Goal: Task Accomplishment & Management: Use online tool/utility

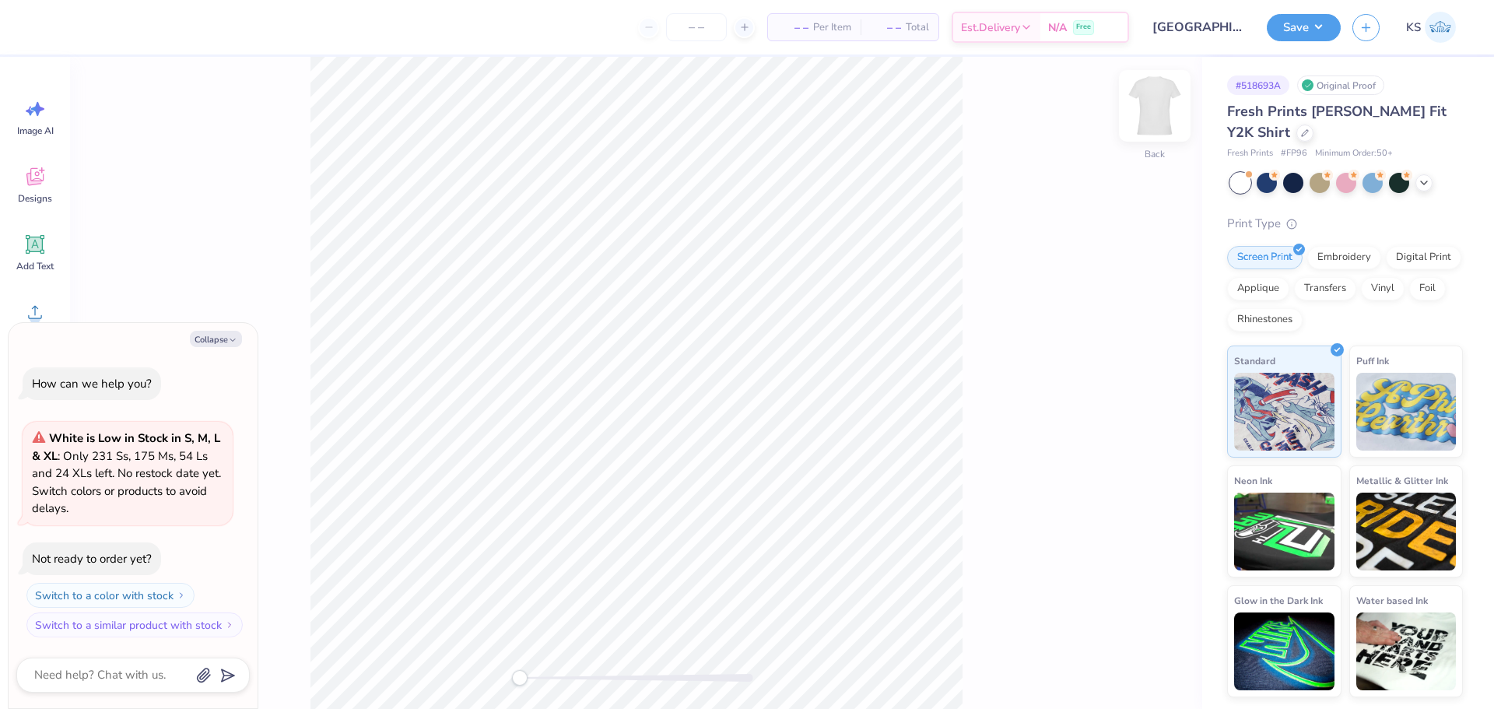
click at [1157, 112] on img at bounding box center [1155, 106] width 62 height 62
click at [40, 258] on div "Add Text" at bounding box center [35, 252] width 56 height 58
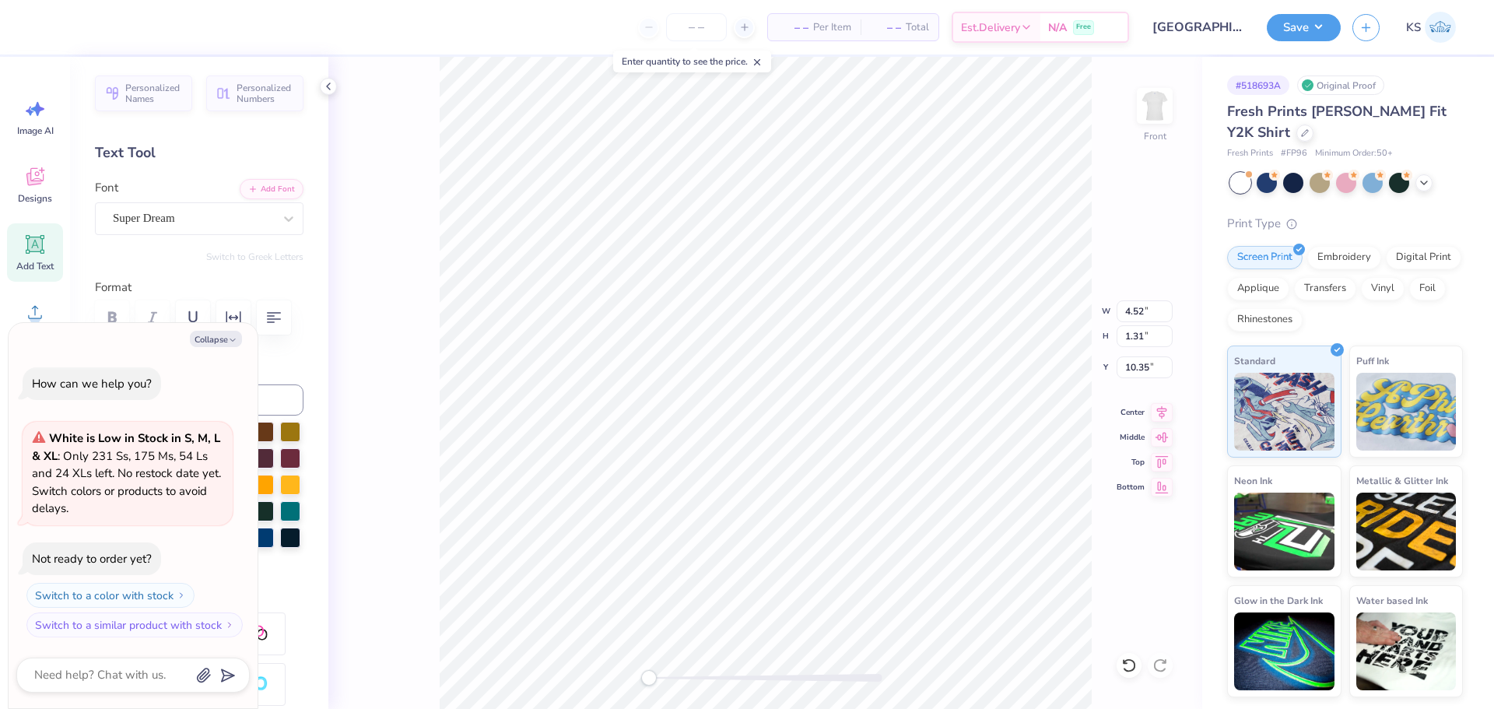
scroll to position [13, 2]
type textarea "x"
type textarea "G"
type textarea "x"
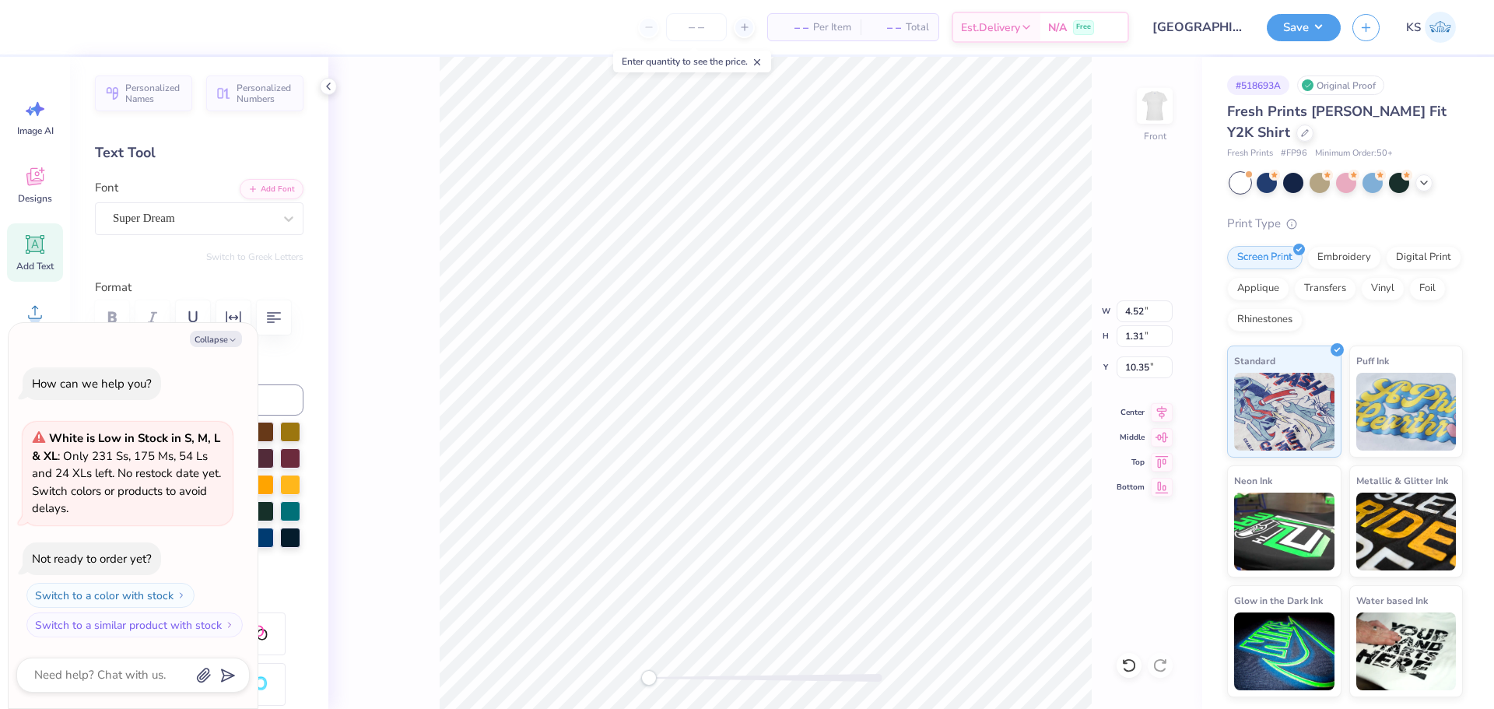
type textarea "GP"
type textarea "x"
type textarea "GP"
type textarea "x"
type textarea "GP H"
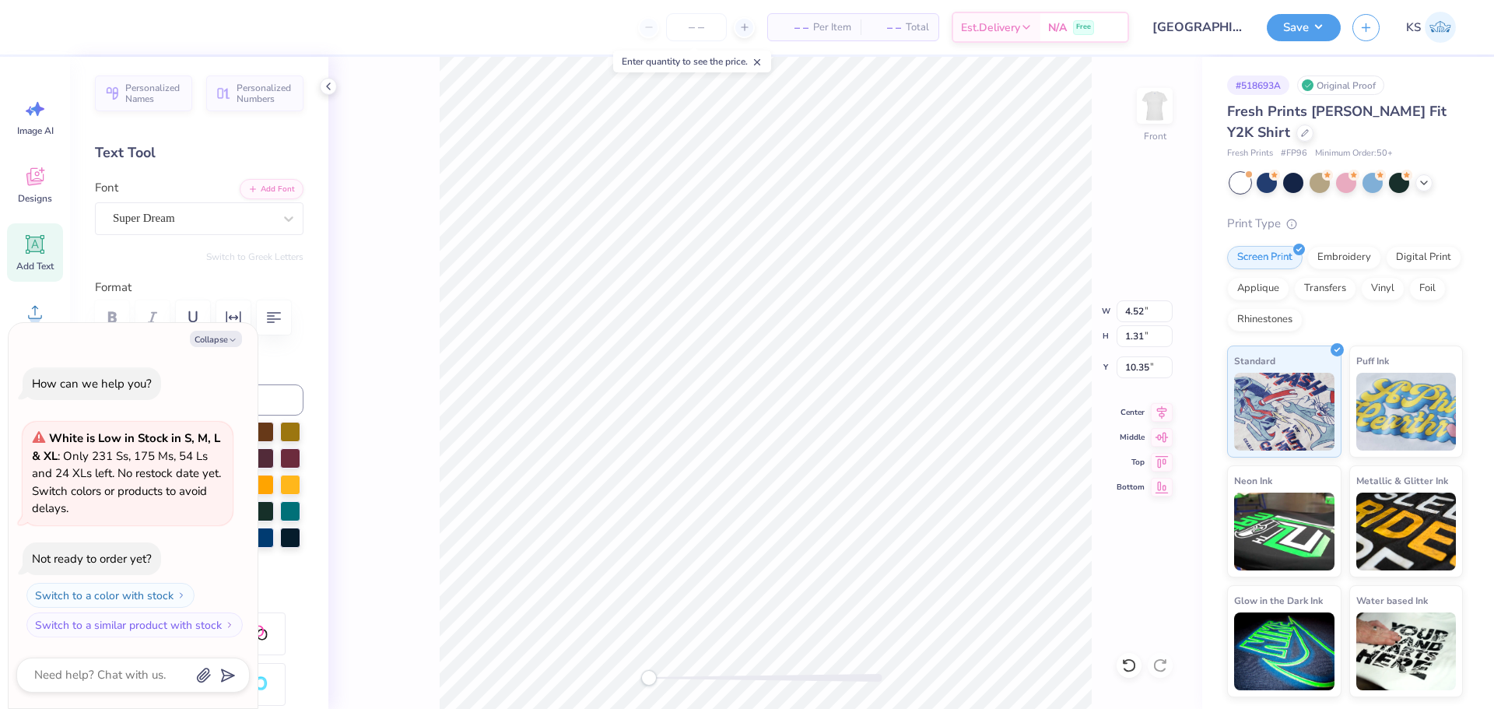
type textarea "x"
type textarea "GP HI"
click at [254, 179] on button "Add Font" at bounding box center [272, 187] width 64 height 20
click at [190, 224] on div "Super Dream" at bounding box center [192, 218] width 163 height 24
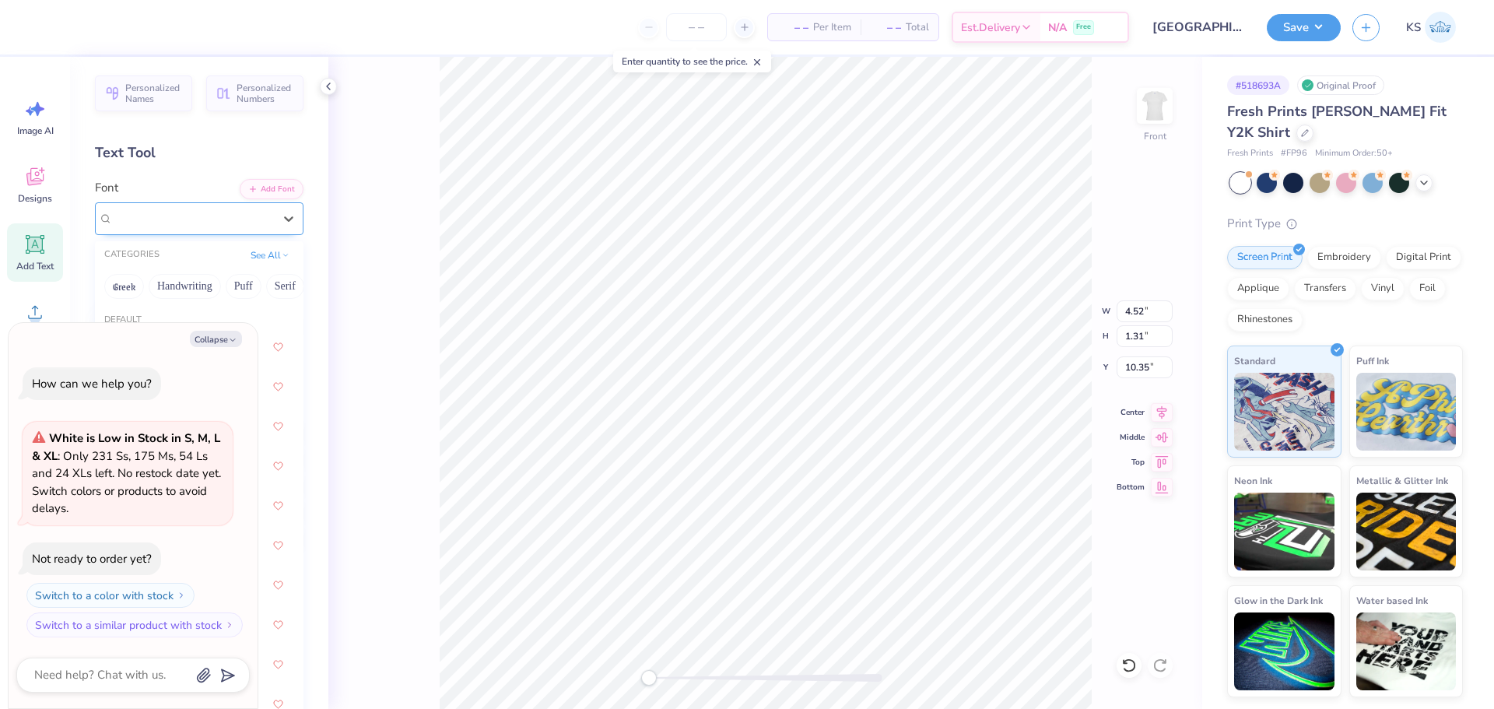
type textarea "x"
type input "HOE"
type textarea "x"
click at [211, 337] on button "Collapse" at bounding box center [216, 339] width 52 height 16
type textarea "x"
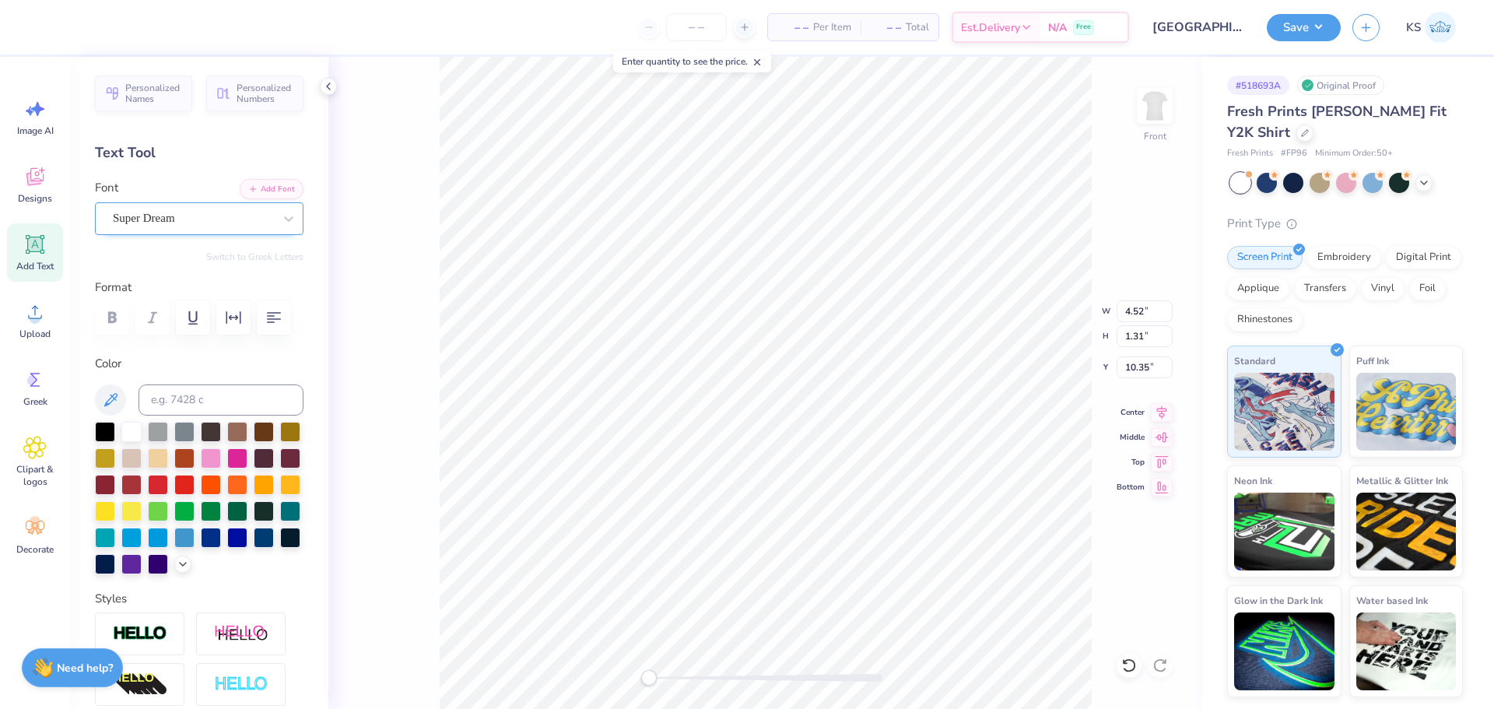
click at [198, 224] on div "Super Dream" at bounding box center [192, 218] width 163 height 24
type input "[PERSON_NAME]"
click at [267, 181] on button "Add Font" at bounding box center [272, 187] width 64 height 20
type textarea "GP HI"
type input "1.99"
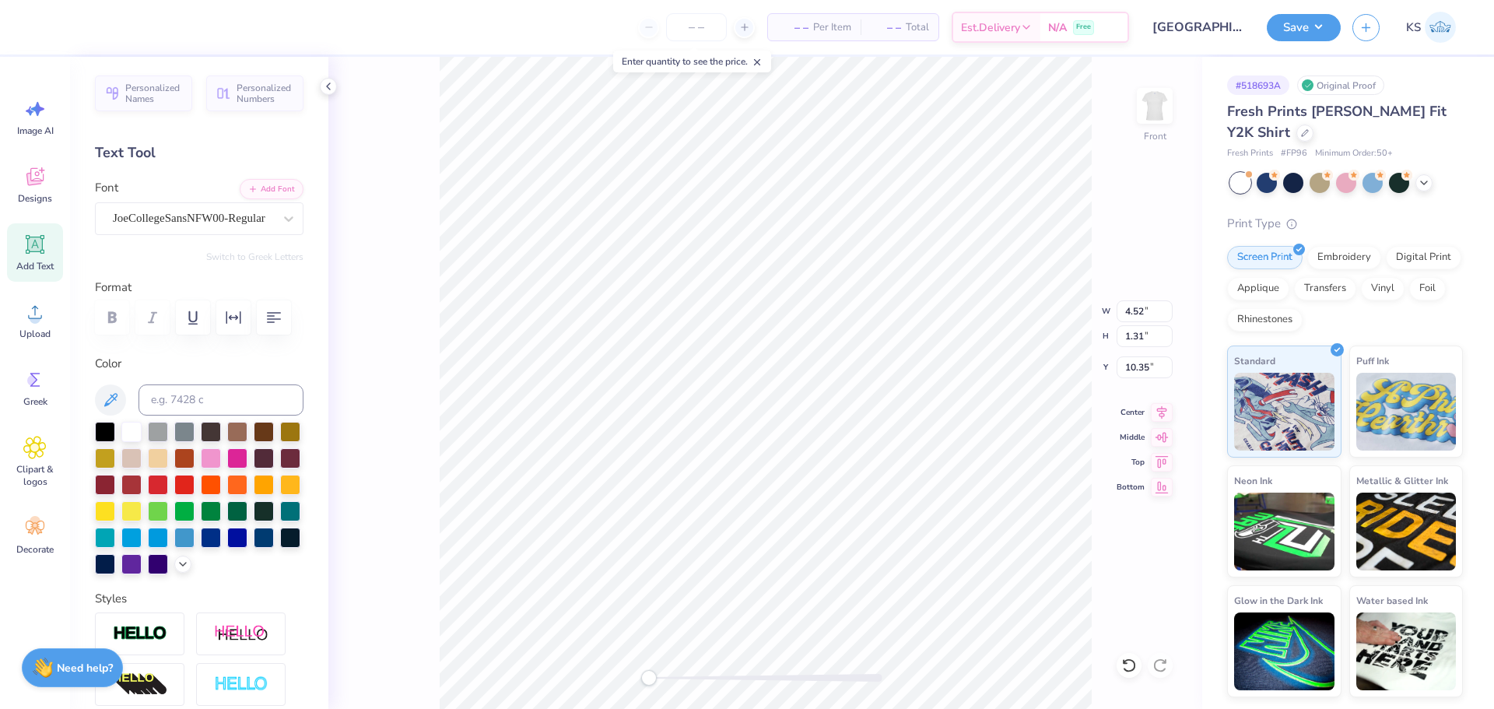
type input "3.71"
type input "9.15"
click at [250, 190] on button "Add Font" at bounding box center [272, 187] width 64 height 20
click at [259, 182] on button "Add Font" at bounding box center [272, 187] width 64 height 20
click at [198, 398] on input at bounding box center [221, 399] width 165 height 31
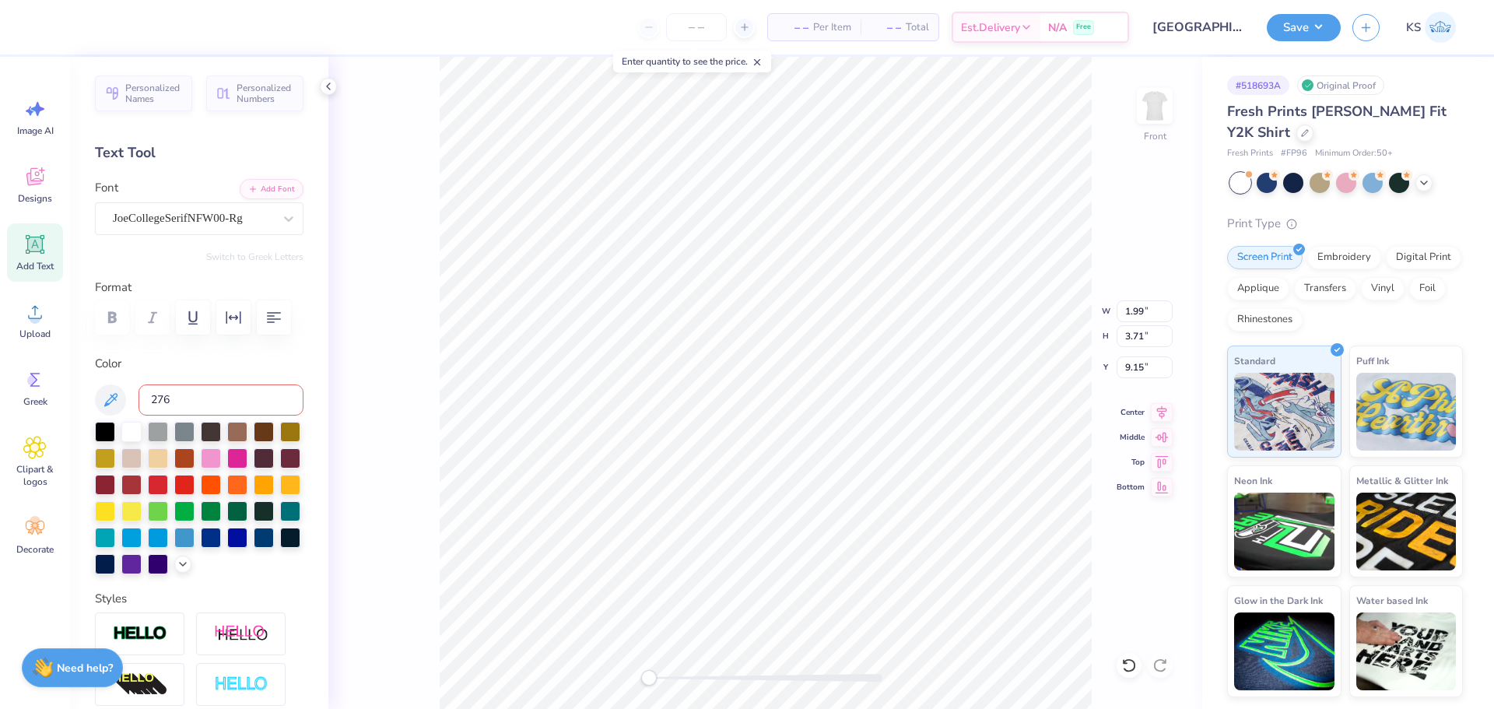
type input "2768"
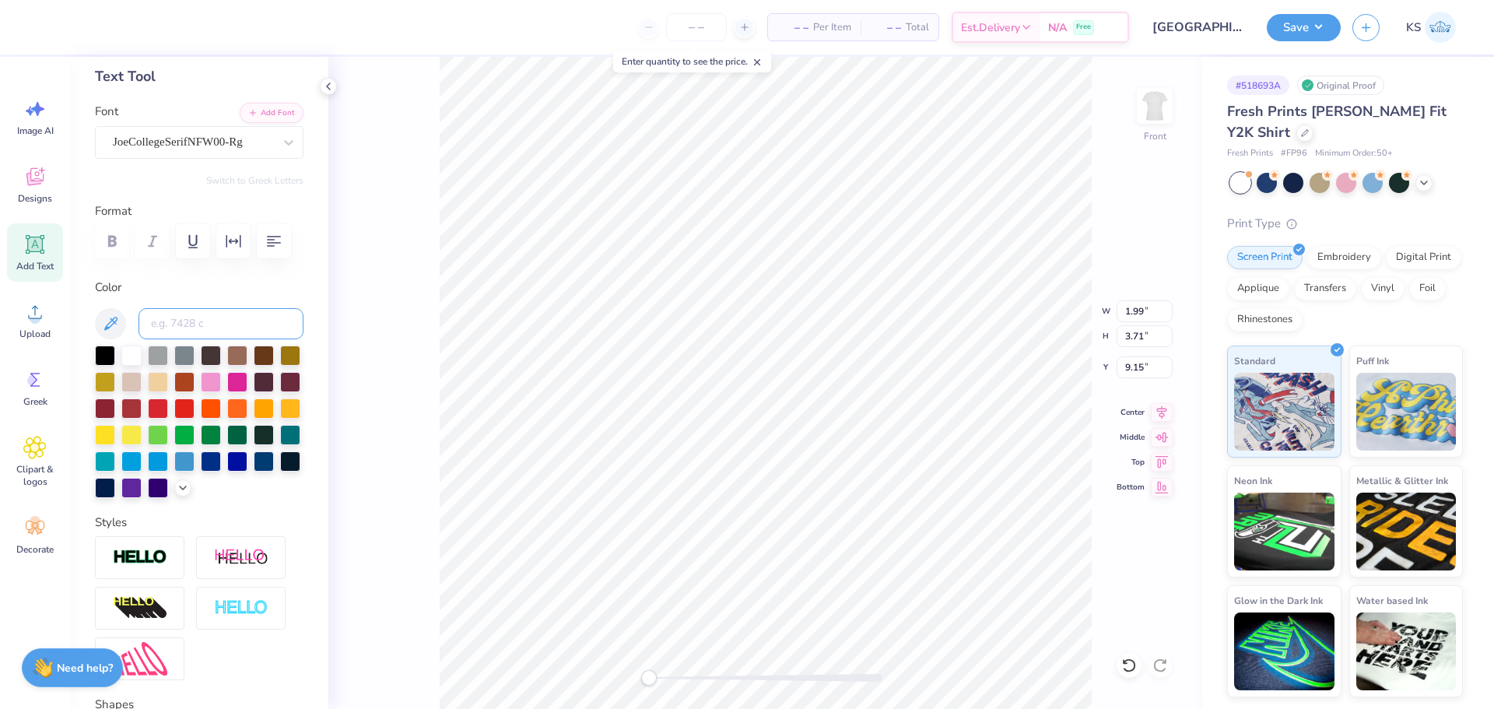
scroll to position [78, 0]
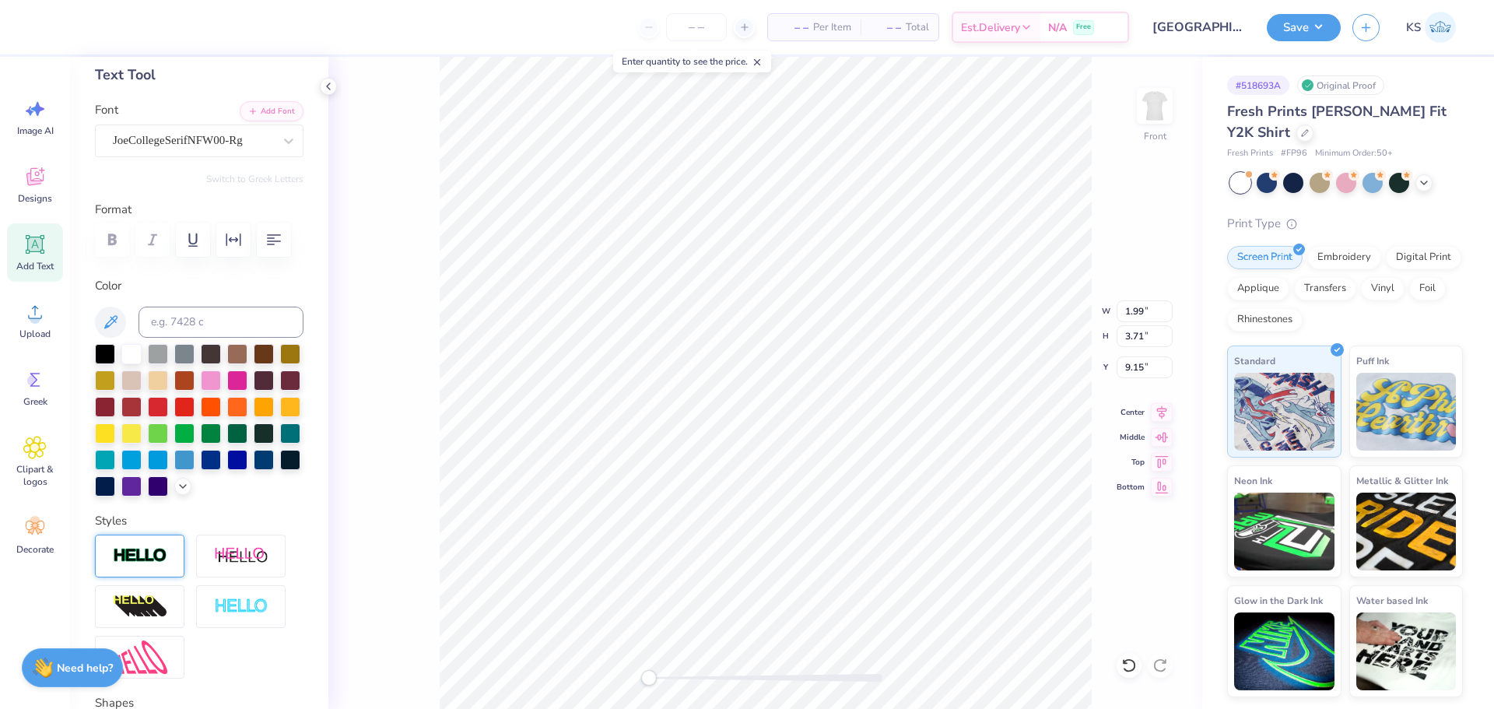
click at [140, 570] on div at bounding box center [139, 556] width 89 height 43
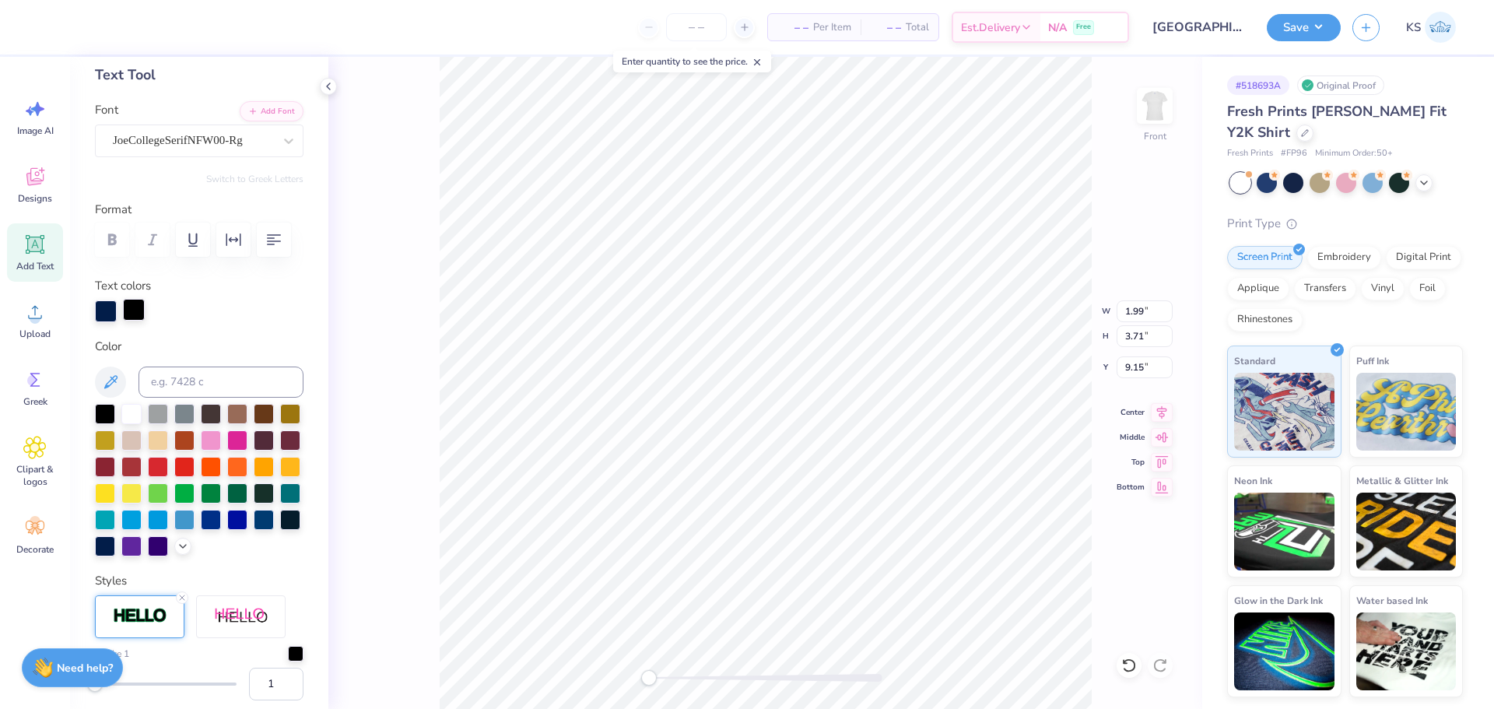
click at [137, 314] on div at bounding box center [134, 310] width 22 height 22
click at [168, 461] on div at bounding box center [158, 465] width 20 height 20
type input "2.16"
type input "3.73"
type input "9.13"
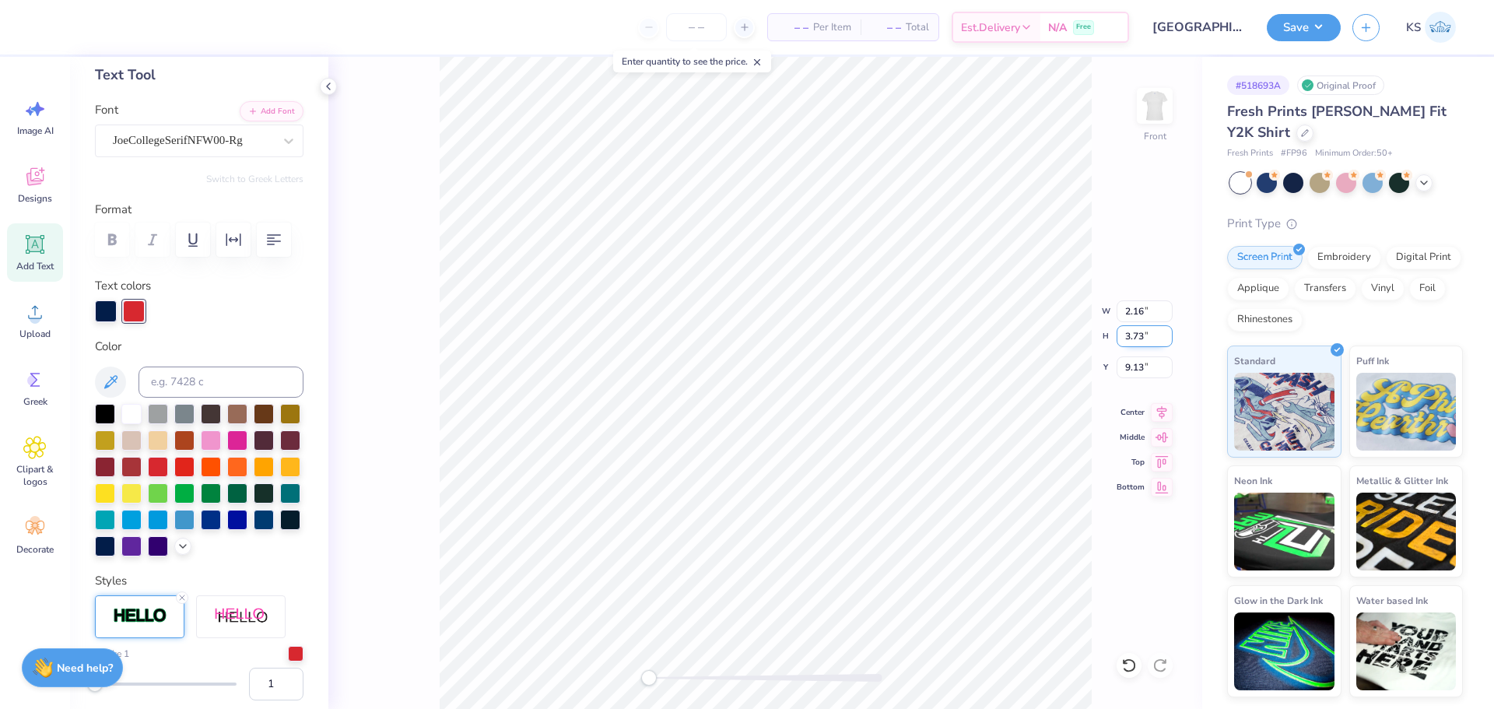
click at [1142, 338] on input "3.73" at bounding box center [1145, 336] width 56 height 22
type textarea "GP"
type input "15.58"
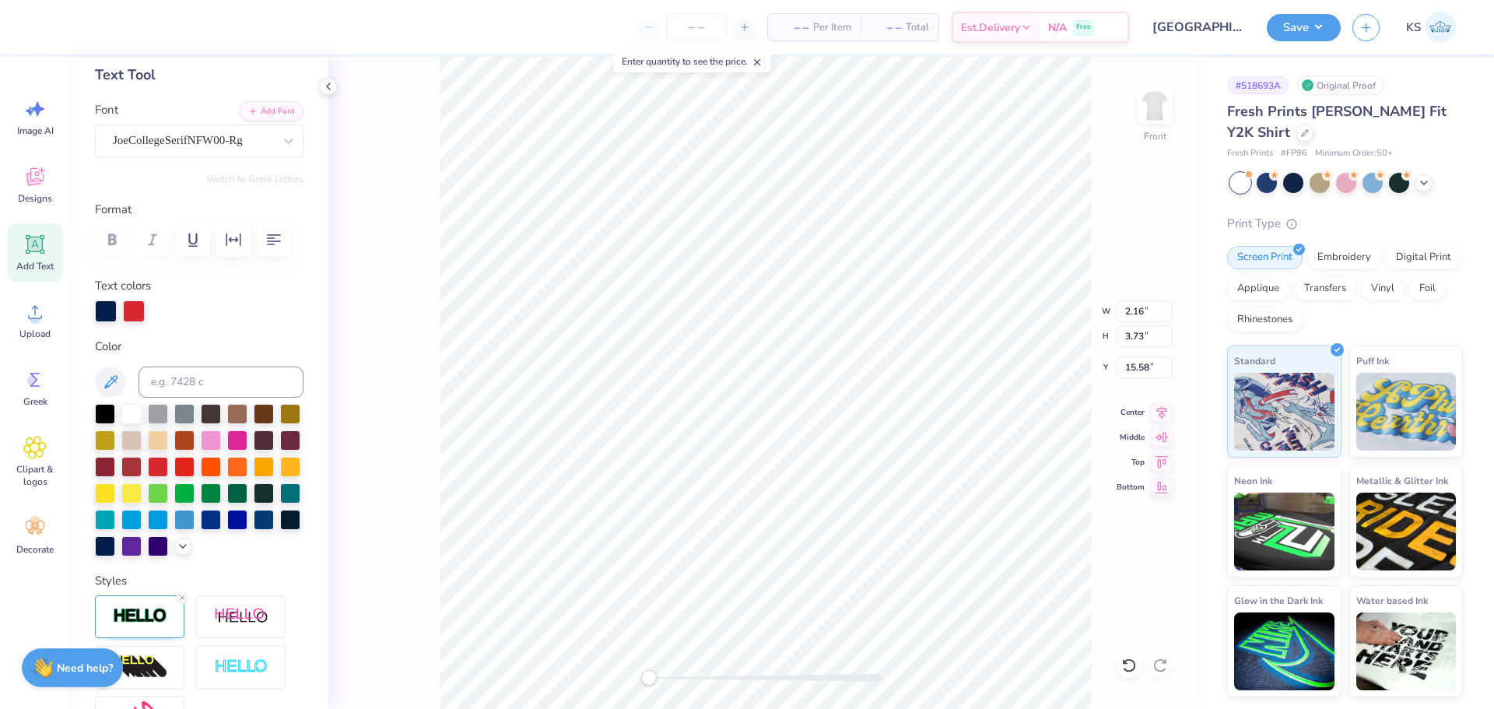
type textarea "HI"
drag, startPoint x: 658, startPoint y: 679, endPoint x: 668, endPoint y: 673, distance: 11.9
click at [668, 678] on div at bounding box center [765, 678] width 233 height 8
type input "1.49"
type input "10.25"
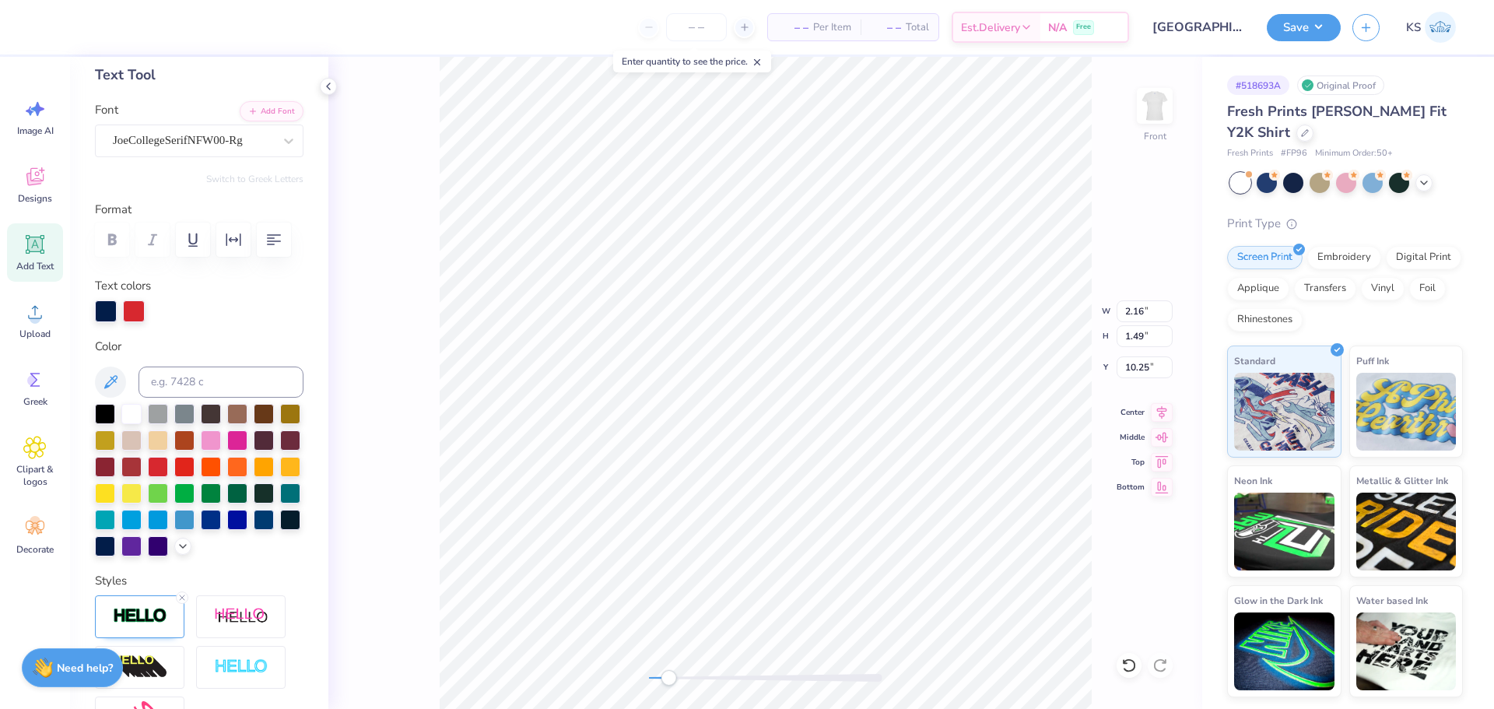
type textarea "EZ"
type input "1.94"
type input "12.22"
type textarea "ER"
click at [670, 672] on div "Accessibility label" at bounding box center [670, 678] width 16 height 16
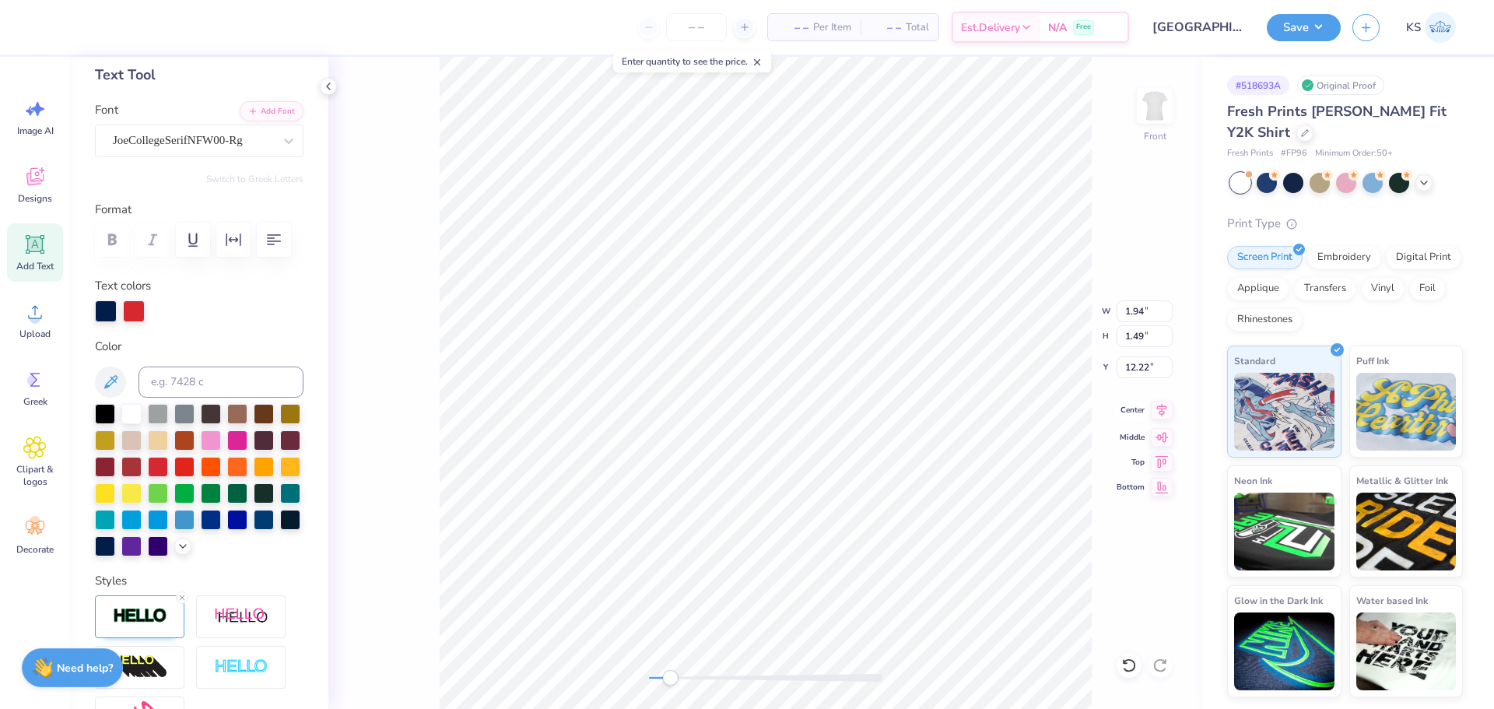
click at [1166, 411] on icon at bounding box center [1162, 410] width 22 height 19
type input "2.02"
type input "10.25"
click at [1157, 412] on icon at bounding box center [1162, 410] width 22 height 19
type input "2.26"
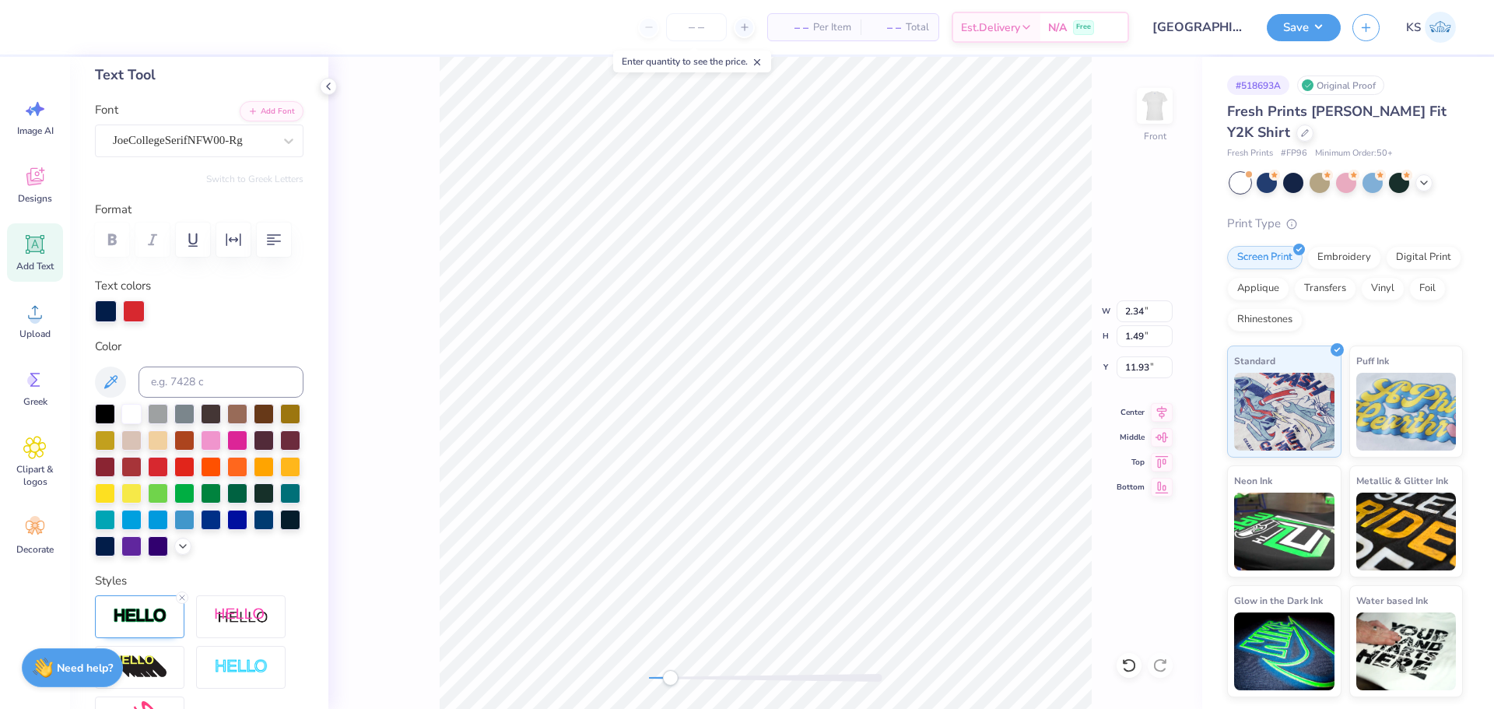
type input "1.44"
type input "11.85"
type input "2.02"
type input "1.49"
type input "10.25"
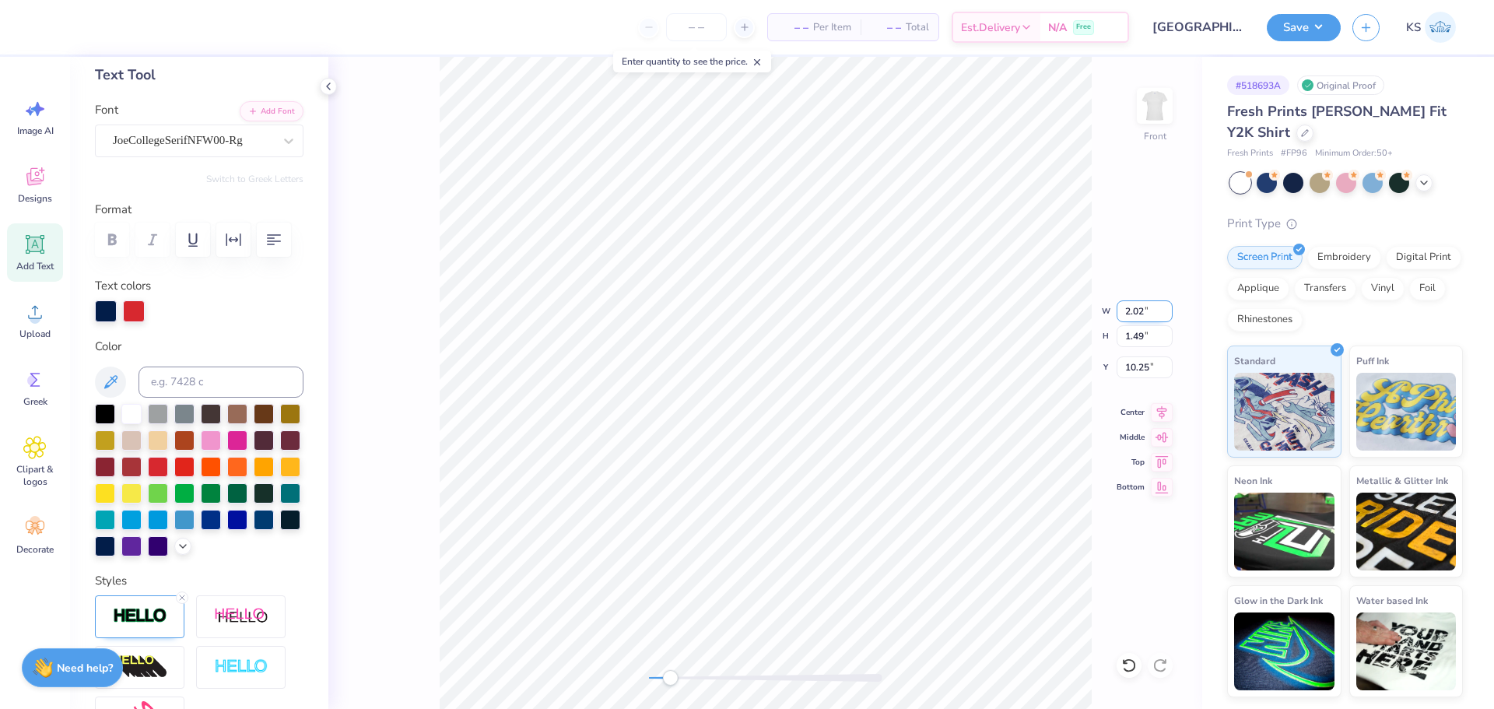
click at [1138, 304] on input "2.02" at bounding box center [1145, 311] width 56 height 22
type input "2.26"
type input "1.44"
type input "11.85"
click at [1129, 308] on input "2.26" at bounding box center [1145, 311] width 56 height 22
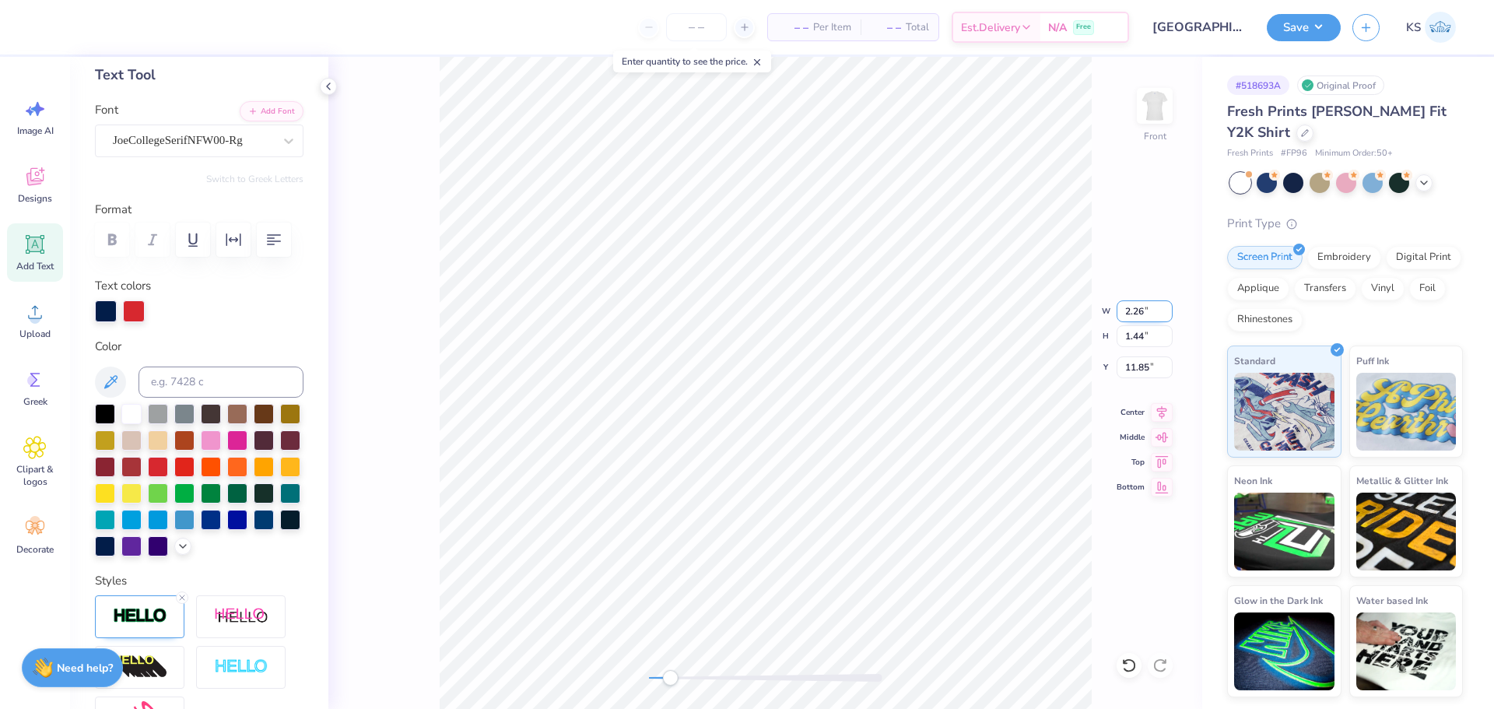
paste input "02"
type input "2.02"
type input "1.29"
type input "11.93"
type input "2.13"
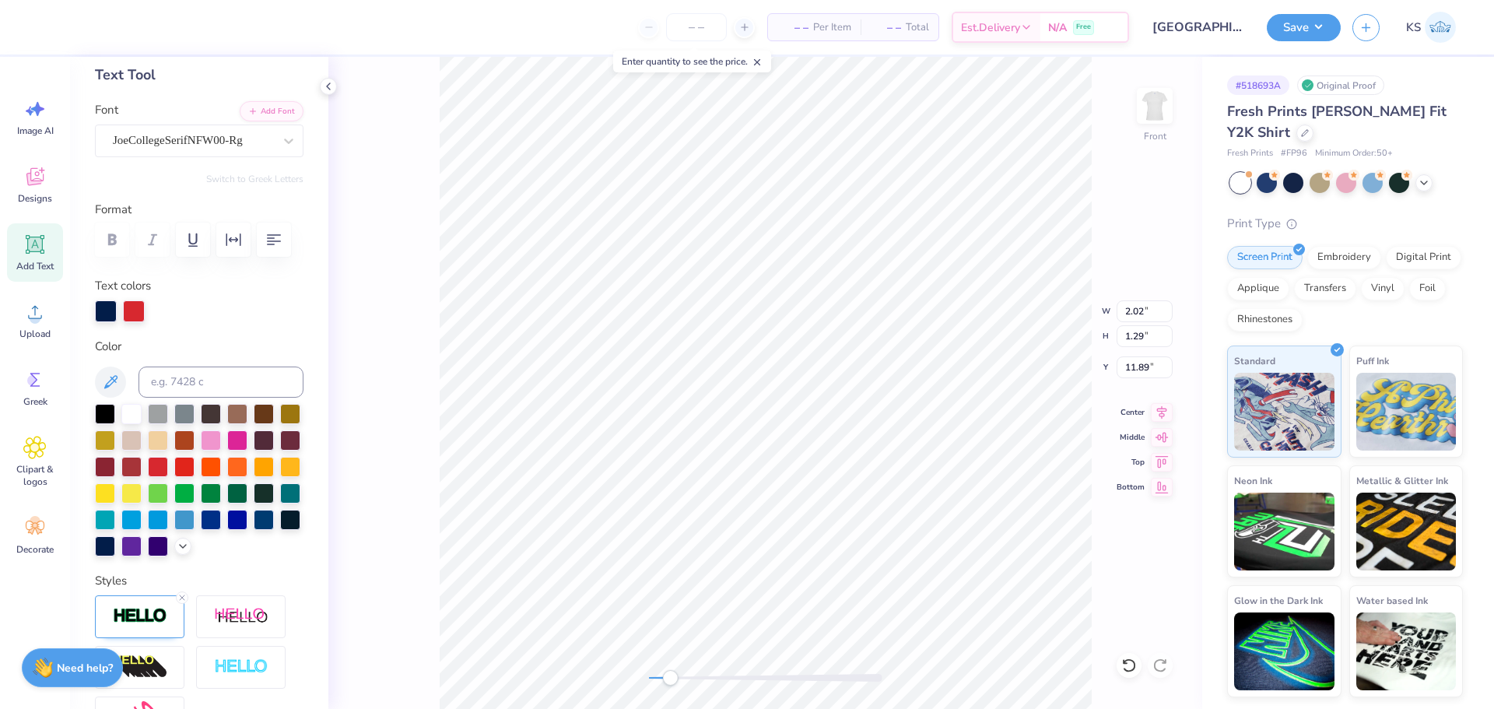
type input "1.36"
click at [630, 665] on div "Front" at bounding box center [765, 383] width 874 height 652
click at [1144, 307] on input "2.13" at bounding box center [1145, 311] width 56 height 22
type input "10.00"
type input "14.05"
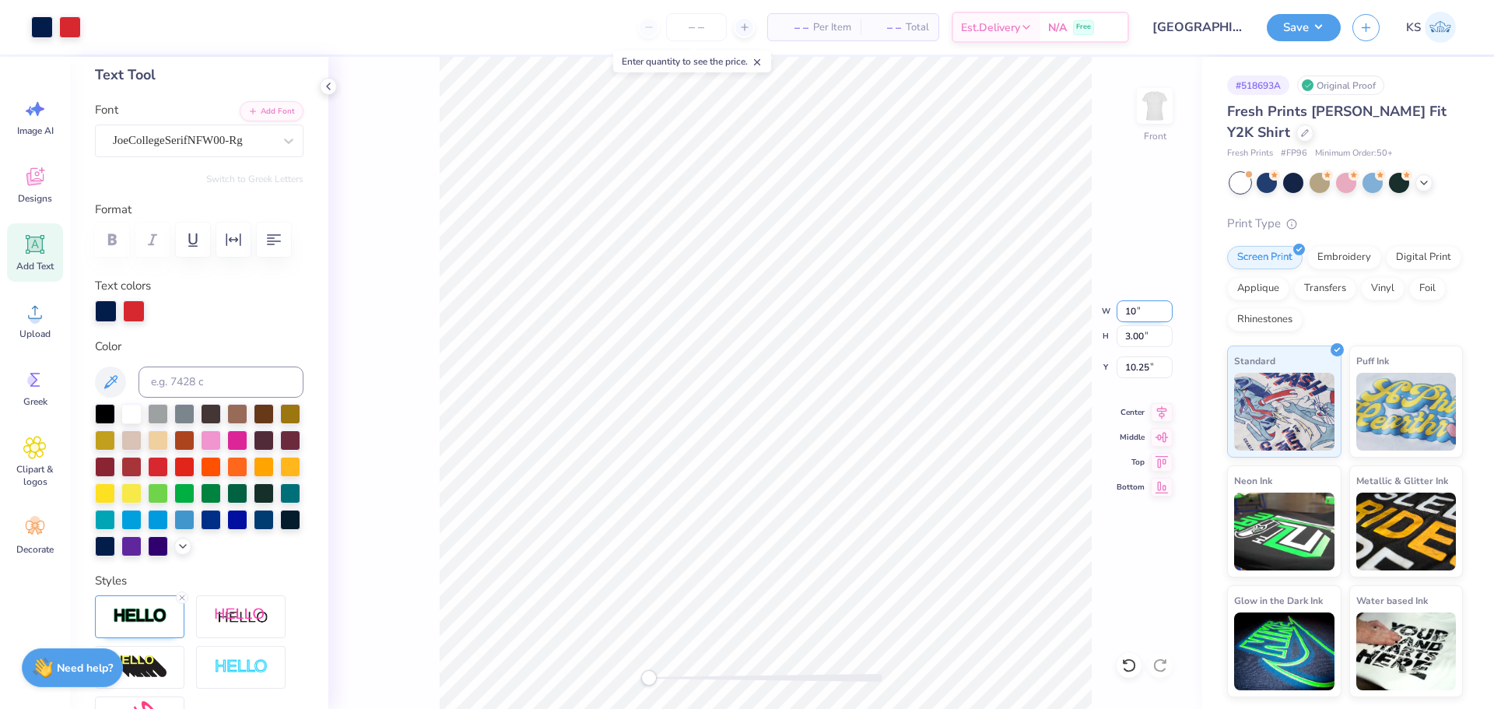
type input "4.73"
click at [1135, 317] on input "10.00" at bounding box center [1145, 311] width 56 height 22
type input "6.00"
type input "8.43"
click at [1140, 363] on input "7.54" at bounding box center [1145, 367] width 56 height 22
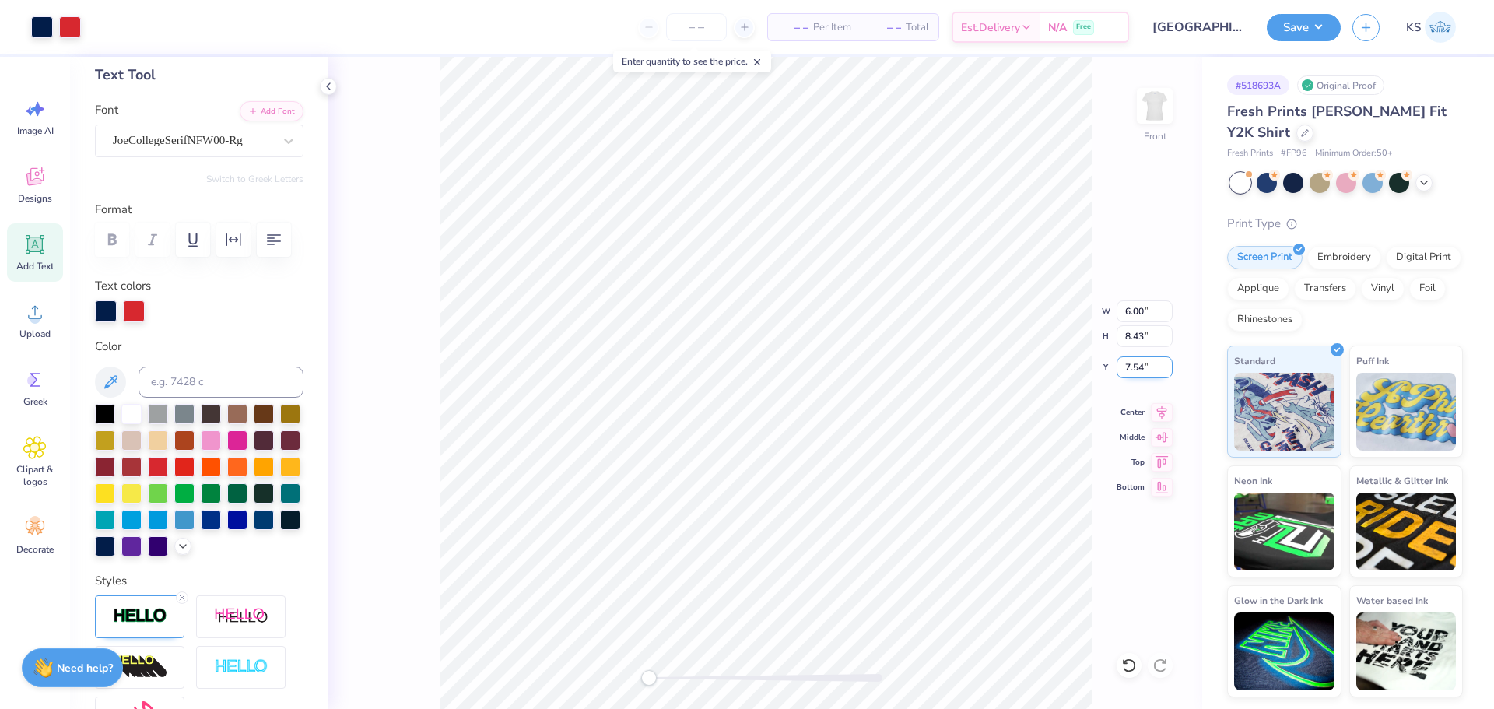
type input "2"
type input "3.00"
click at [1167, 411] on icon at bounding box center [1162, 410] width 22 height 19
click at [1150, 113] on img at bounding box center [1155, 106] width 62 height 62
click at [1150, 113] on img at bounding box center [1154, 105] width 31 height 31
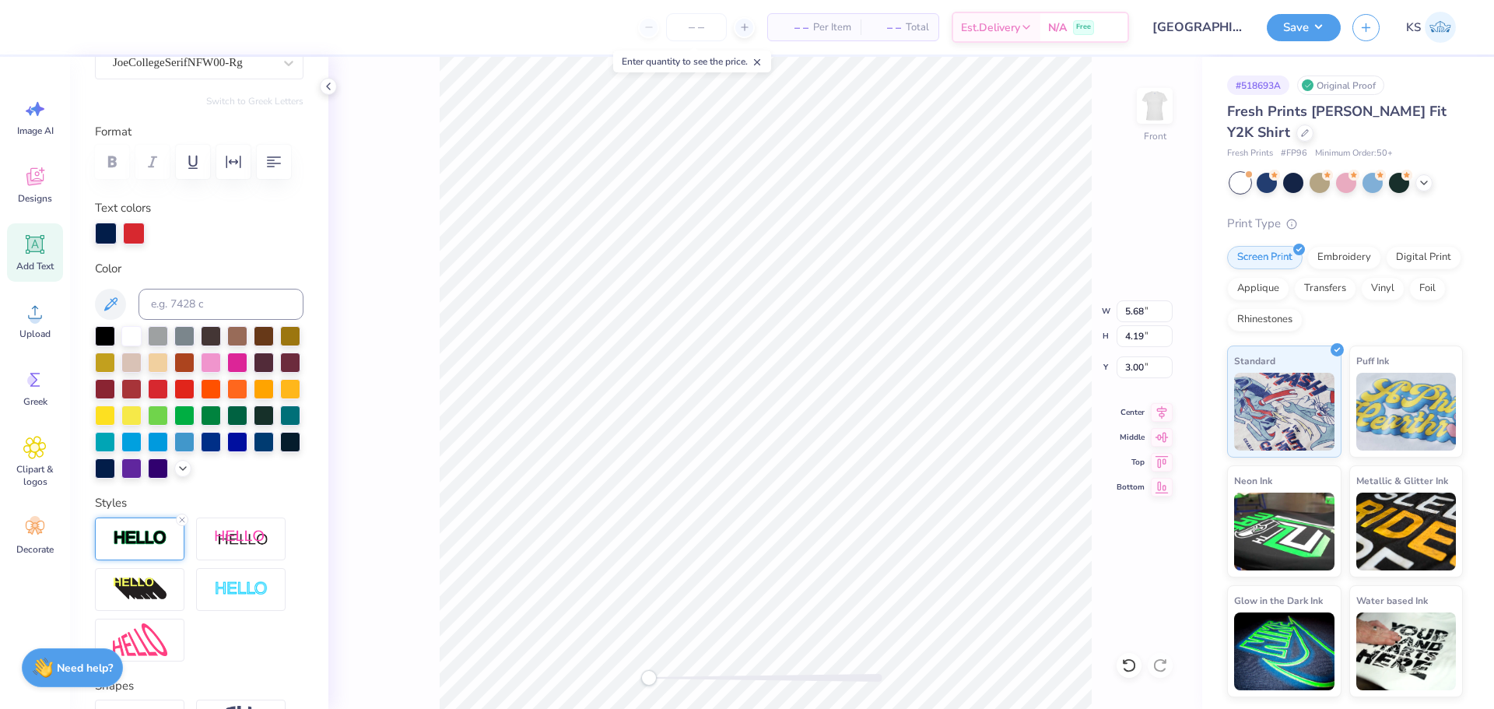
click at [146, 547] on img at bounding box center [140, 538] width 54 height 18
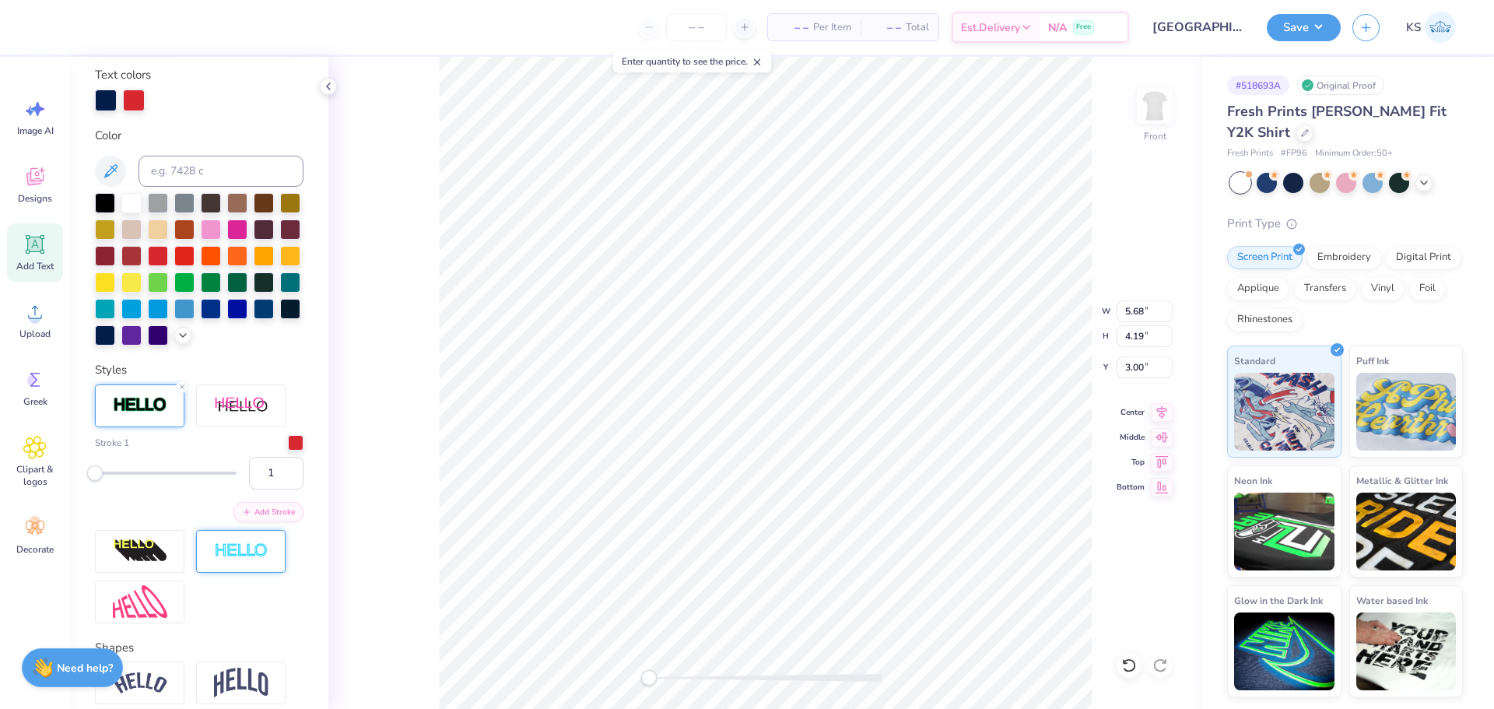
scroll to position [311, 0]
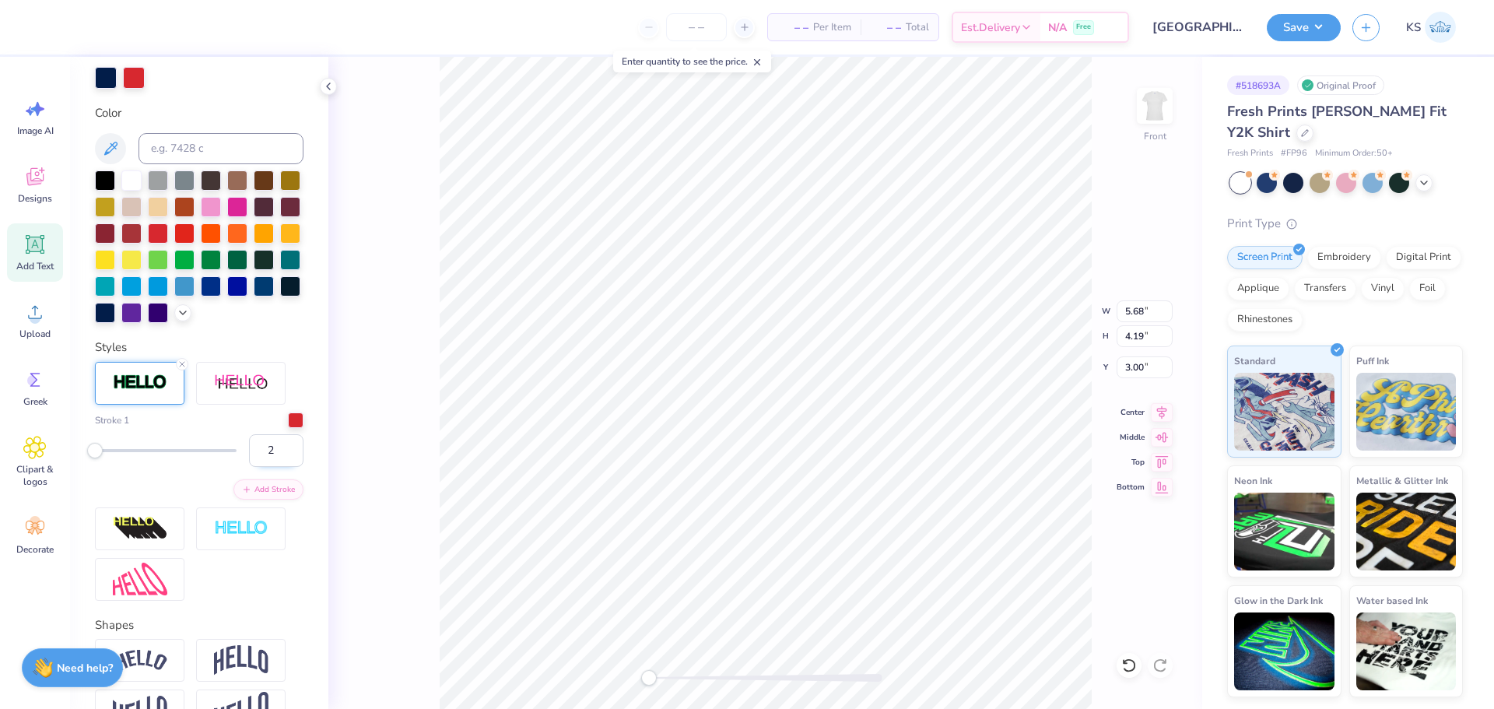
type input "2"
click at [275, 467] on input "2" at bounding box center [276, 450] width 54 height 33
click at [289, 467] on input "2" at bounding box center [276, 450] width 54 height 33
type input "6.00"
type input "3.82"
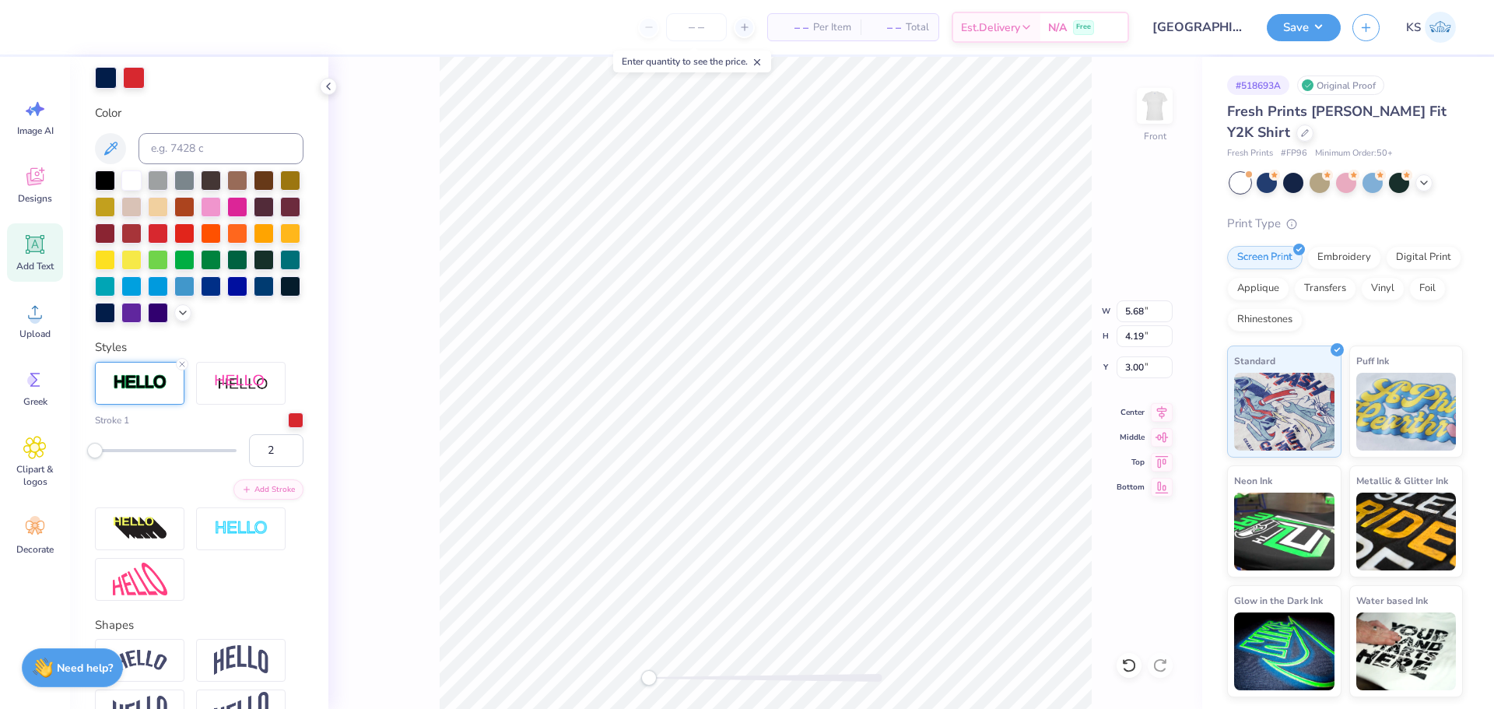
type input "7.61"
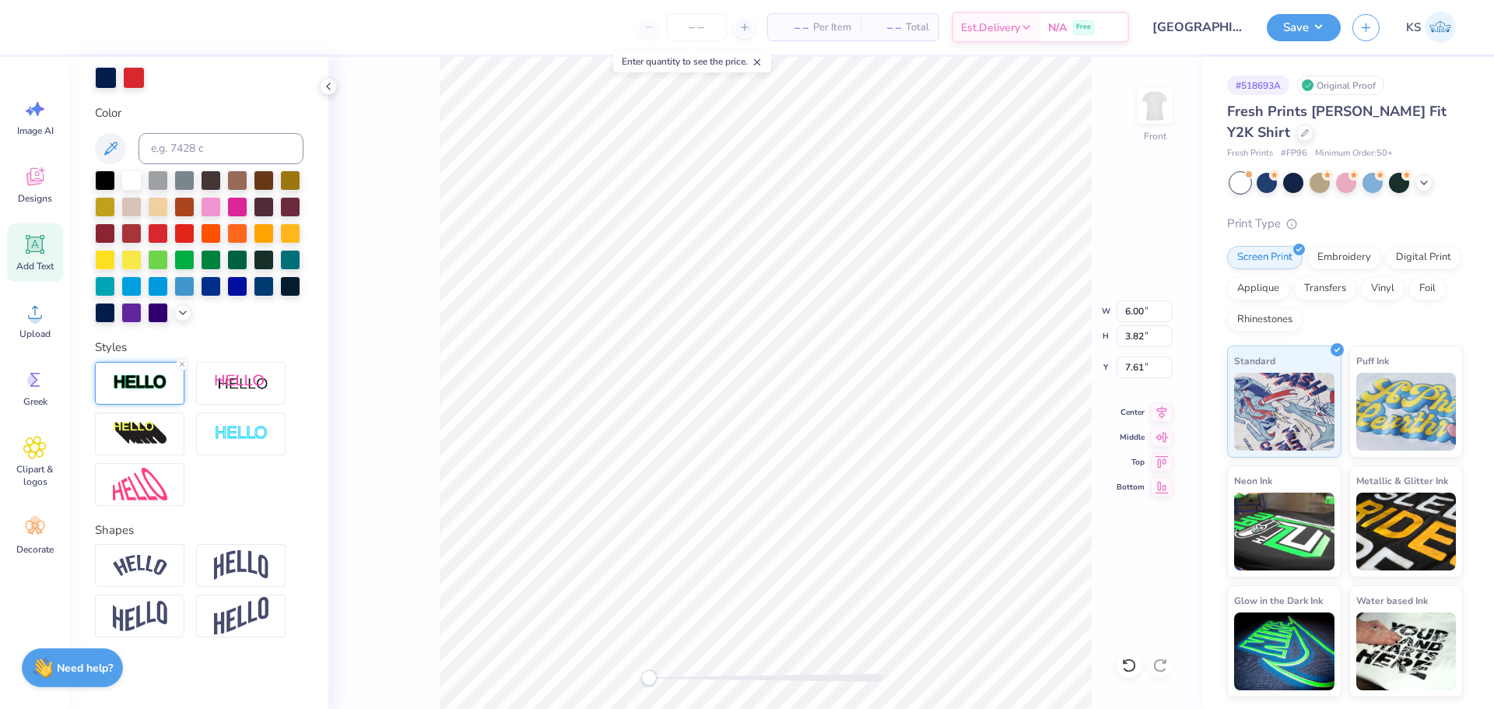
click at [161, 391] on img at bounding box center [140, 383] width 54 height 18
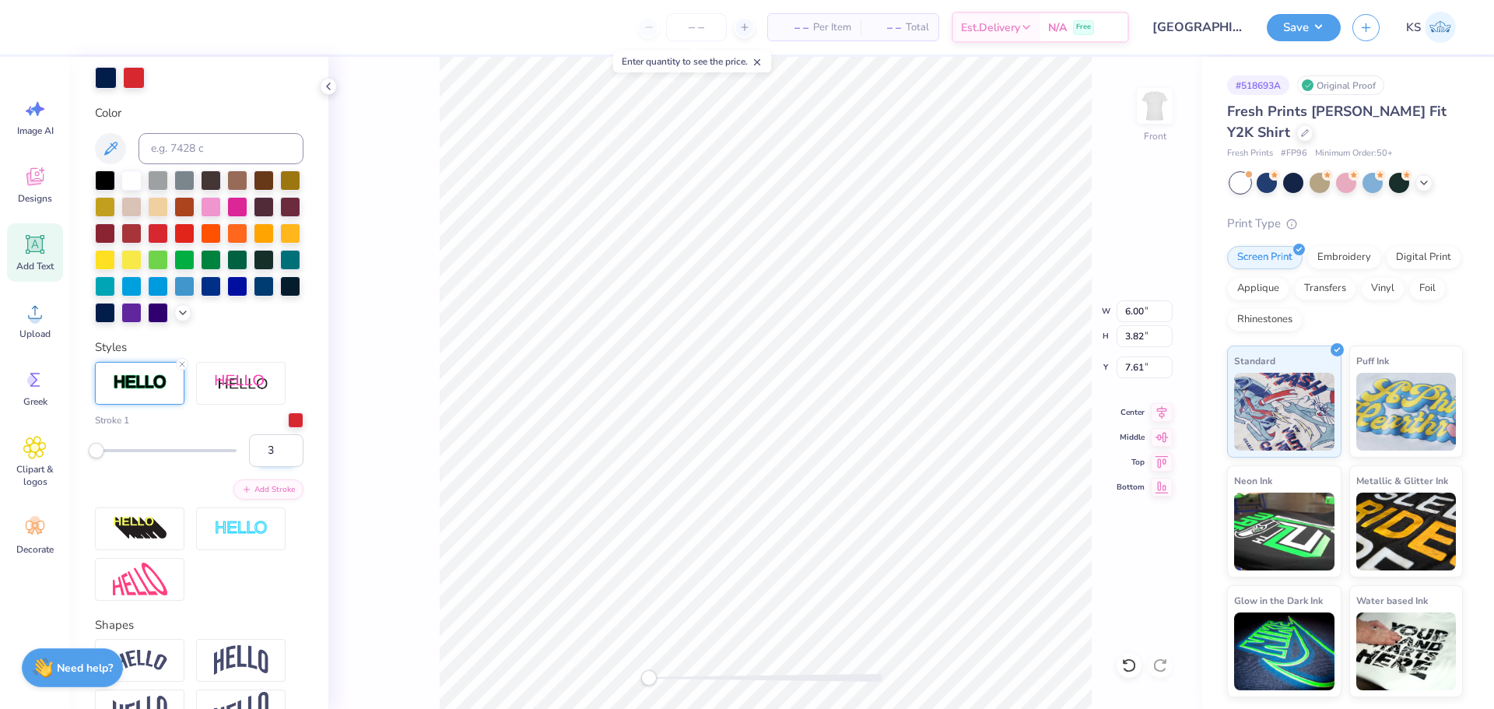
click at [282, 467] on input "3" at bounding box center [276, 450] width 54 height 33
type input "2"
click at [282, 467] on input "2" at bounding box center [276, 450] width 54 height 33
click at [293, 481] on div "Personalized Names Personalized Numbers Text Tool Add Font Font JoeCollegeSerif…" at bounding box center [199, 383] width 258 height 652
click at [356, 460] on div "Front W 6.00 6.00 " H 3.82 3.82 " Y 7.61 7.61 " Center Middle Top Bottom" at bounding box center [765, 383] width 874 height 652
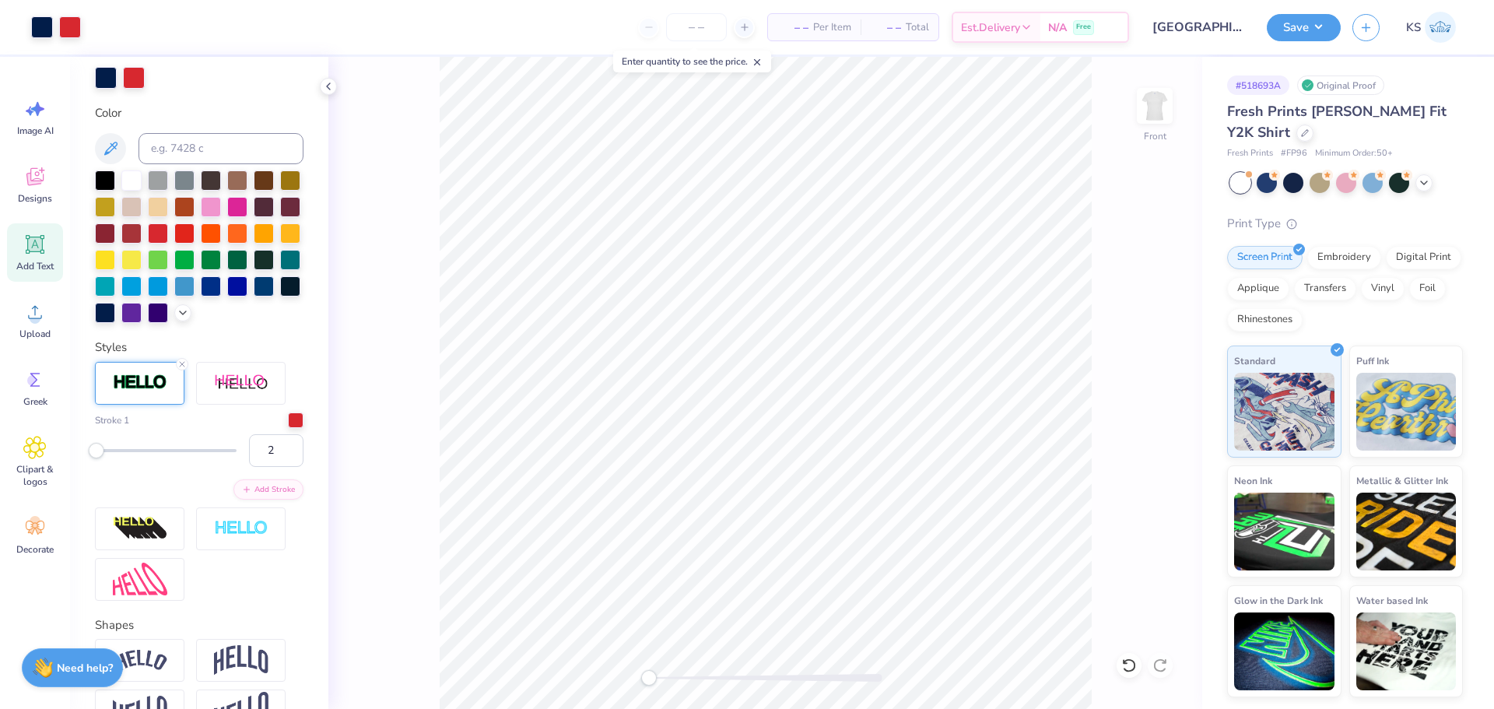
click at [402, 456] on div "Front" at bounding box center [765, 383] width 874 height 652
click at [791, 198] on div "Front" at bounding box center [765, 383] width 874 height 652
drag, startPoint x: 1134, startPoint y: 372, endPoint x: 1134, endPoint y: 362, distance: 10.1
click at [1134, 369] on input "2.97" at bounding box center [1145, 367] width 56 height 22
type input "3.00"
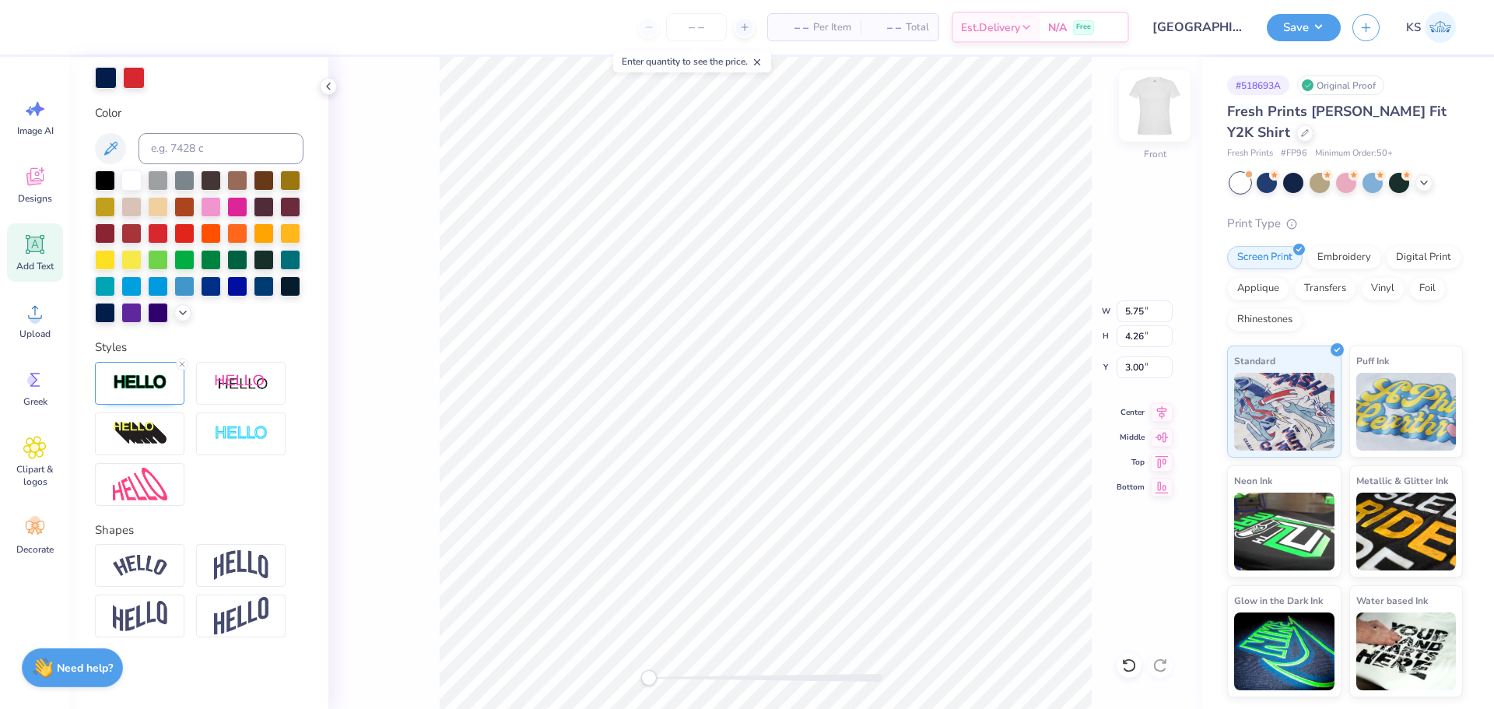
click at [1172, 113] on div at bounding box center [1155, 106] width 72 height 72
click at [1160, 100] on img at bounding box center [1155, 106] width 62 height 62
click at [1146, 100] on img at bounding box center [1155, 106] width 62 height 62
type textarea "Ezer Women"
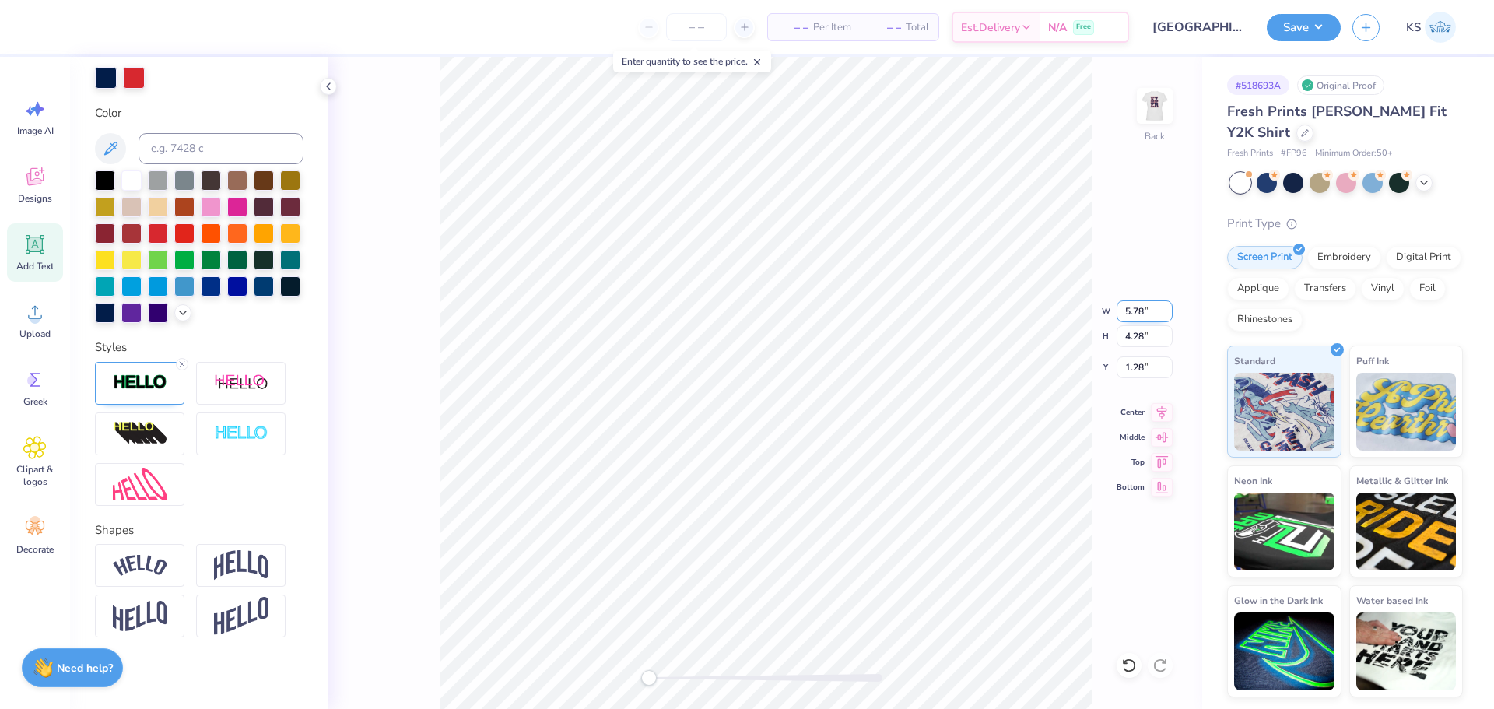
click at [1144, 312] on input "5.78" at bounding box center [1145, 311] width 56 height 22
type input "7.05"
type input "0.89"
type input "2.98"
click at [1135, 315] on input "7.05" at bounding box center [1145, 311] width 56 height 22
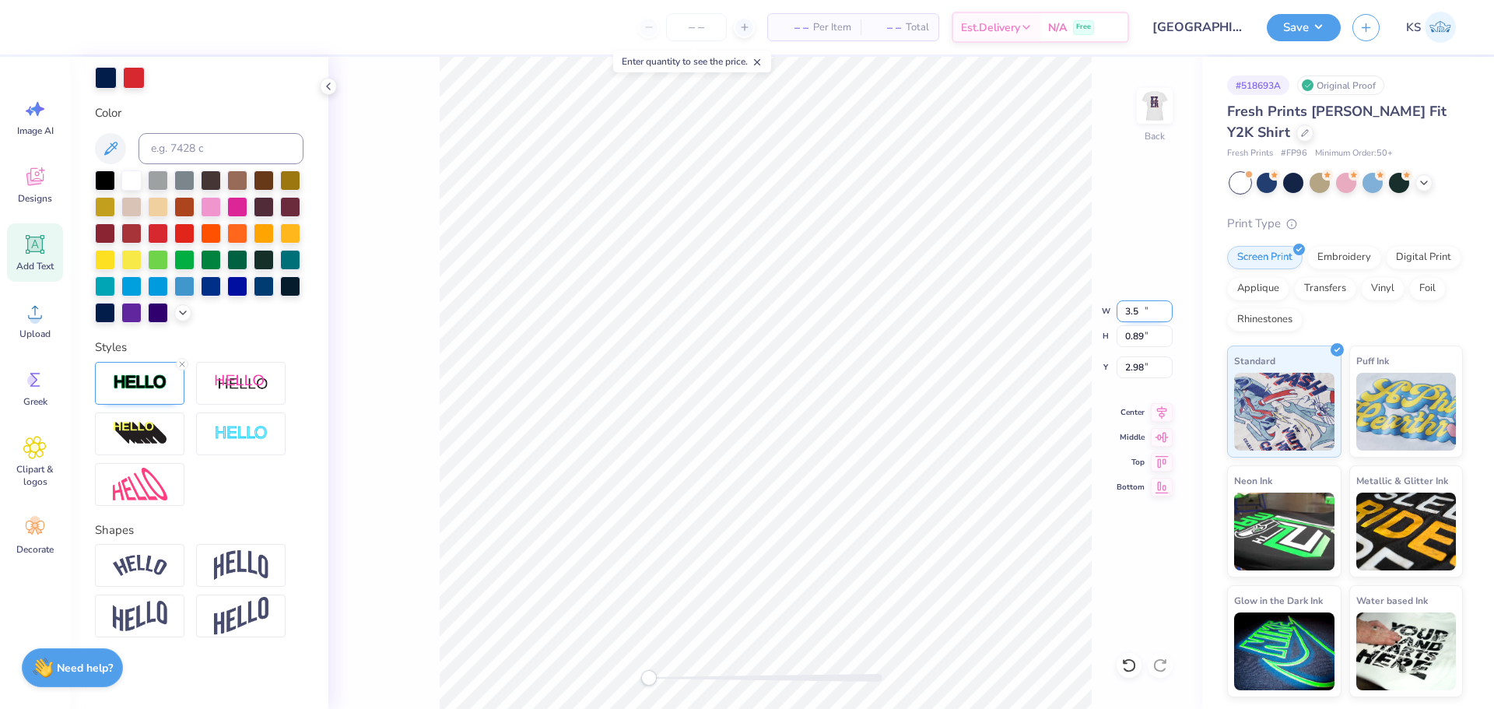
type input "3.50"
type input "0.44"
type input "3.20"
type textarea "23"
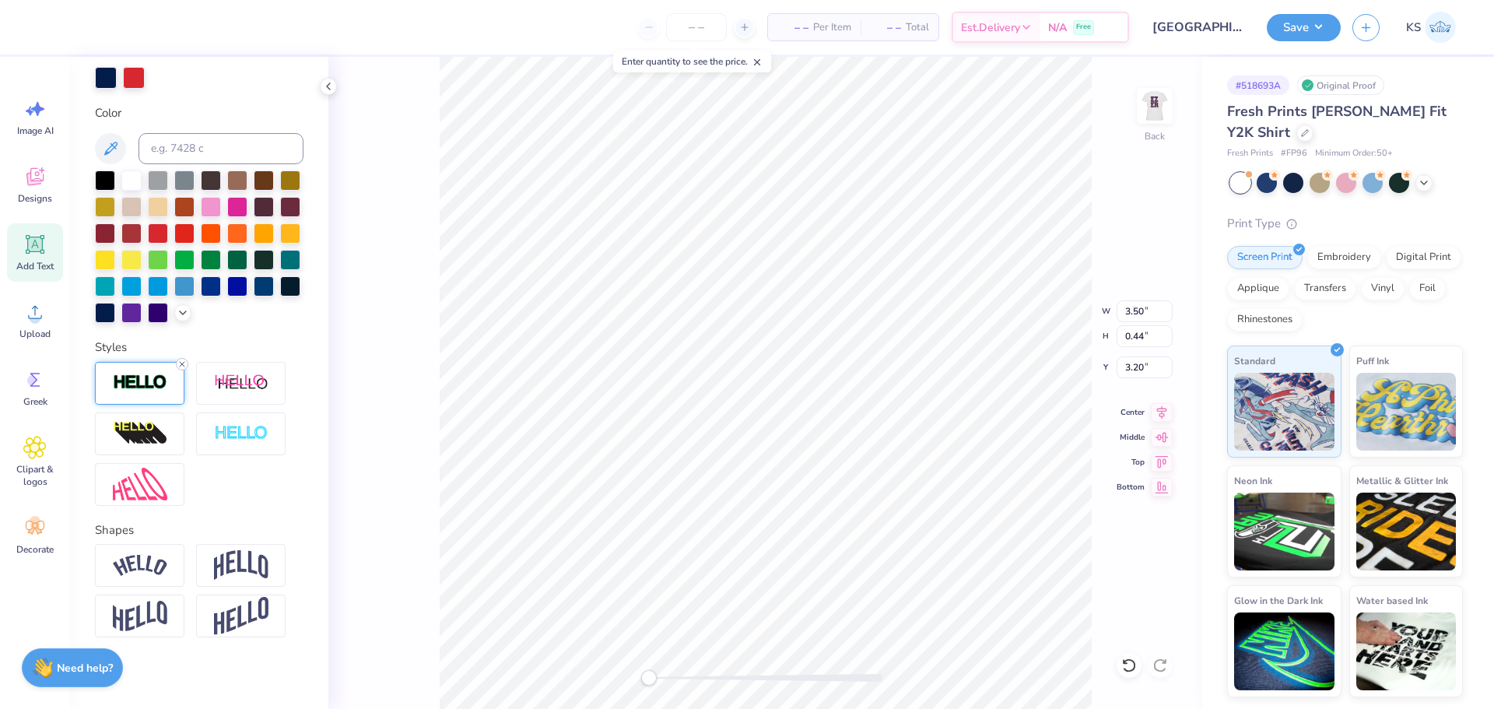
click at [186, 369] on icon at bounding box center [181, 364] width 9 height 9
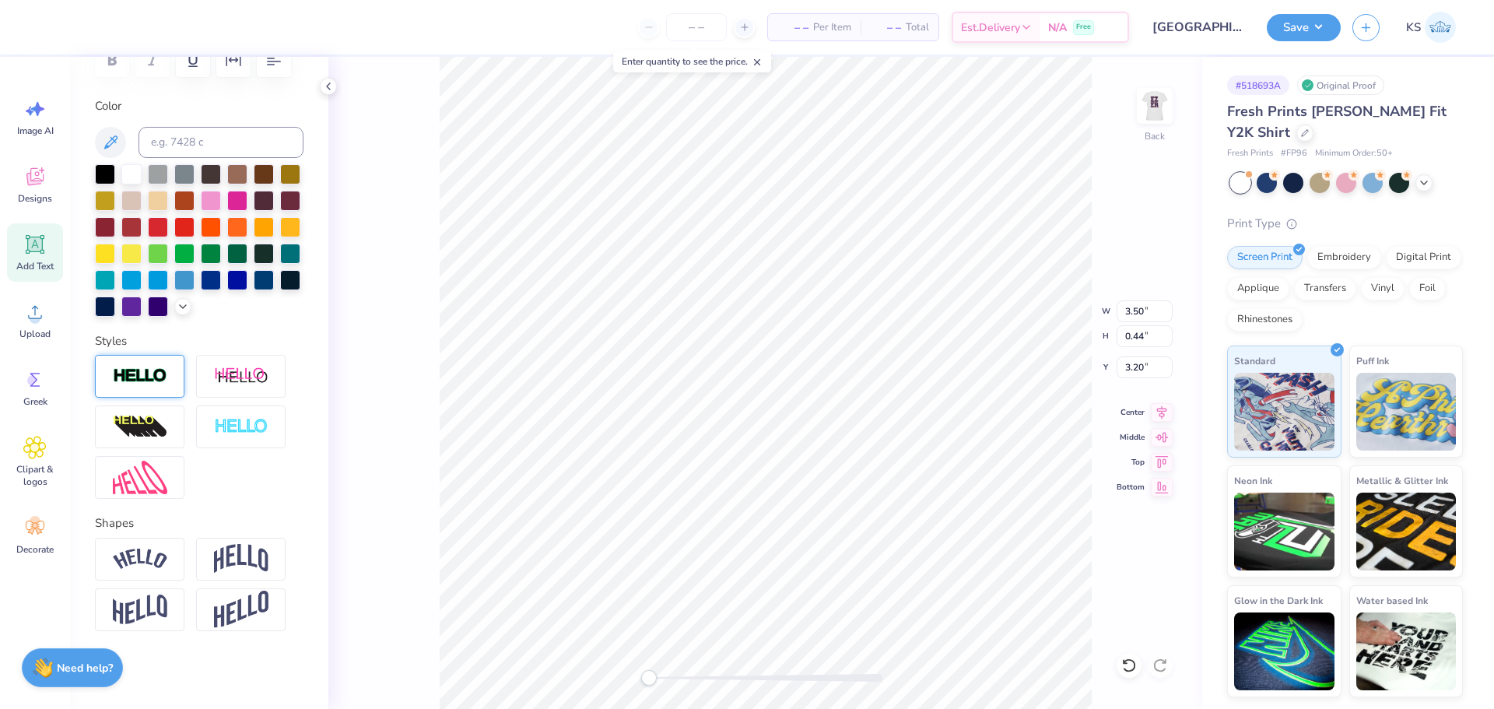
scroll to position [251, 0]
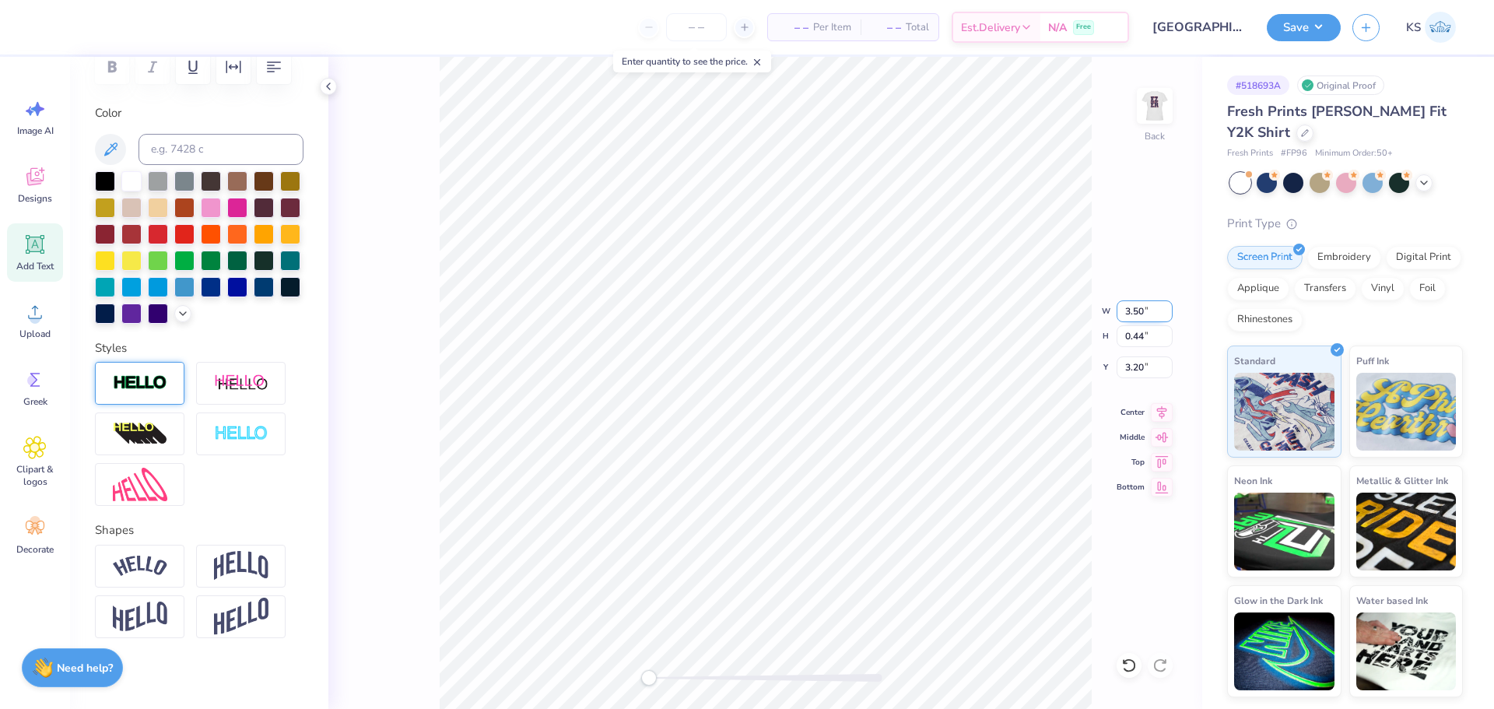
click at [1153, 315] on input "3.50" at bounding box center [1145, 311] width 56 height 22
type input "0.59"
type input "0.43"
type input "2.56"
click at [1148, 313] on input "0.59" at bounding box center [1145, 311] width 56 height 22
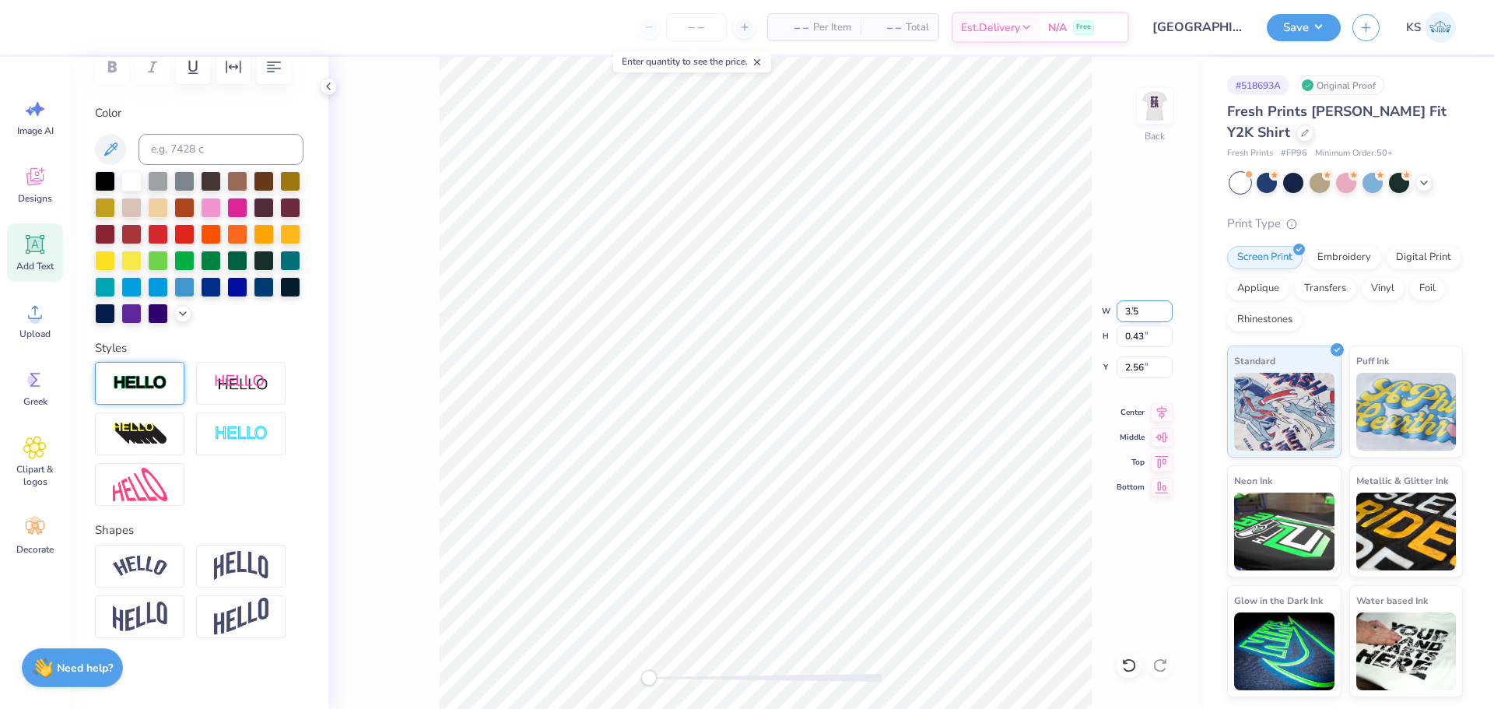
type input "3.50"
type input "2.52"
type input "1.52"
drag, startPoint x: 675, startPoint y: 679, endPoint x: 675, endPoint y: 670, distance: 9.4
click at [675, 679] on div at bounding box center [765, 678] width 233 height 8
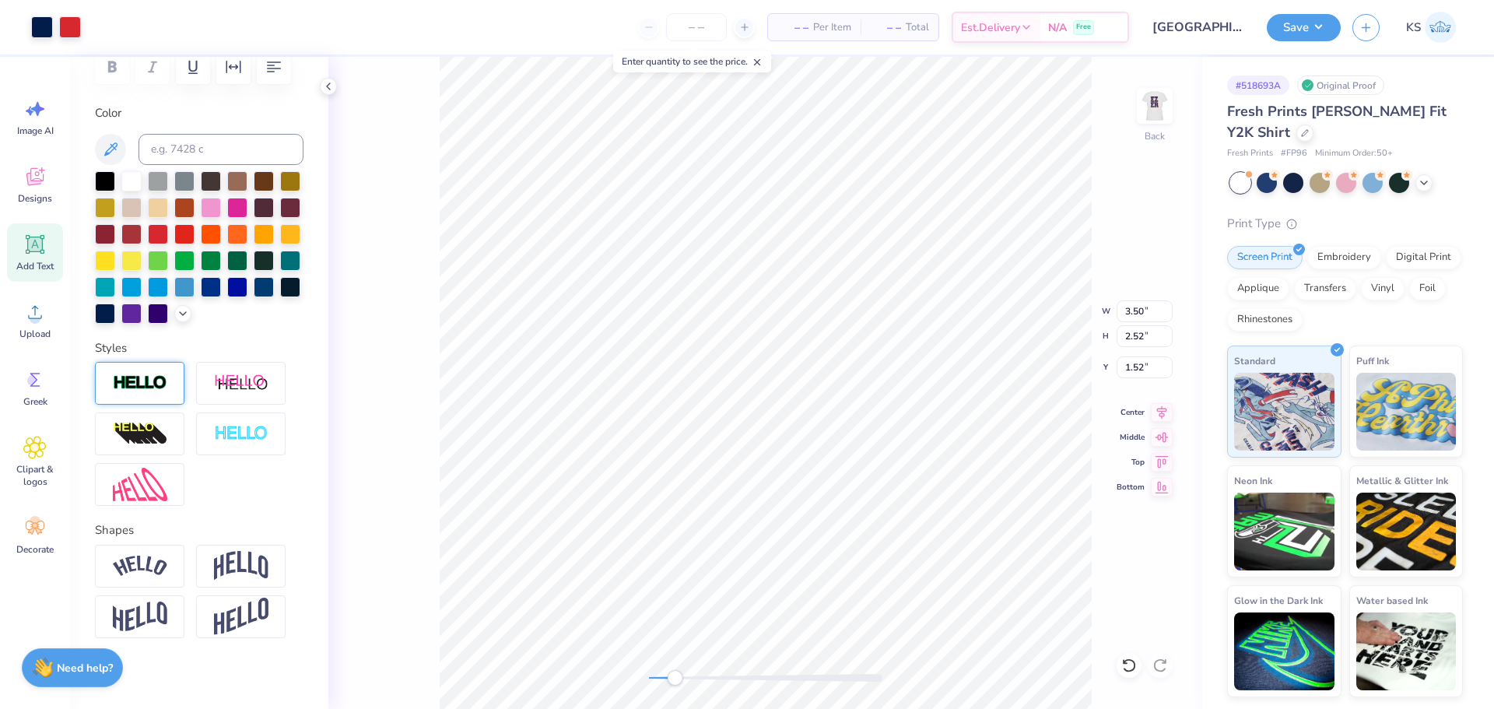
type input "0.44"
type input "3.85"
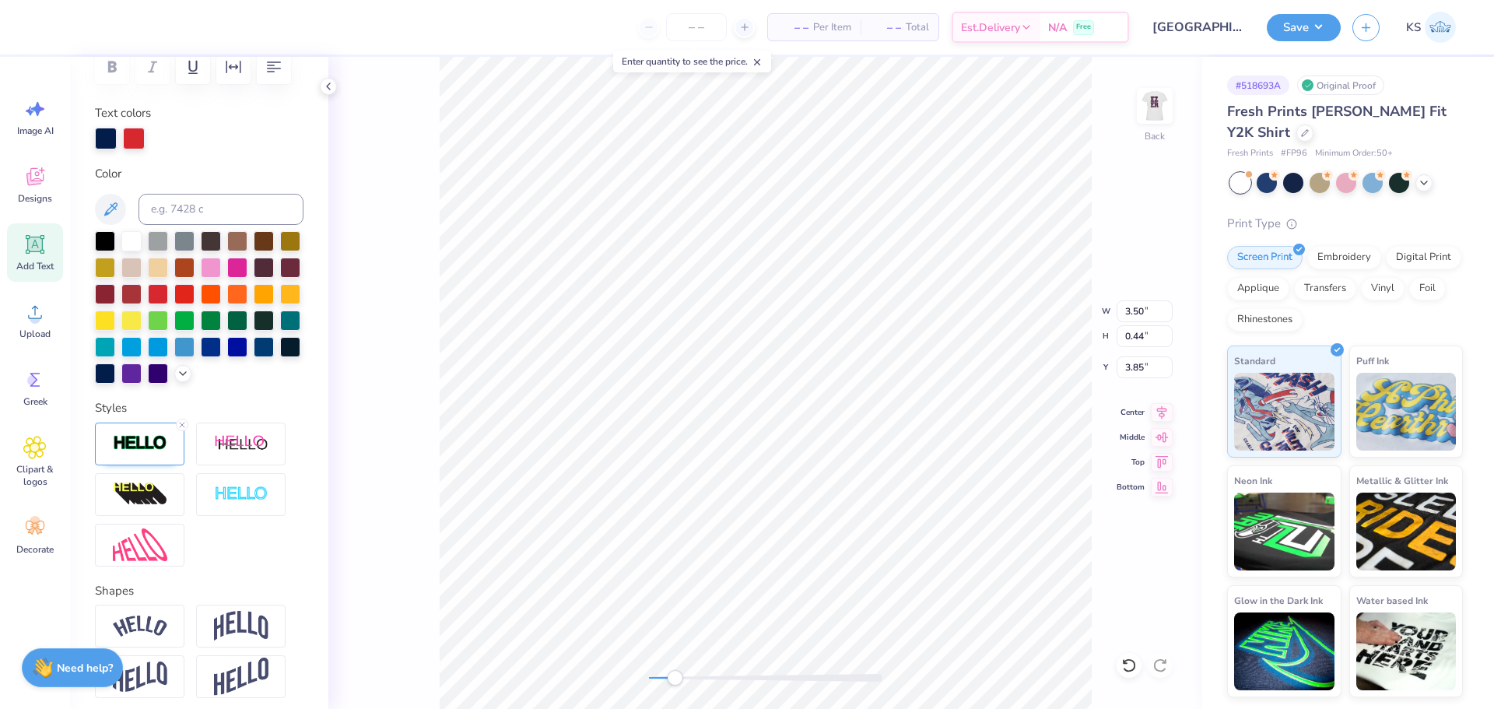
drag, startPoint x: 158, startPoint y: 480, endPoint x: 201, endPoint y: 495, distance: 45.3
click at [159, 465] on div at bounding box center [139, 444] width 89 height 43
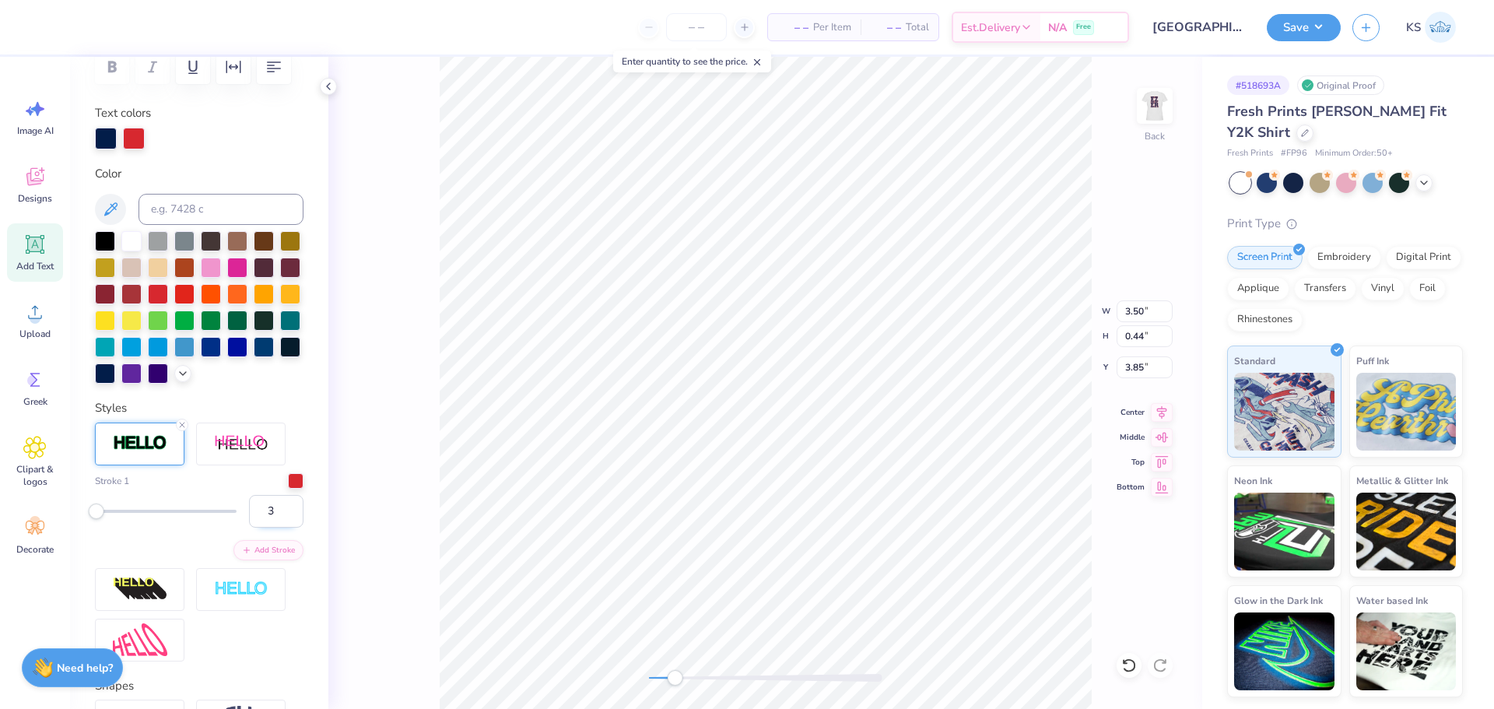
type input "3"
click at [275, 528] on input "3" at bounding box center [276, 511] width 54 height 33
click at [308, 527] on div "Personalized Names Personalized Numbers Text Tool Add Font Font JoeCollegeSerif…" at bounding box center [199, 383] width 258 height 652
click at [584, 665] on div "Back W 3.50 3.50 " H 0.44 0.44 " Y 3.85 3.85 " Center Middle Top Bottom" at bounding box center [765, 383] width 874 height 652
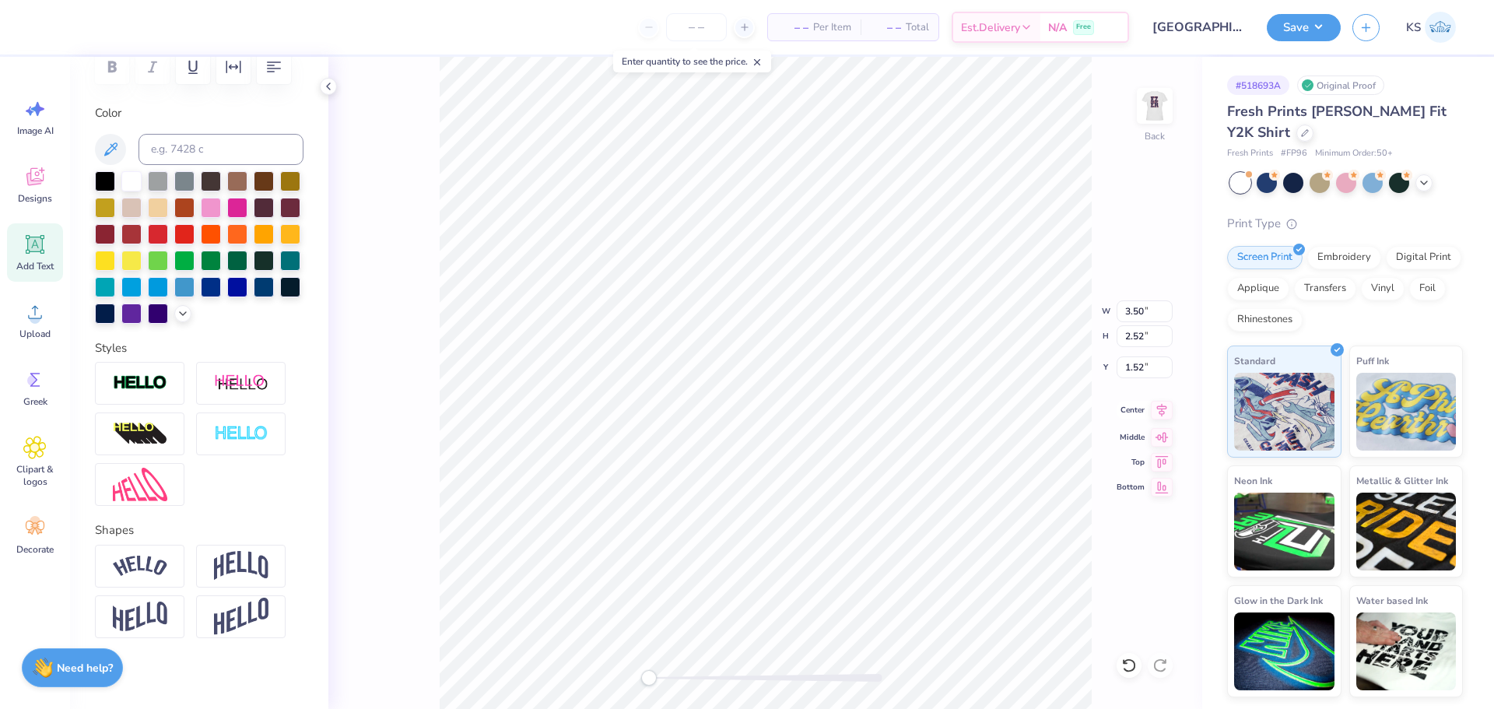
click at [1163, 411] on icon at bounding box center [1162, 410] width 22 height 19
type input "3.51"
type input "0.45"
type input "4.30"
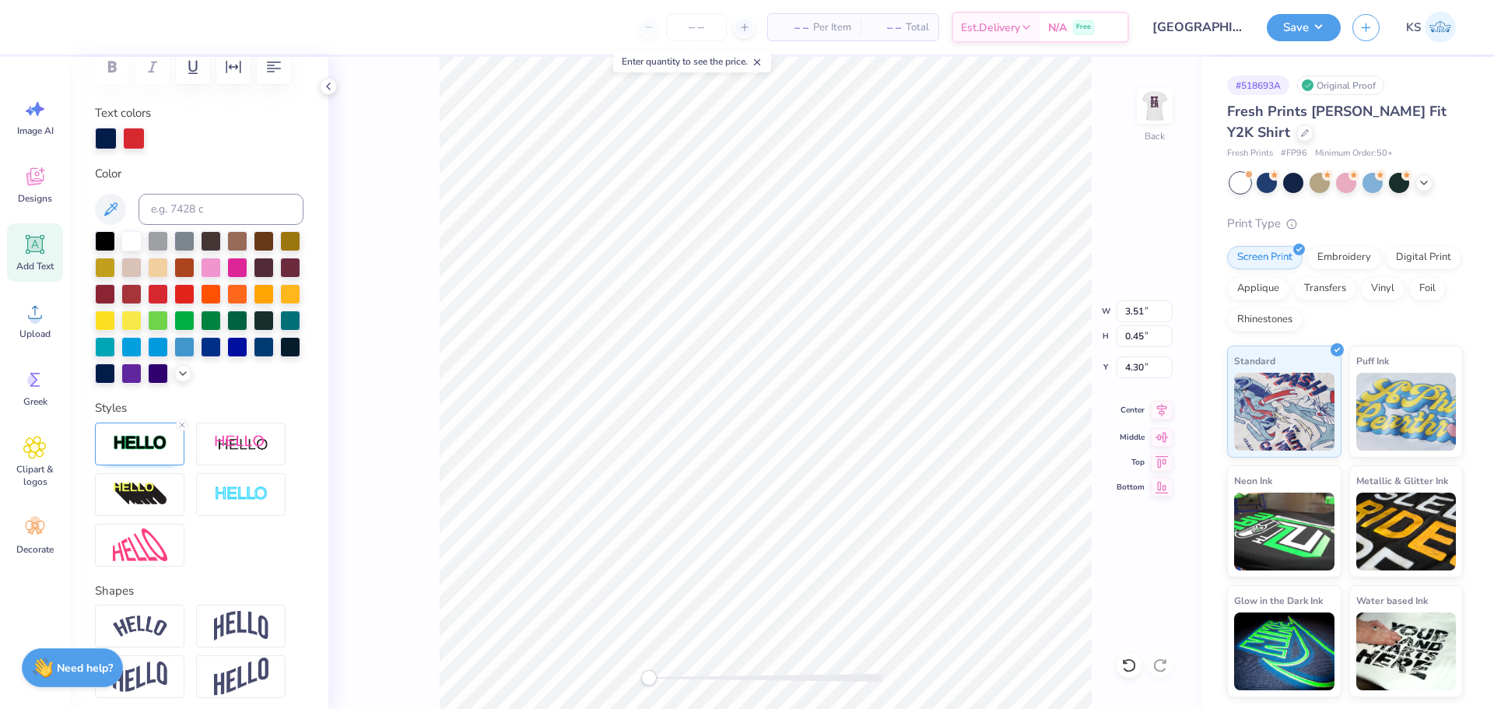
click at [1163, 405] on icon at bounding box center [1162, 410] width 22 height 19
click at [1145, 312] on input "3.51" at bounding box center [1145, 311] width 56 height 22
type input "3.50"
click at [1150, 367] on input "1.58" at bounding box center [1145, 367] width 56 height 22
type input "1.50"
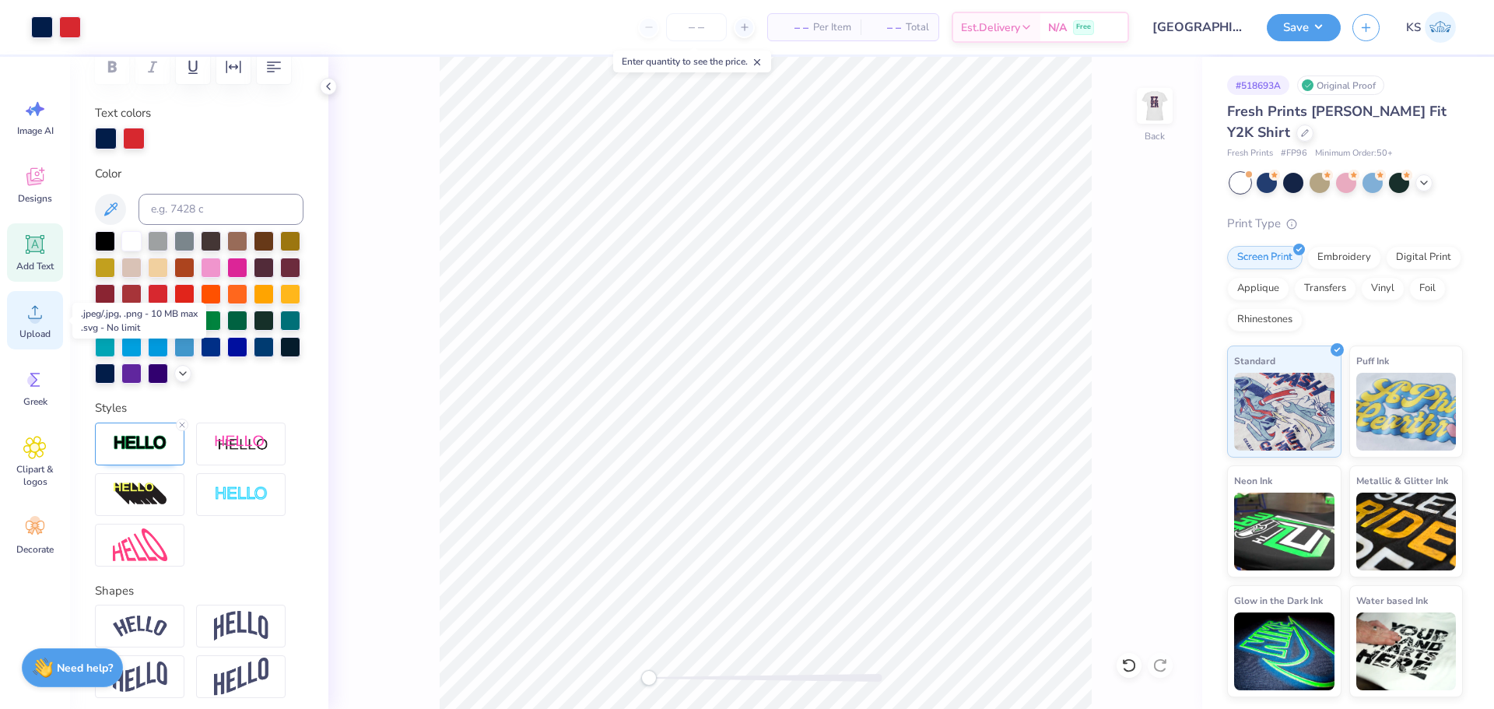
click at [34, 330] on span "Upload" at bounding box center [34, 334] width 31 height 12
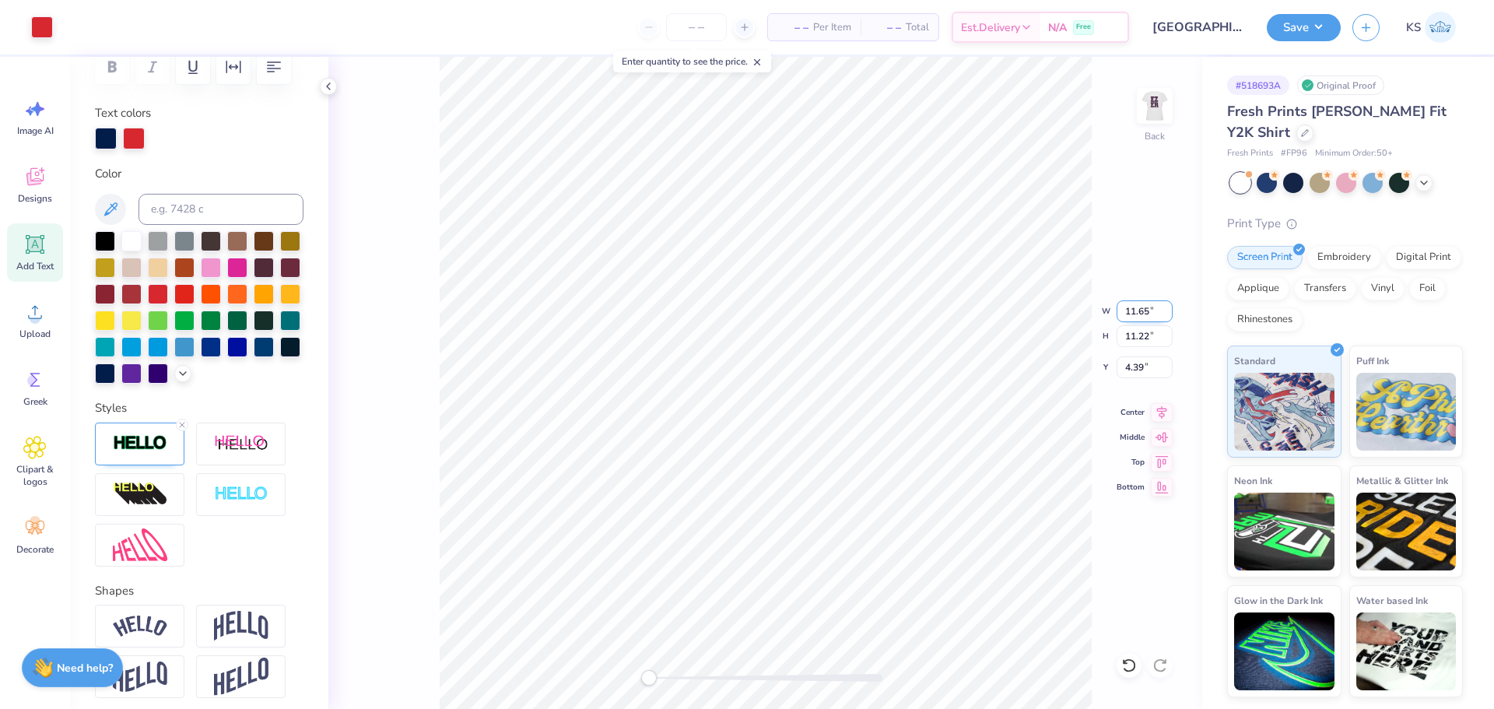
click at [1146, 305] on input "11.65" at bounding box center [1145, 311] width 56 height 22
type input "5.00"
type input "4.81"
type input "7.59"
click at [38, 247] on icon at bounding box center [35, 244] width 19 height 19
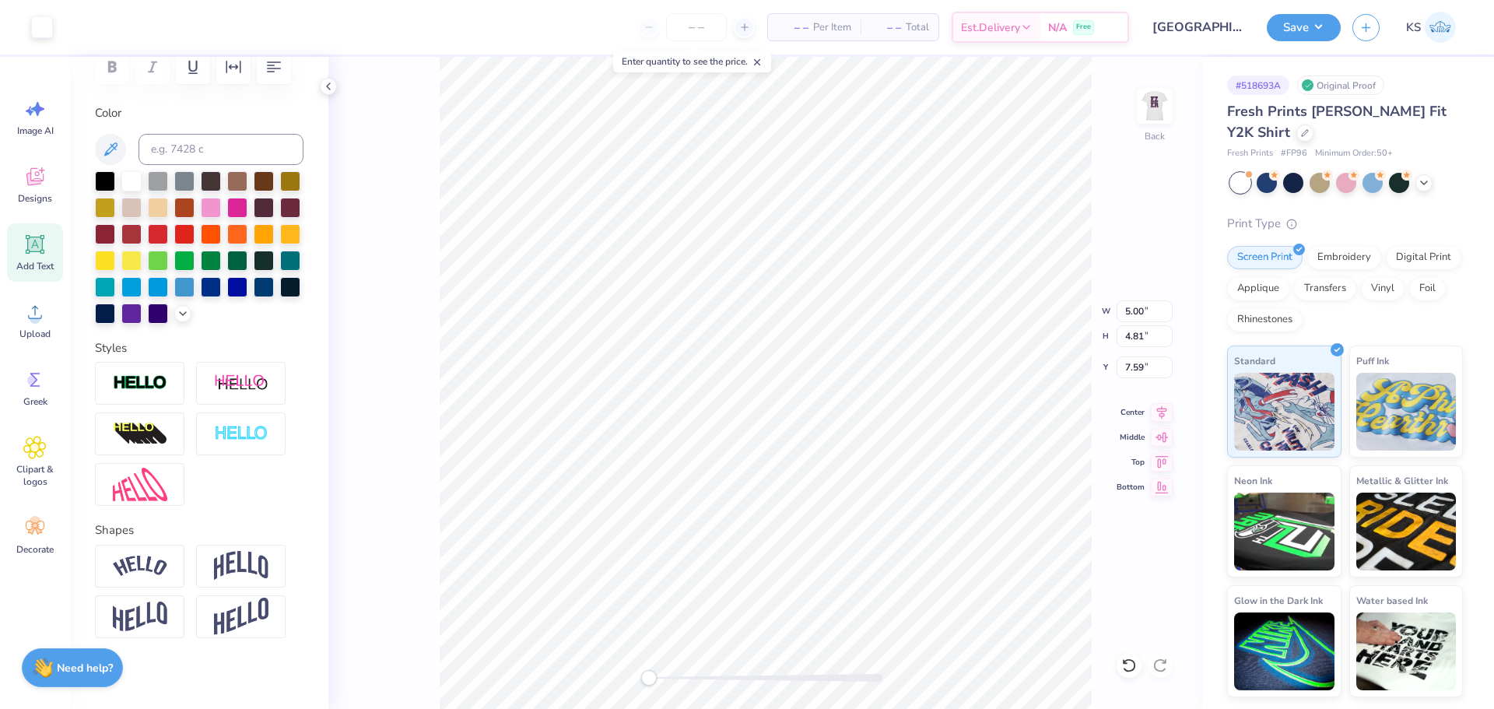
type input "4.54"
type input "1.31"
type input "9.34"
type textarea "E"
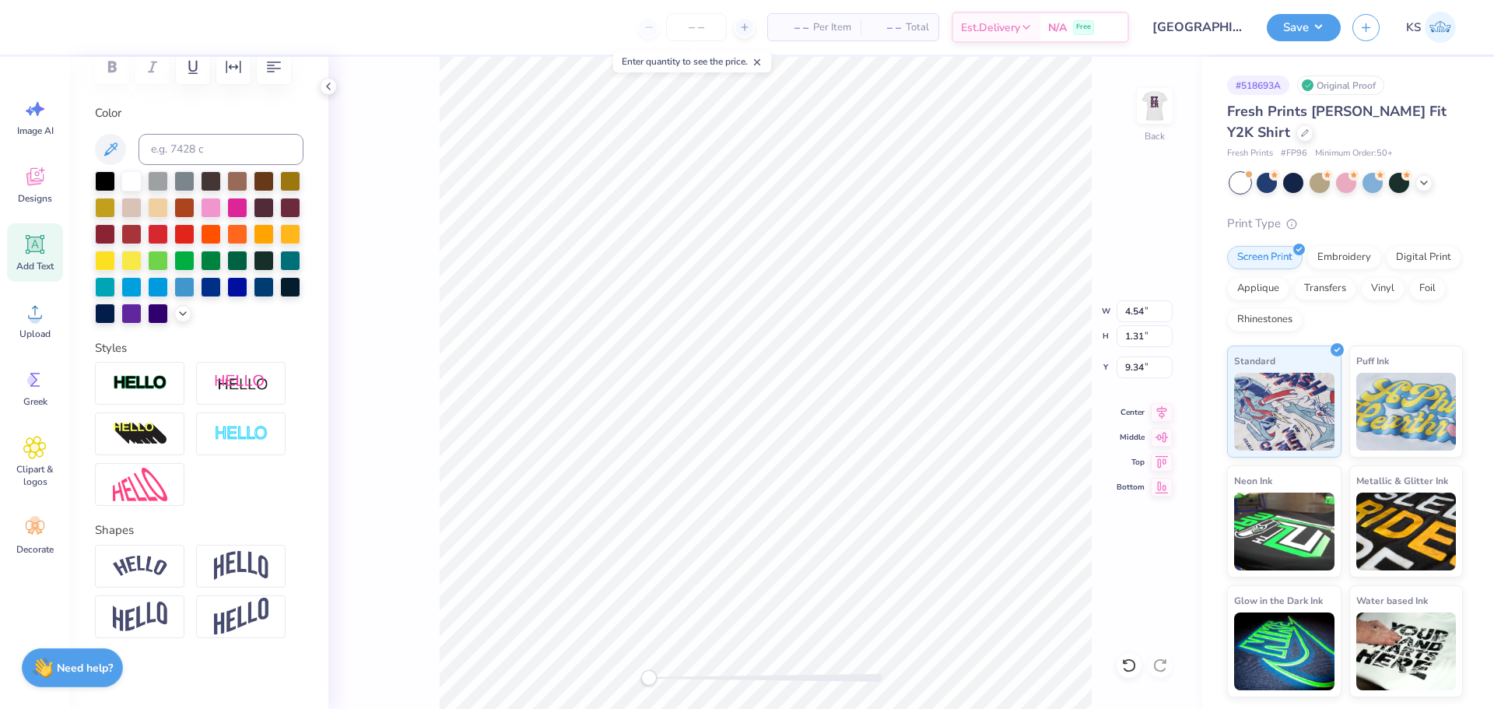
type textarea "Ezer"
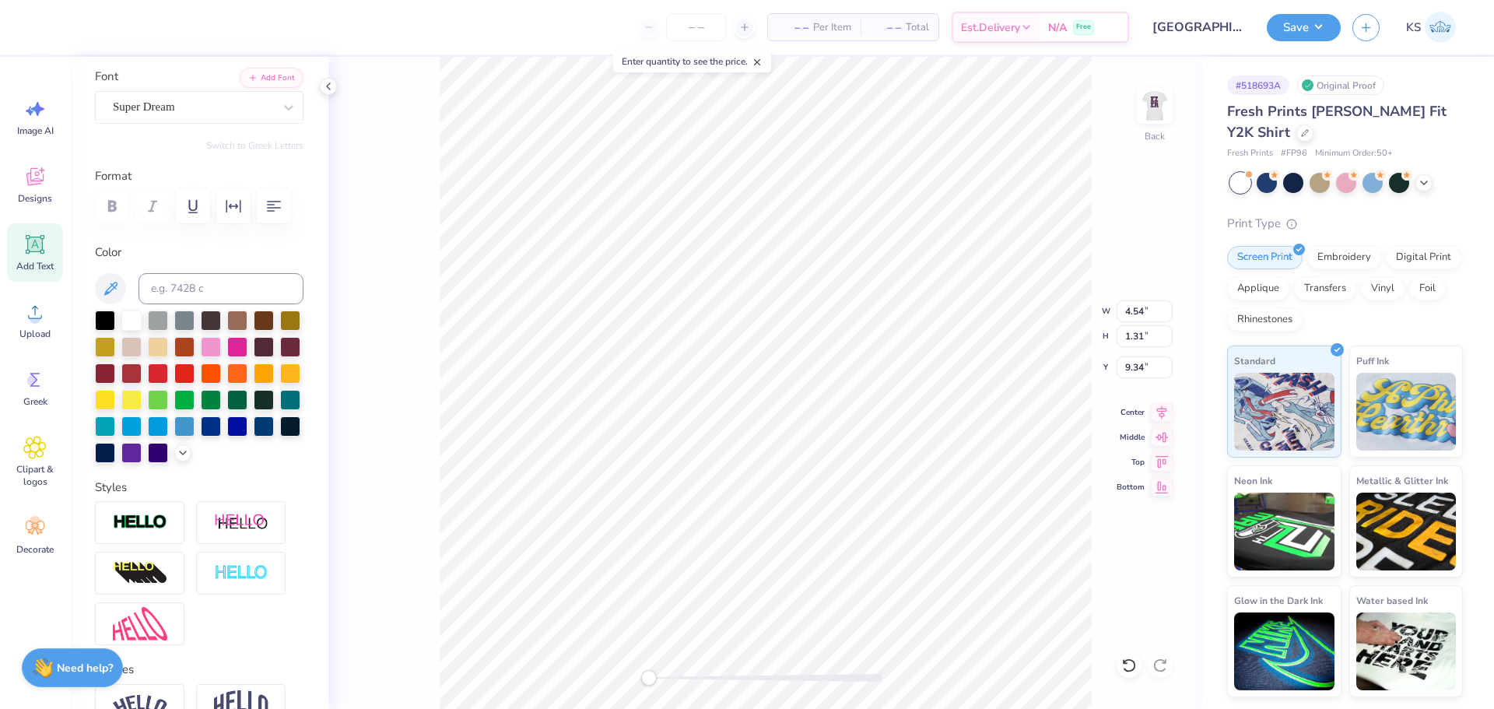
scroll to position [95, 0]
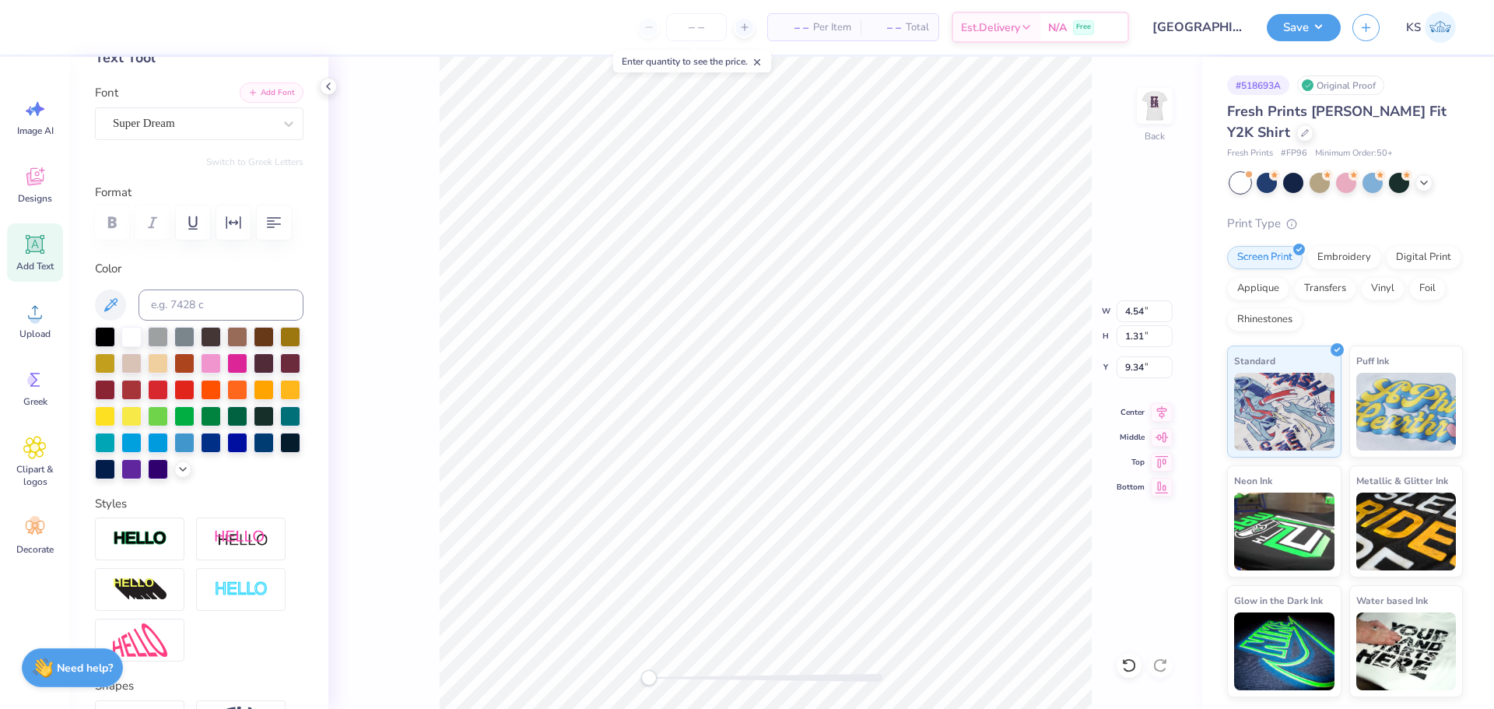
click at [283, 87] on button "Add Font" at bounding box center [272, 92] width 64 height 20
click at [107, 305] on icon at bounding box center [110, 305] width 19 height 19
click at [1137, 313] on input "2.51" at bounding box center [1145, 311] width 56 height 22
type input "3.00"
type input "1.83"
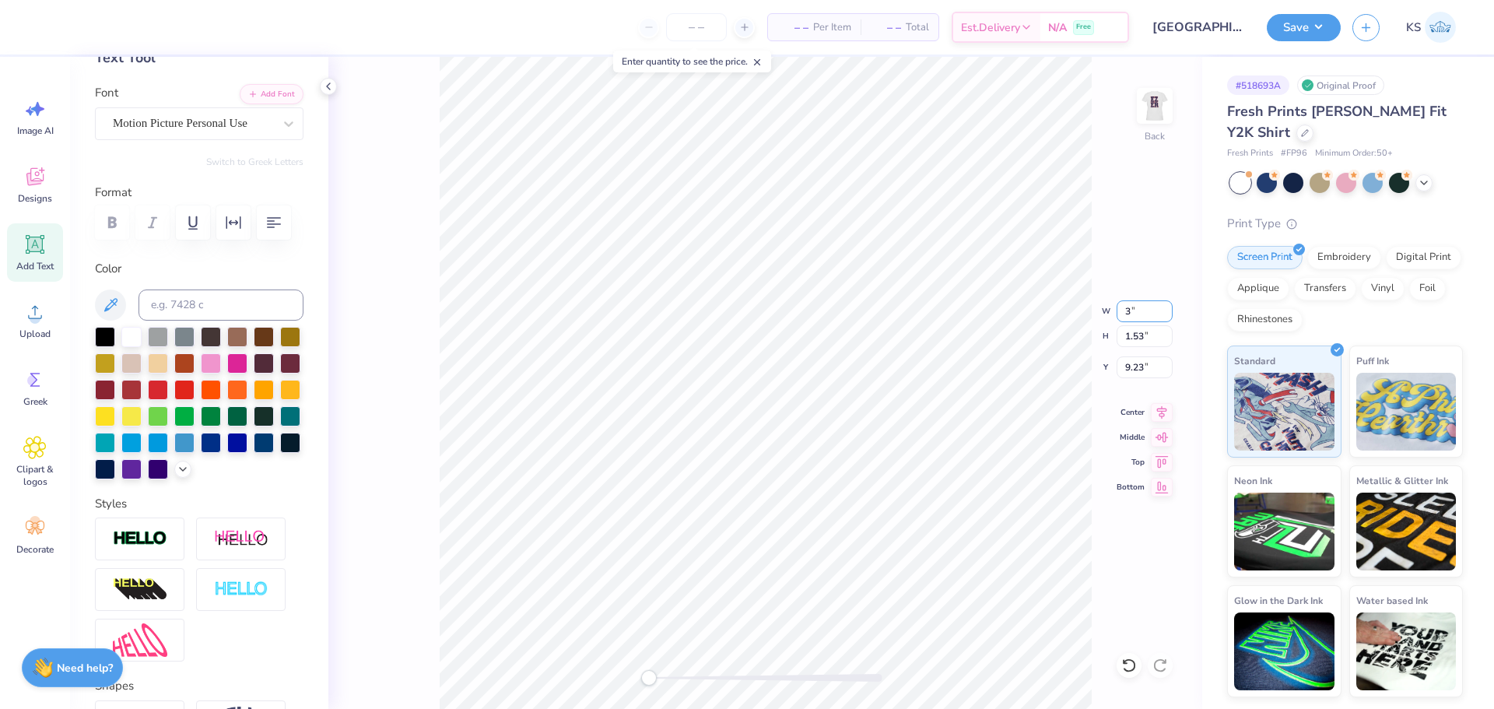
type input "9.09"
type input "3.50"
type input "2.13"
type input "8.93"
click at [1145, 309] on input "3.50" at bounding box center [1145, 311] width 56 height 22
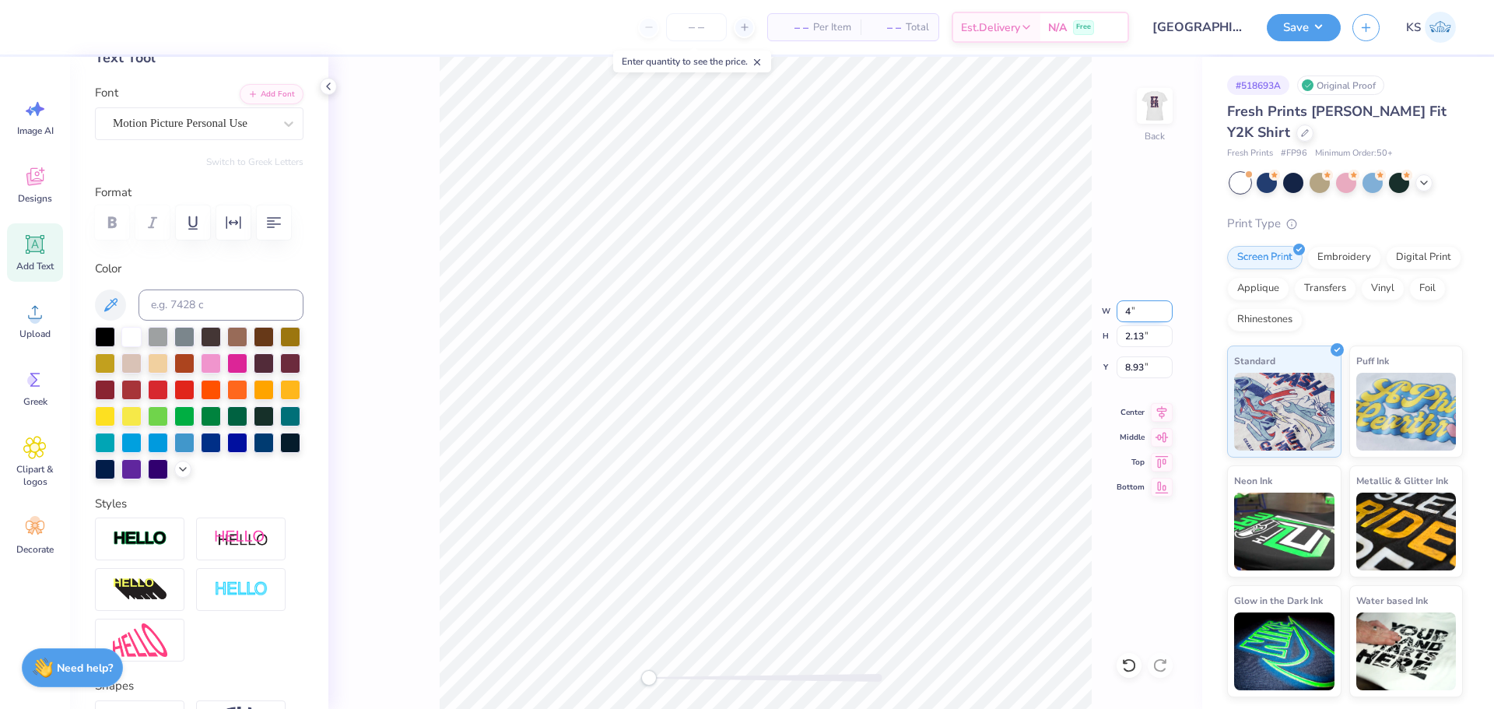
type input "4.00"
type input "2.44"
type input "8.78"
click at [1146, 313] on input "5.00" at bounding box center [1145, 311] width 56 height 22
type input "3.00"
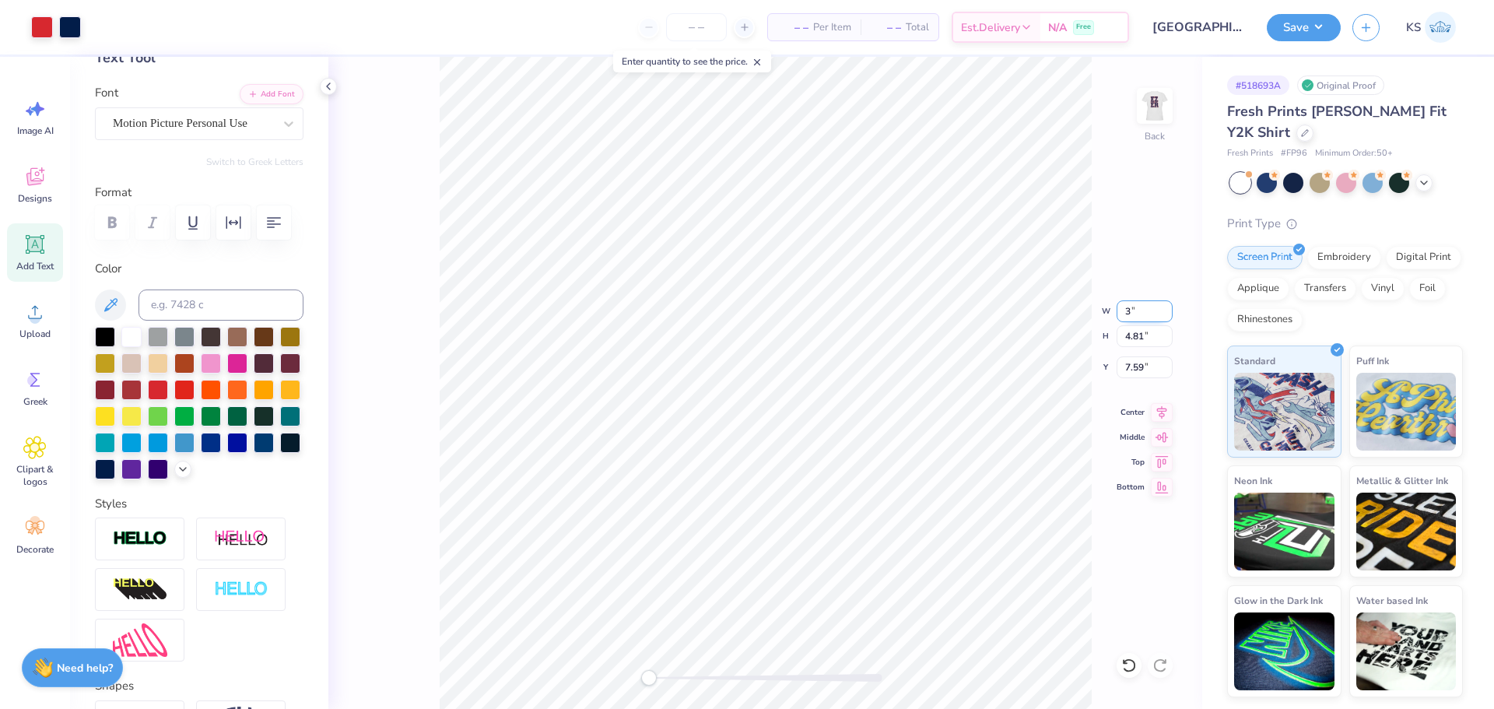
type input "2.89"
type input "1.56"
click at [690, 672] on div at bounding box center [765, 678] width 233 height 16
click at [547, 656] on div "Back" at bounding box center [765, 383] width 874 height 652
click at [665, 675] on div "Accessibility label" at bounding box center [665, 678] width 16 height 16
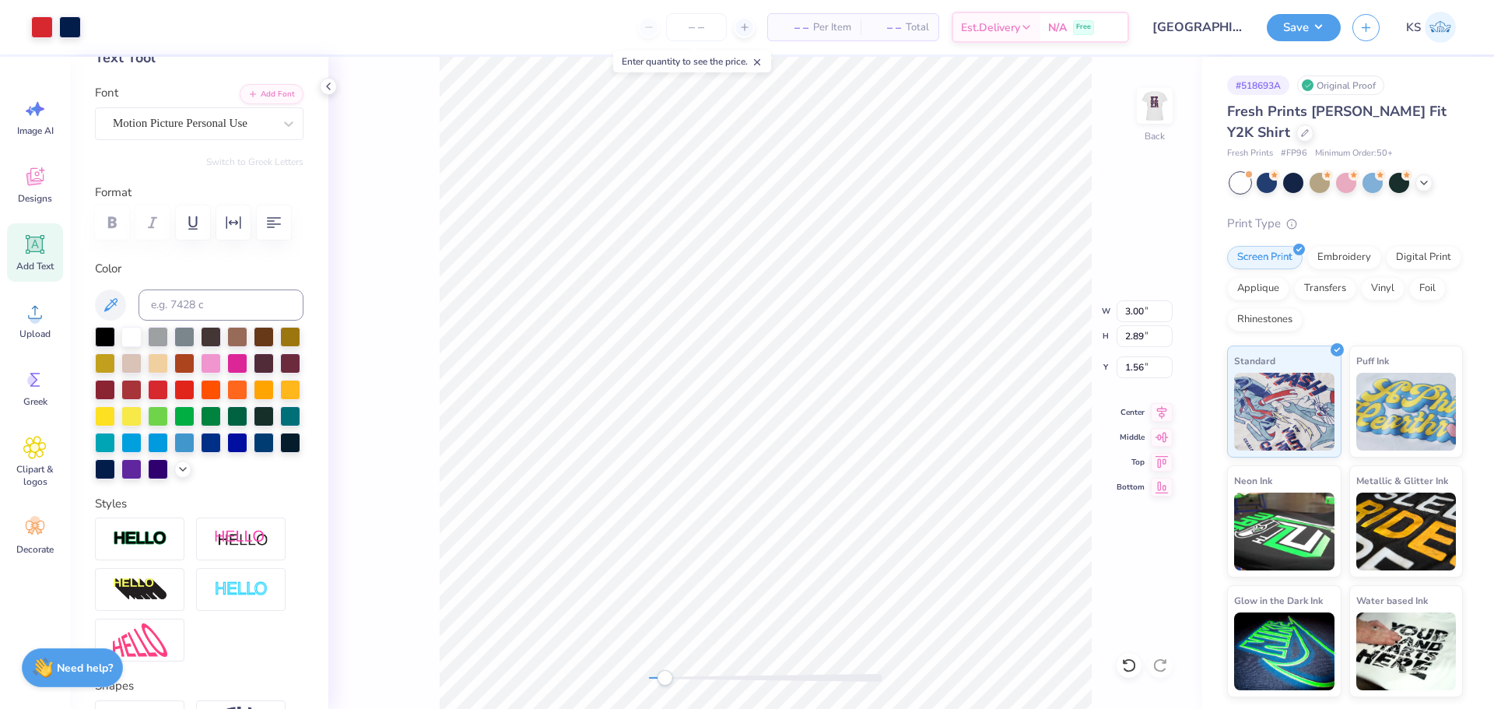
type input "1.72"
drag, startPoint x: 654, startPoint y: 679, endPoint x: 643, endPoint y: 678, distance: 11.7
click at [649, 678] on div at bounding box center [765, 678] width 233 height 8
click at [1156, 105] on img at bounding box center [1155, 106] width 62 height 62
click at [1153, 105] on img at bounding box center [1155, 106] width 62 height 62
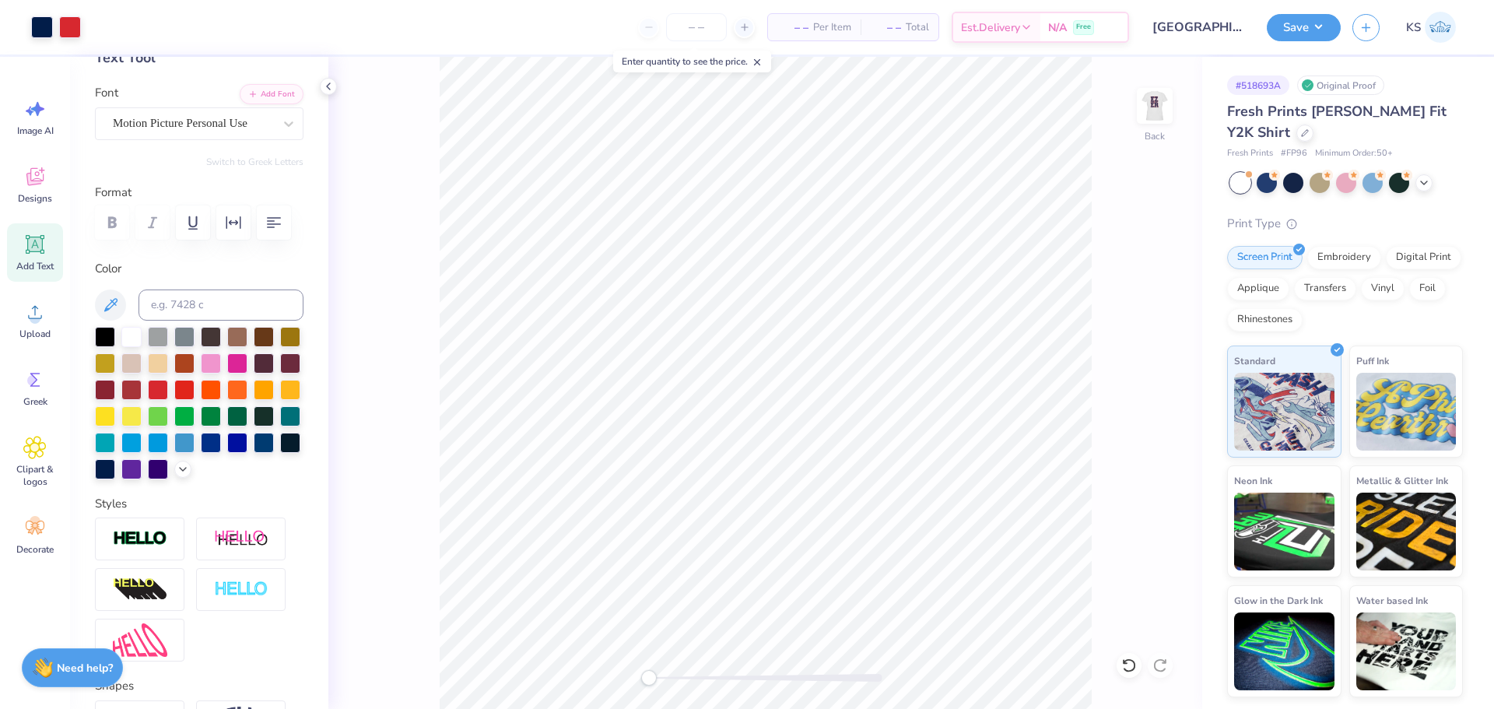
click at [1153, 105] on img at bounding box center [1154, 105] width 31 height 31
click at [1314, 20] on button "Save" at bounding box center [1304, 25] width 74 height 27
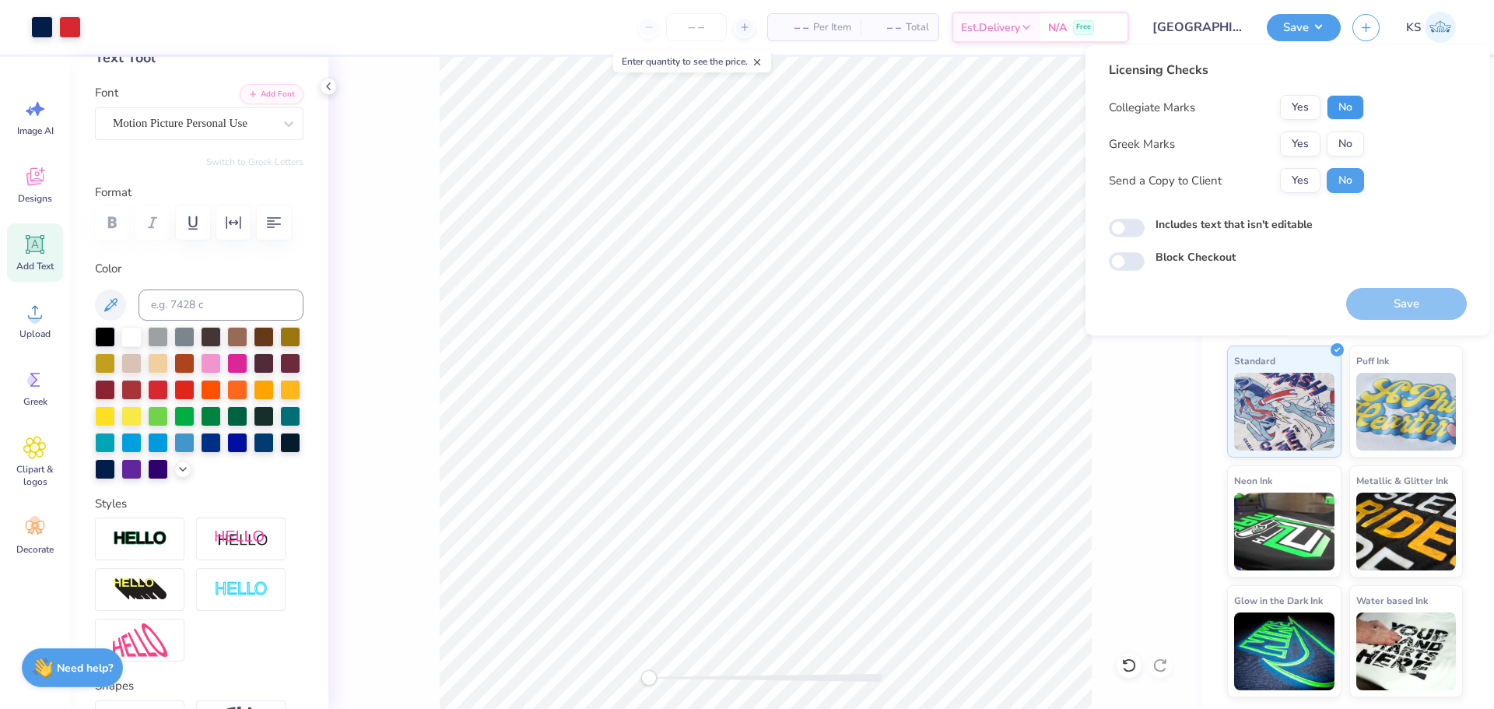
click at [1336, 112] on button "No" at bounding box center [1345, 107] width 37 height 25
click at [1339, 139] on button "No" at bounding box center [1345, 144] width 37 height 25
click at [1305, 182] on button "Yes" at bounding box center [1300, 180] width 40 height 25
drag, startPoint x: 1370, startPoint y: 305, endPoint x: 664, endPoint y: 1, distance: 768.6
click at [1367, 307] on button "Save" at bounding box center [1406, 304] width 121 height 32
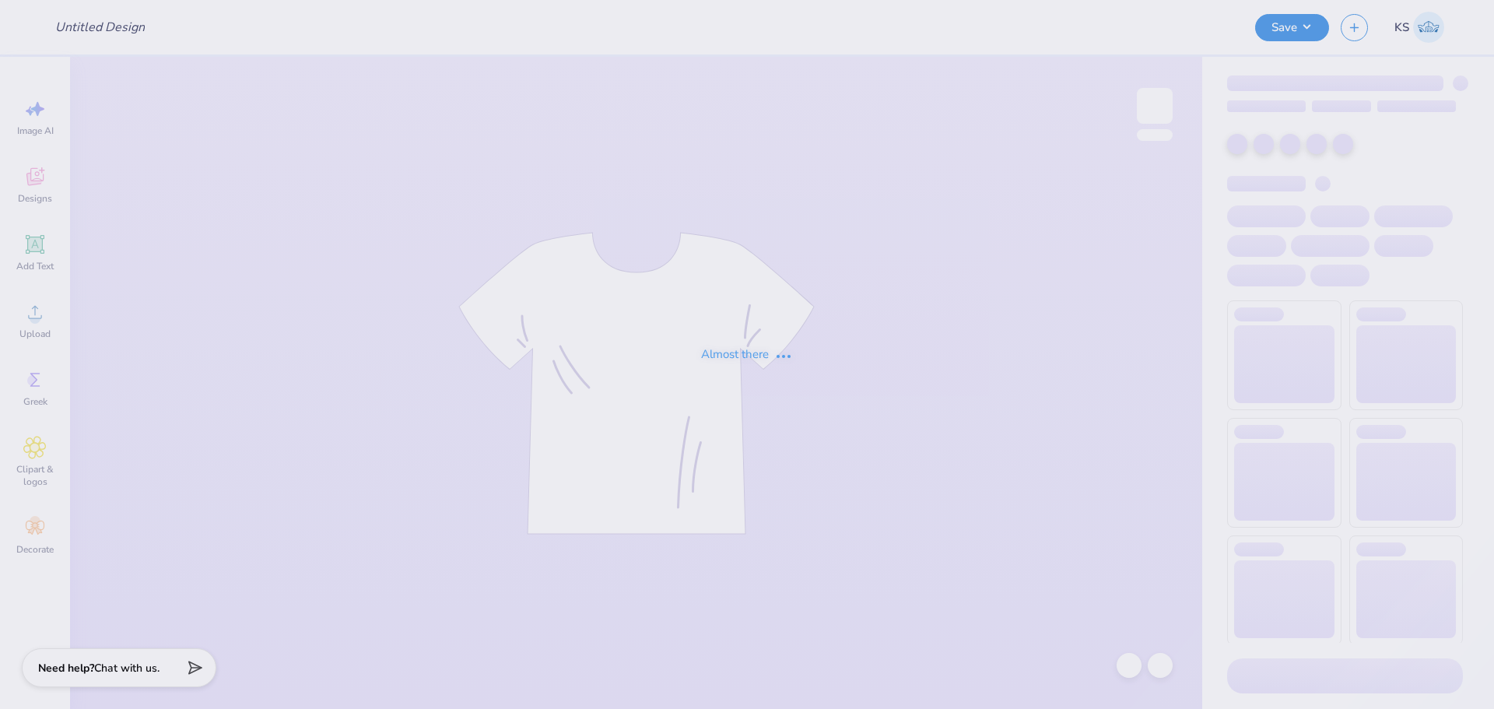
type input "PHC SWEATSHIRT"
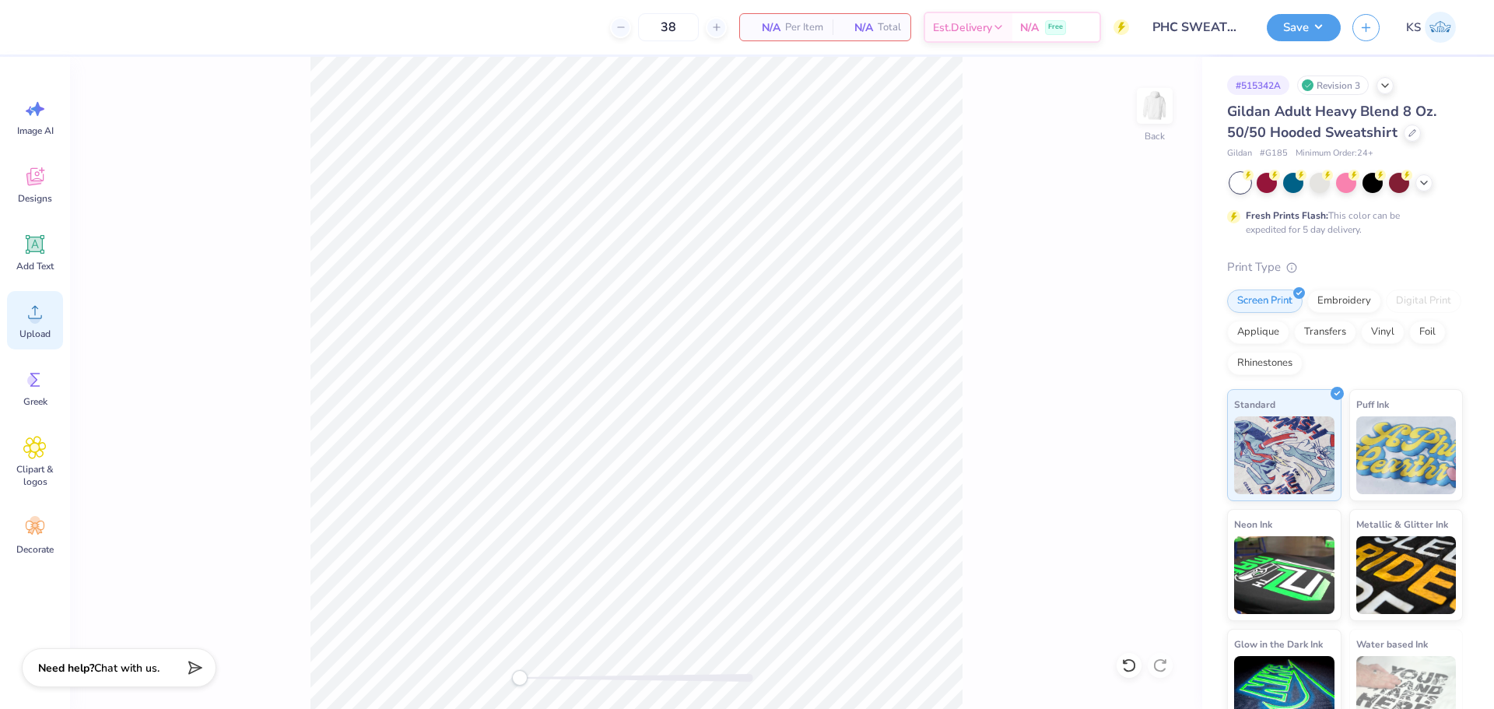
click at [25, 312] on icon at bounding box center [34, 311] width 23 height 23
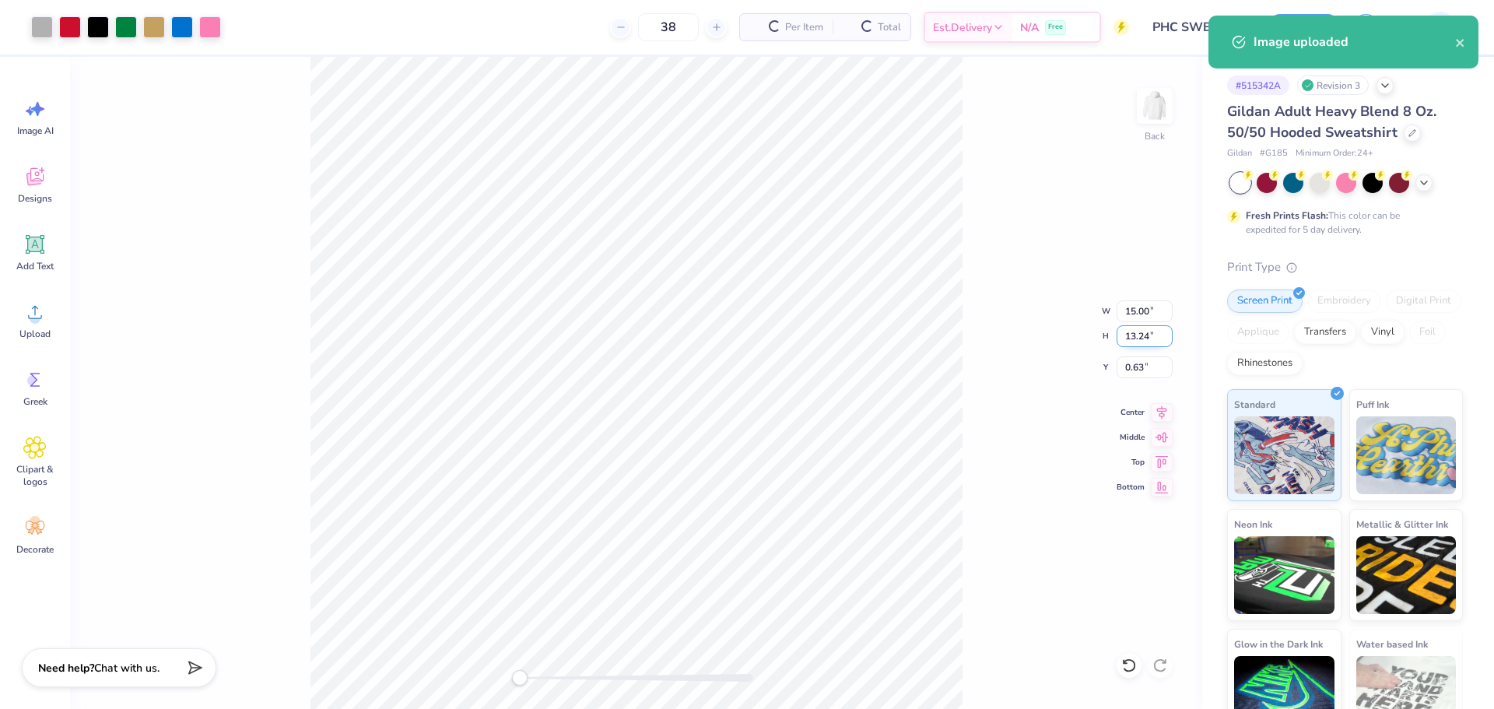
click at [1137, 346] on input "13.24" at bounding box center [1145, 336] width 56 height 22
type input "10.5"
type input "11.90"
type input "10.50"
click at [1135, 368] on input "2.00" at bounding box center [1145, 367] width 56 height 22
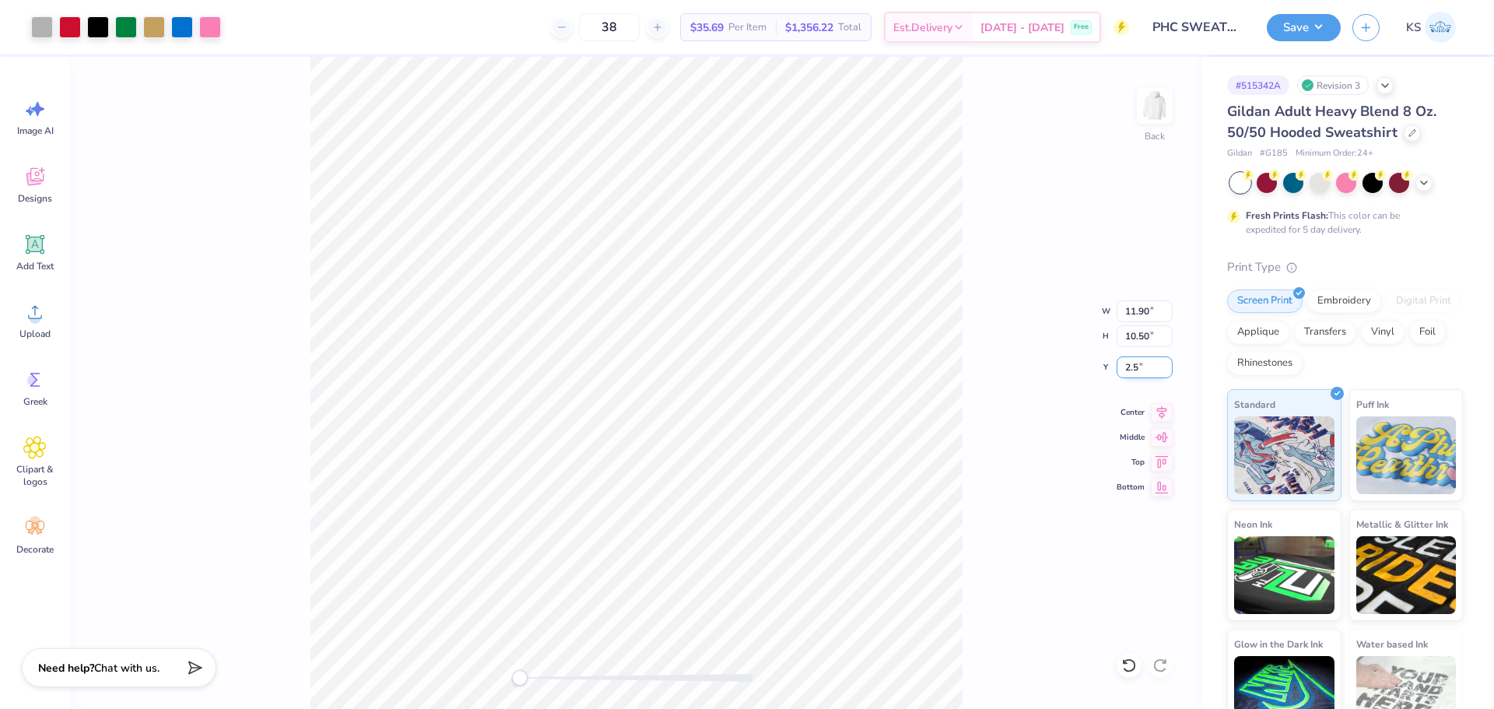
type input "2.5"
click at [1163, 412] on icon at bounding box center [1162, 410] width 22 height 19
drag, startPoint x: 538, startPoint y: 679, endPoint x: 549, endPoint y: 679, distance: 10.9
click at [549, 679] on div at bounding box center [636, 678] width 233 height 8
click at [1136, 665] on icon at bounding box center [1129, 666] width 16 height 16
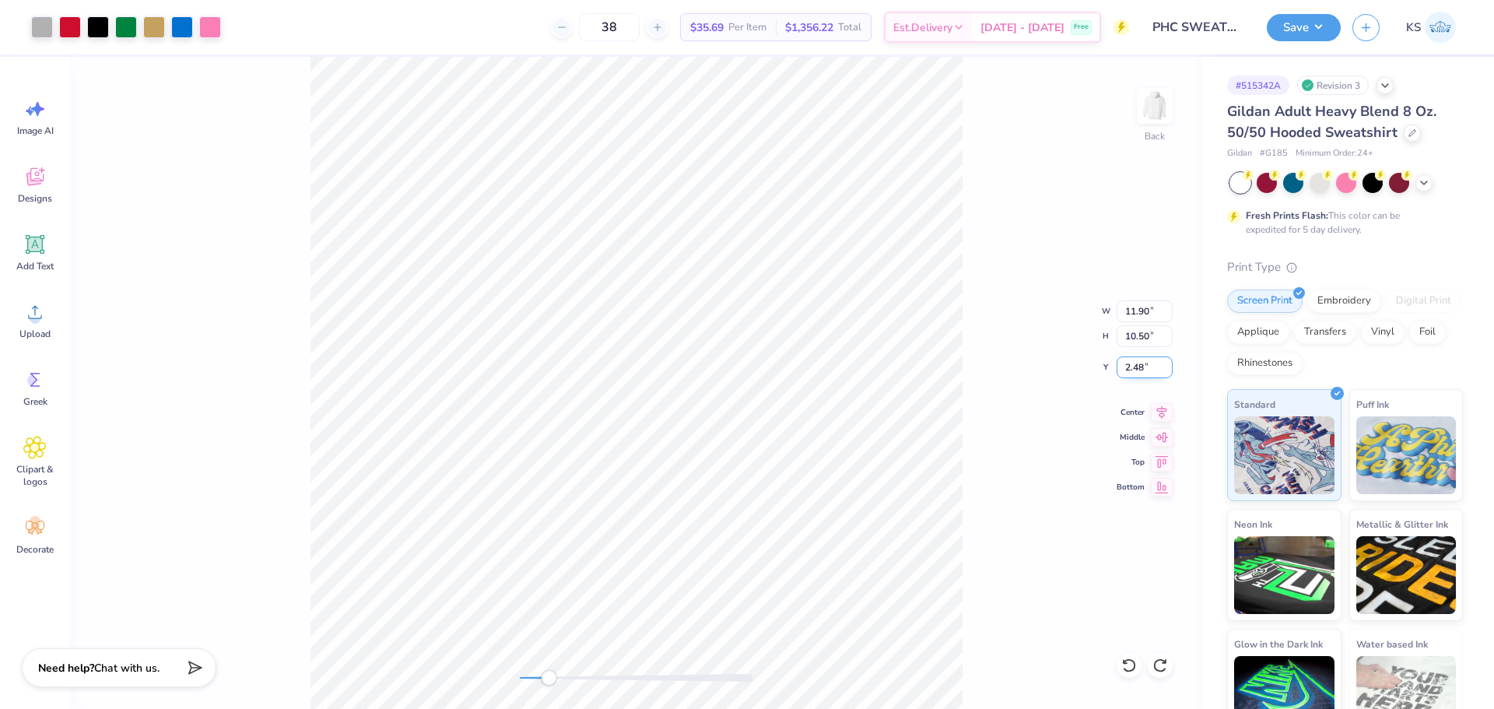
click at [1143, 368] on input "2.48" at bounding box center [1145, 367] width 56 height 22
type input "2.5"
click at [967, 295] on div "Back W 11.90 11.90 " H 10.50 10.50 " Y 2.5 2.5 " Center Middle Top Bottom" at bounding box center [636, 383] width 1132 height 652
click at [507, 671] on div "Back" at bounding box center [636, 383] width 1132 height 652
drag, startPoint x: 1310, startPoint y: 26, endPoint x: 1307, endPoint y: 33, distance: 8.0
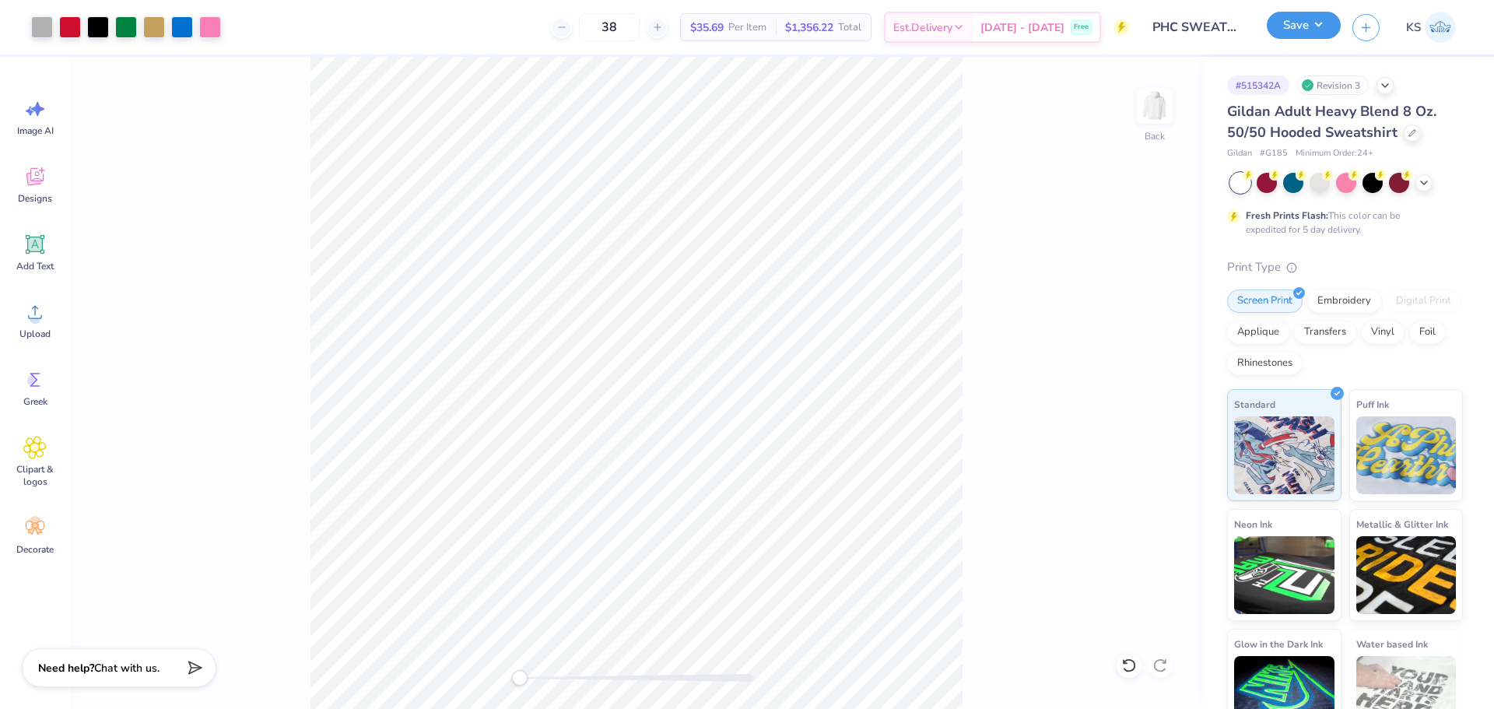
click at [1310, 26] on button "Save" at bounding box center [1304, 25] width 74 height 27
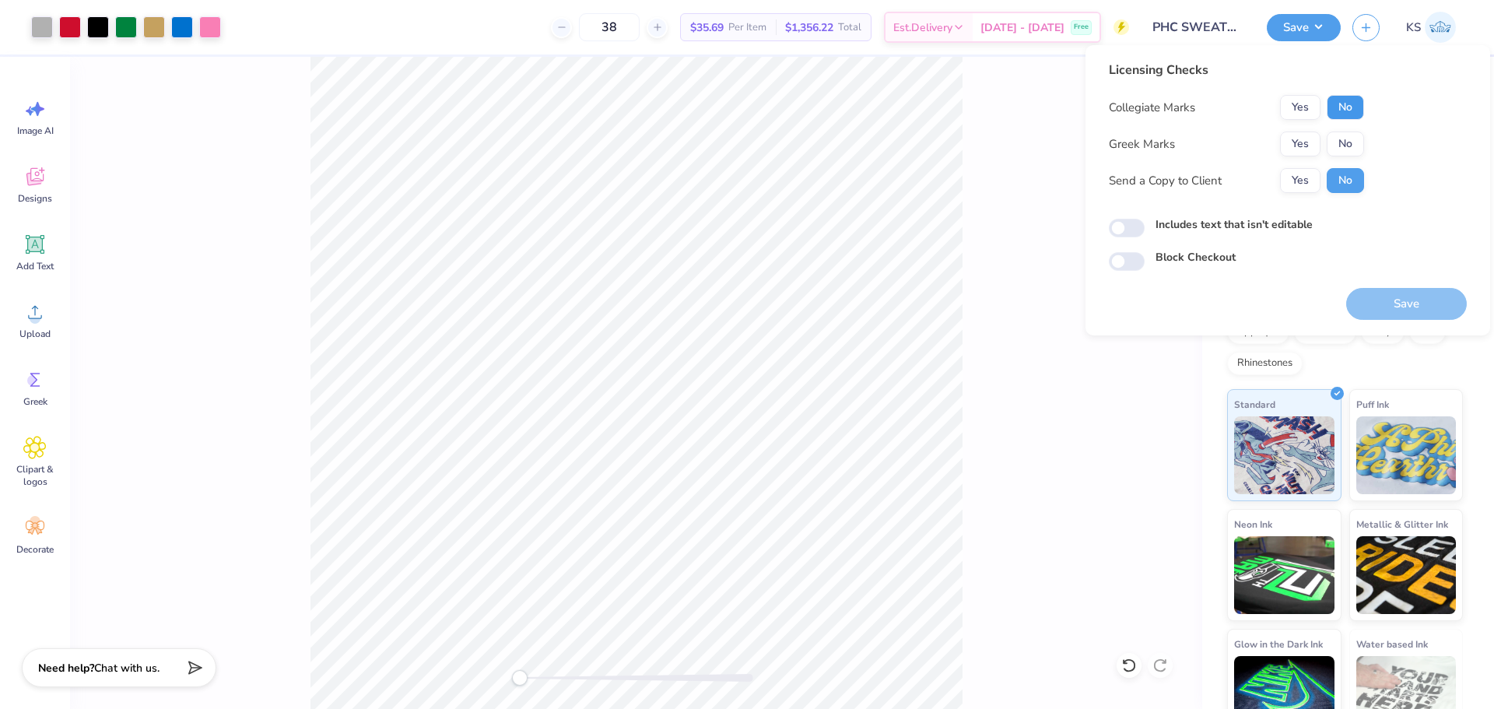
click at [1334, 103] on button "No" at bounding box center [1345, 107] width 37 height 25
click at [1303, 138] on button "Yes" at bounding box center [1300, 144] width 40 height 25
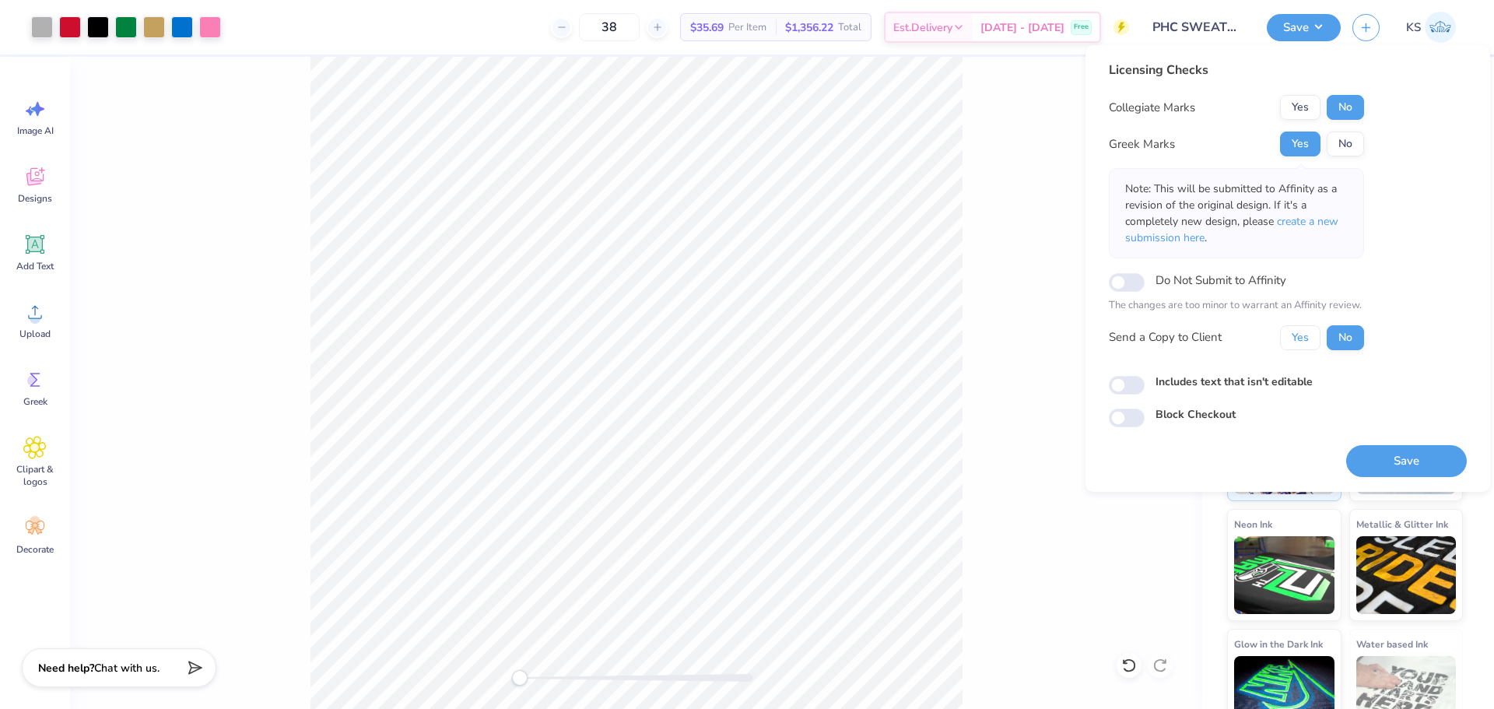
drag, startPoint x: 1306, startPoint y: 333, endPoint x: 1322, endPoint y: 365, distance: 35.8
click at [1307, 338] on button "Yes" at bounding box center [1300, 337] width 40 height 25
drag, startPoint x: 1389, startPoint y: 459, endPoint x: 1401, endPoint y: 466, distance: 13.6
click at [1388, 460] on button "Save" at bounding box center [1406, 461] width 121 height 32
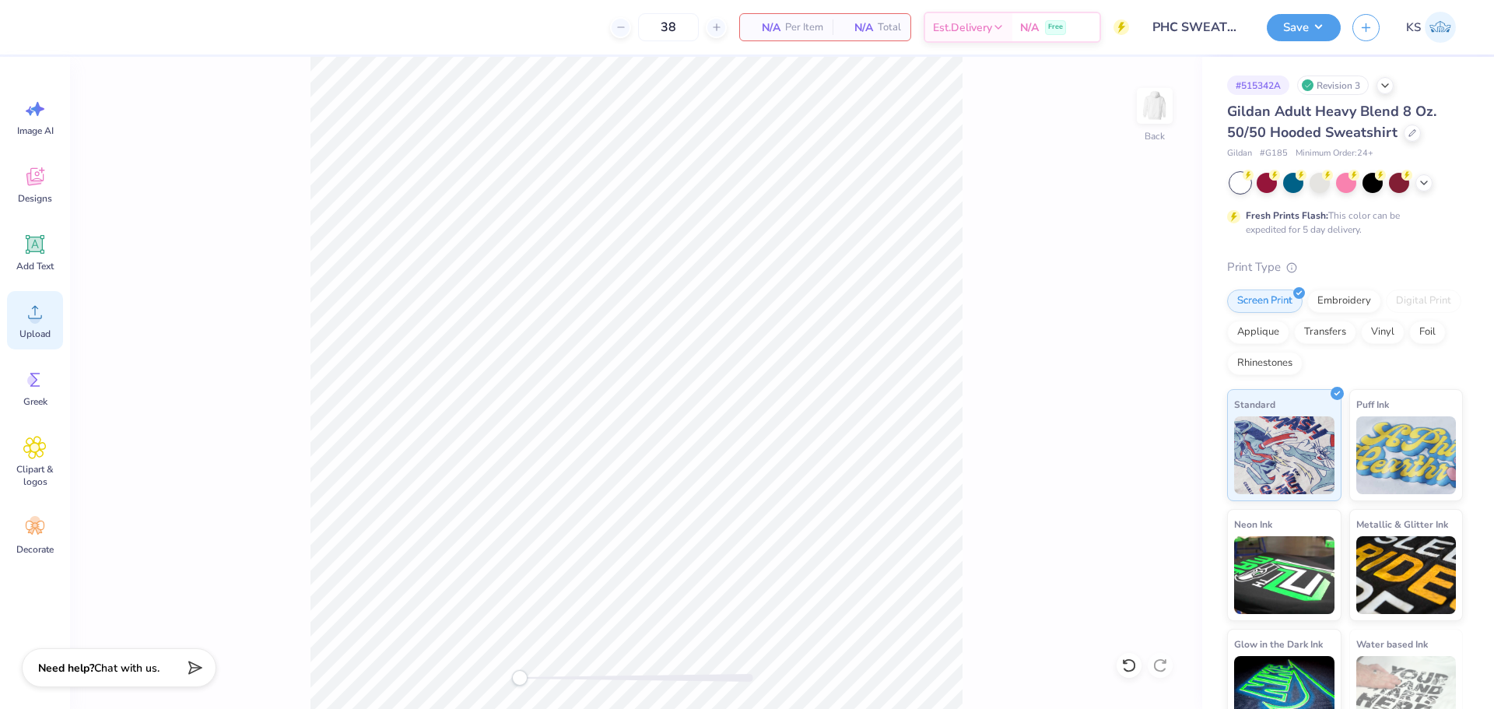
click at [39, 316] on circle at bounding box center [35, 318] width 11 height 11
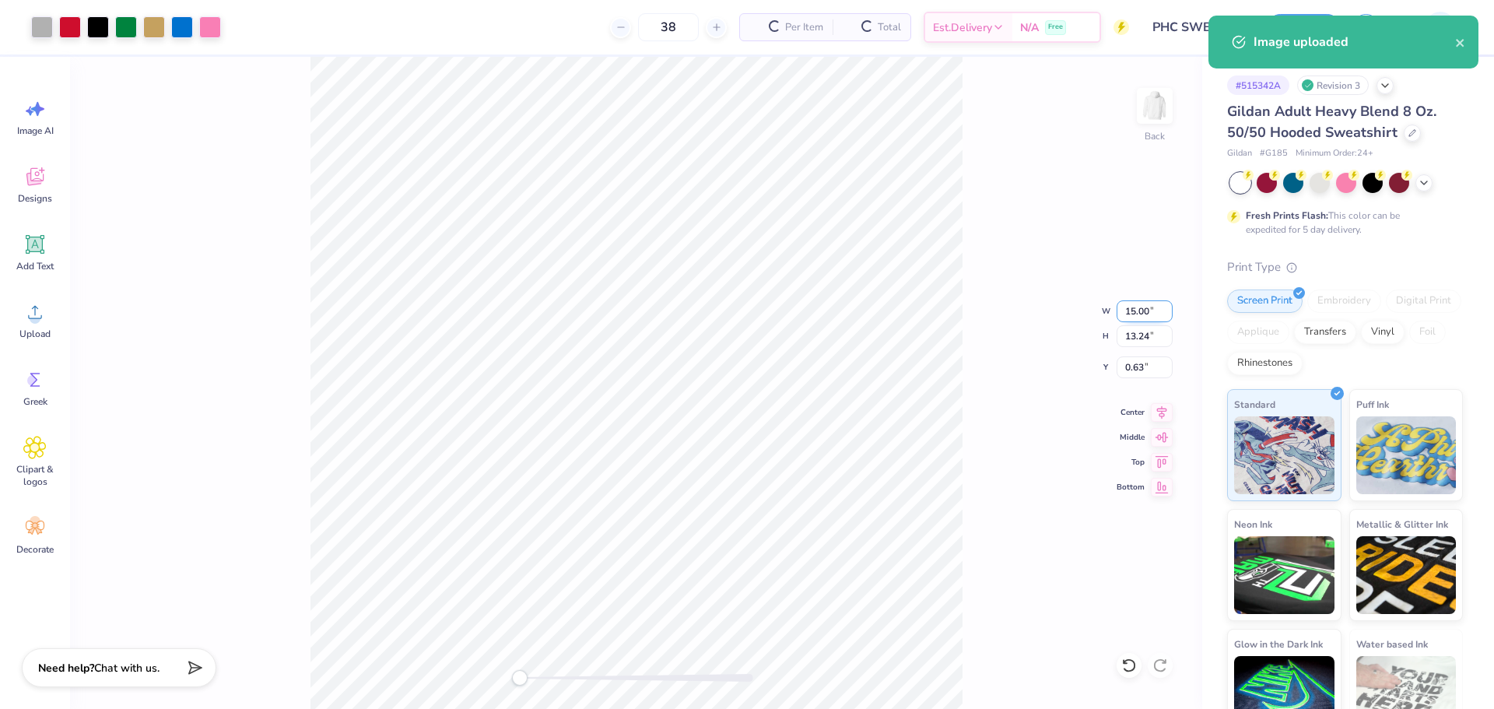
click at [1143, 307] on input "15.00" at bounding box center [1145, 311] width 56 height 22
click at [1145, 332] on input "13.24" at bounding box center [1145, 336] width 56 height 22
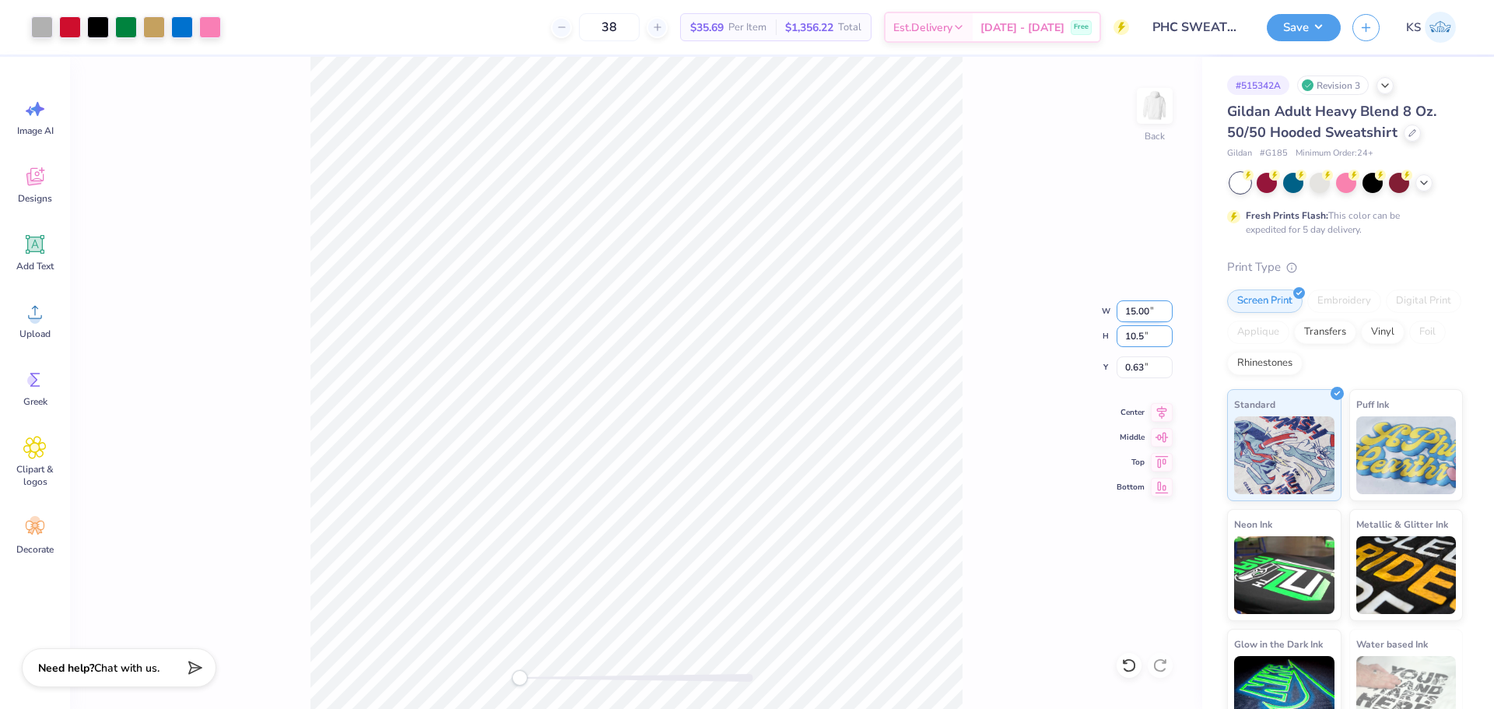
type input "10.5"
type input "11.90"
type input "10.50"
click at [1138, 367] on input "2.00" at bounding box center [1145, 367] width 56 height 22
type input "2.500"
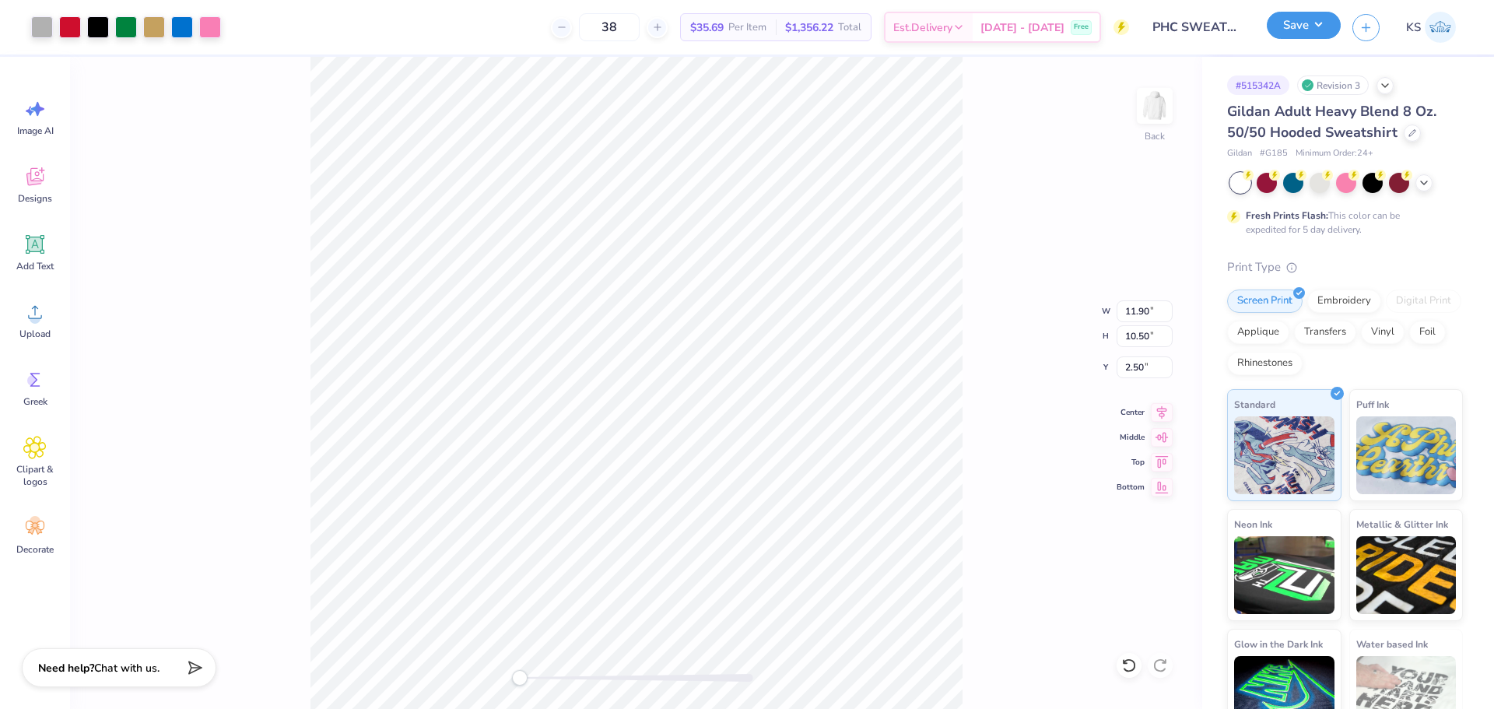
click at [1290, 34] on button "Save" at bounding box center [1304, 25] width 74 height 27
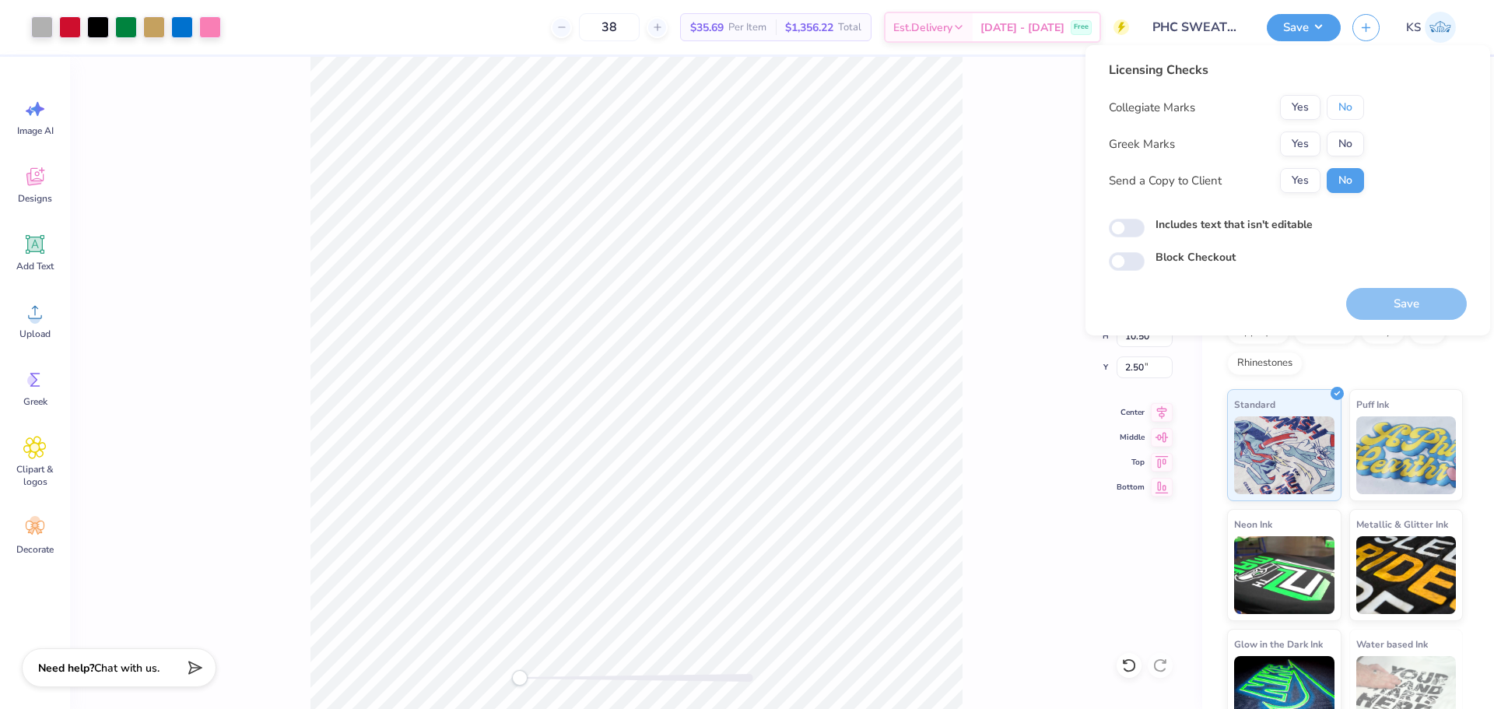
drag, startPoint x: 1343, startPoint y: 106, endPoint x: 1322, endPoint y: 121, distance: 26.1
click at [1341, 106] on button "No" at bounding box center [1345, 107] width 37 height 25
click at [1303, 139] on button "Yes" at bounding box center [1300, 144] width 40 height 25
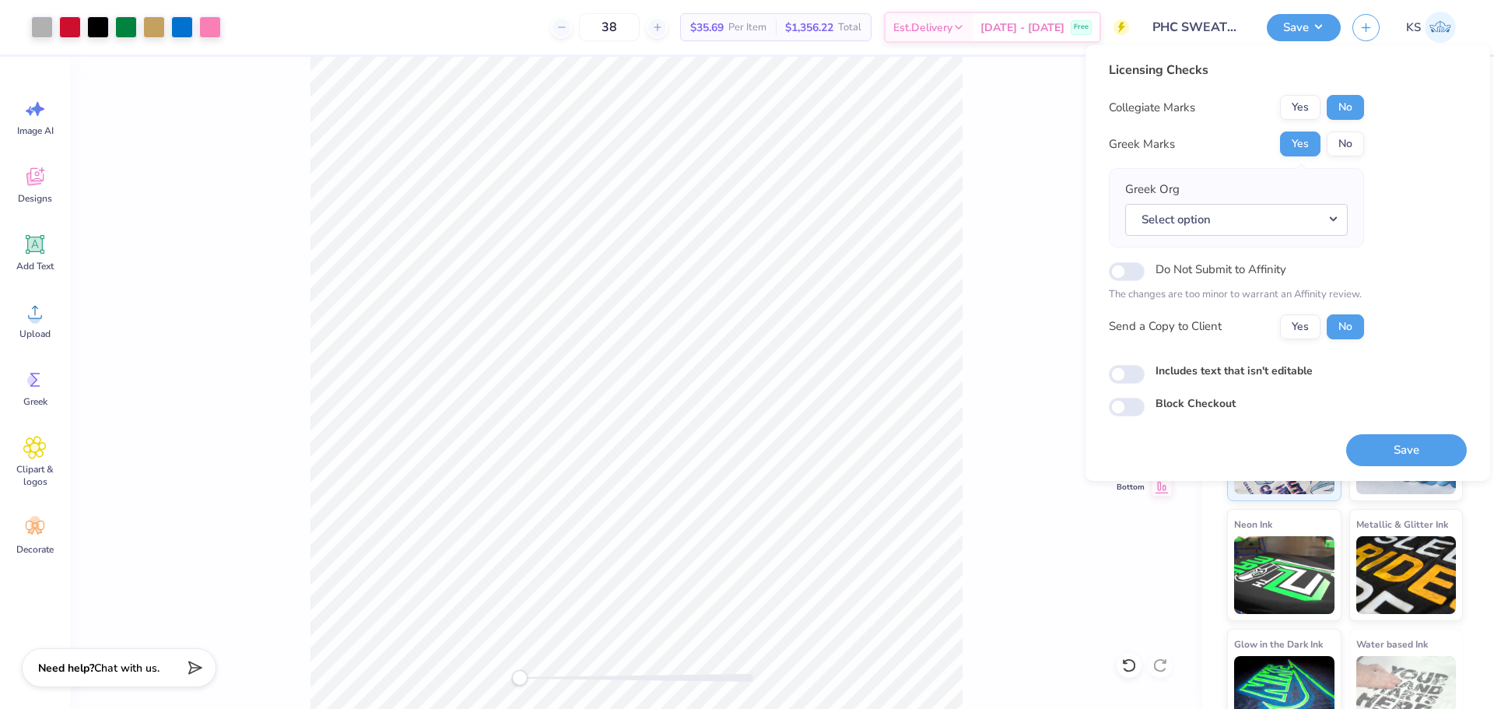
click at [1268, 245] on div "Greek Org Select option" at bounding box center [1236, 207] width 255 height 79
drag, startPoint x: 1272, startPoint y: 224, endPoint x: 1287, endPoint y: 233, distance: 17.5
click at [1273, 225] on button "Select option" at bounding box center [1236, 220] width 223 height 32
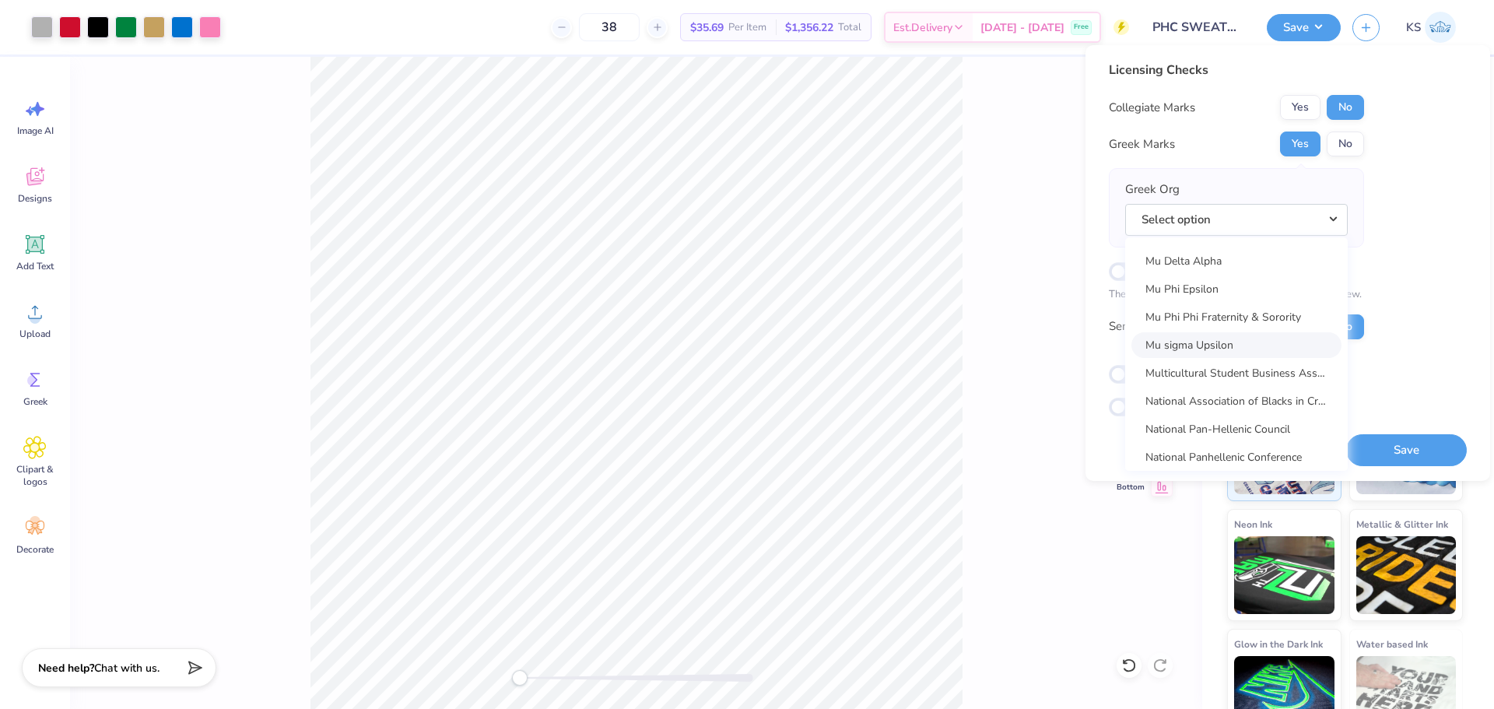
scroll to position [7185, 0]
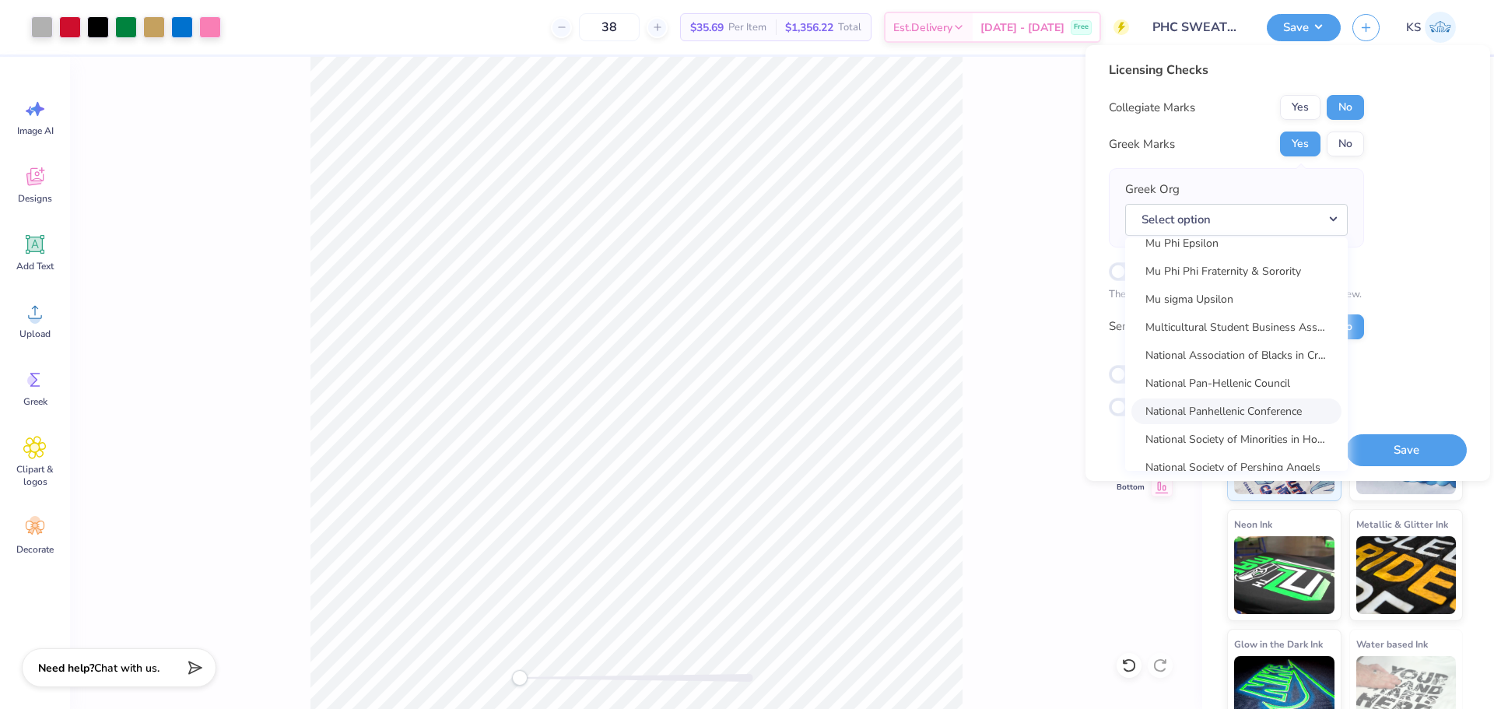
click at [1256, 412] on link "National Panhellenic Conference" at bounding box center [1236, 411] width 210 height 26
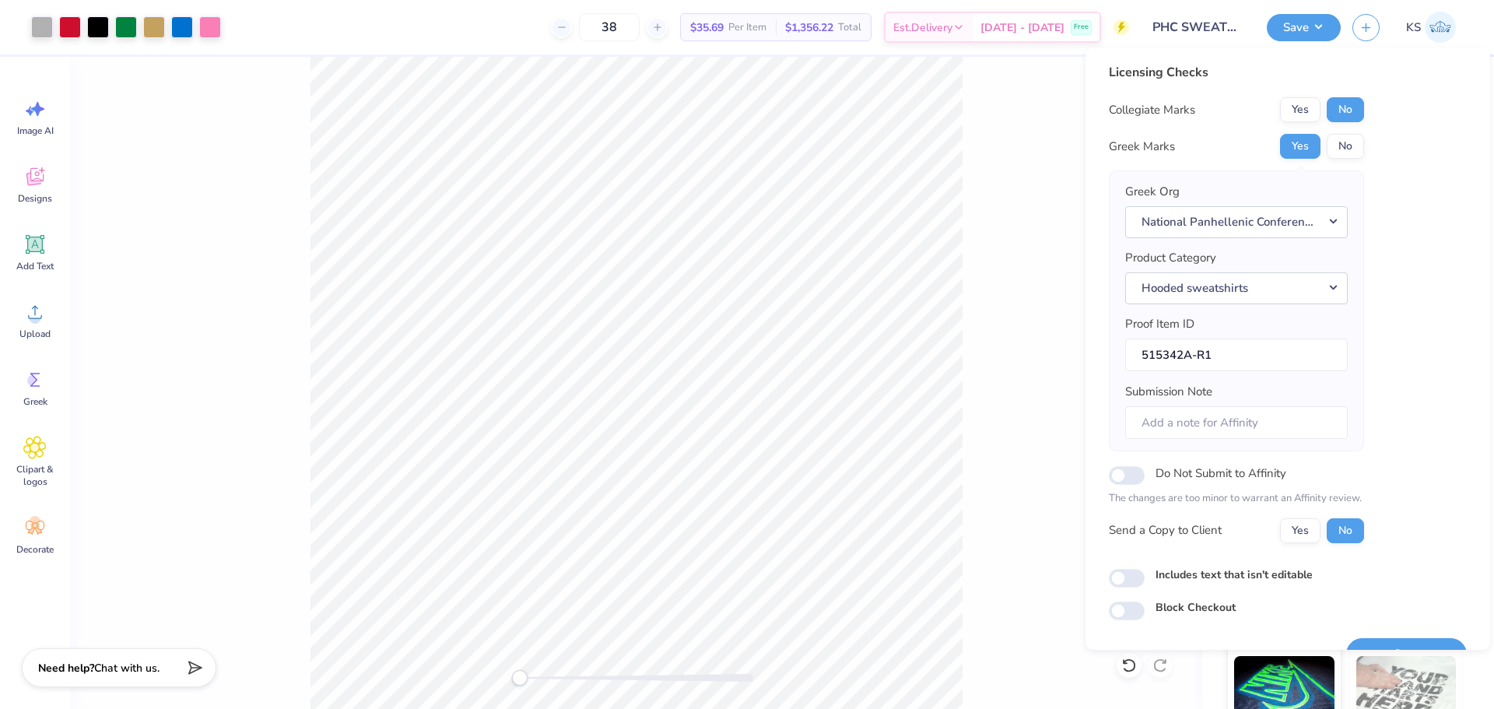
scroll to position [35, 0]
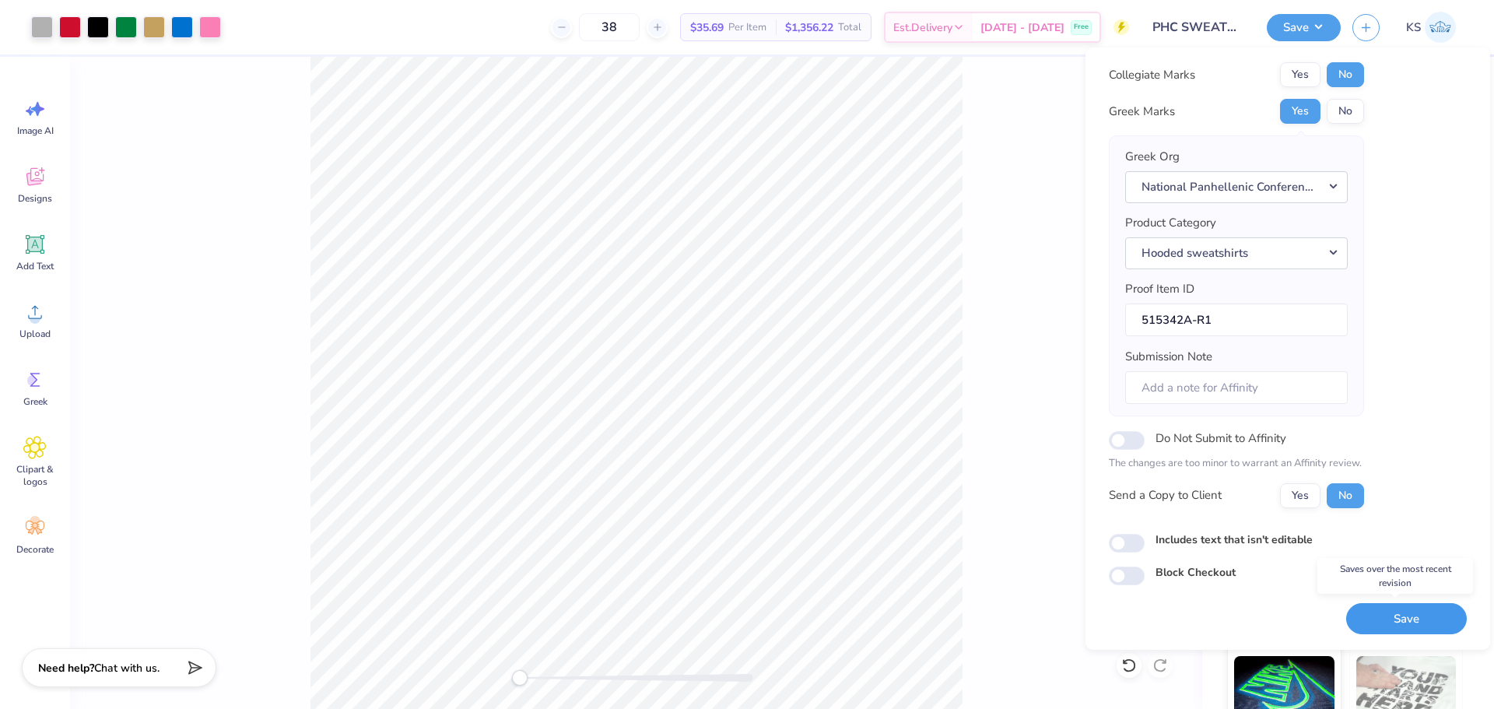
click at [1399, 617] on button "Save" at bounding box center [1406, 619] width 121 height 32
